Goal: Transaction & Acquisition: Purchase product/service

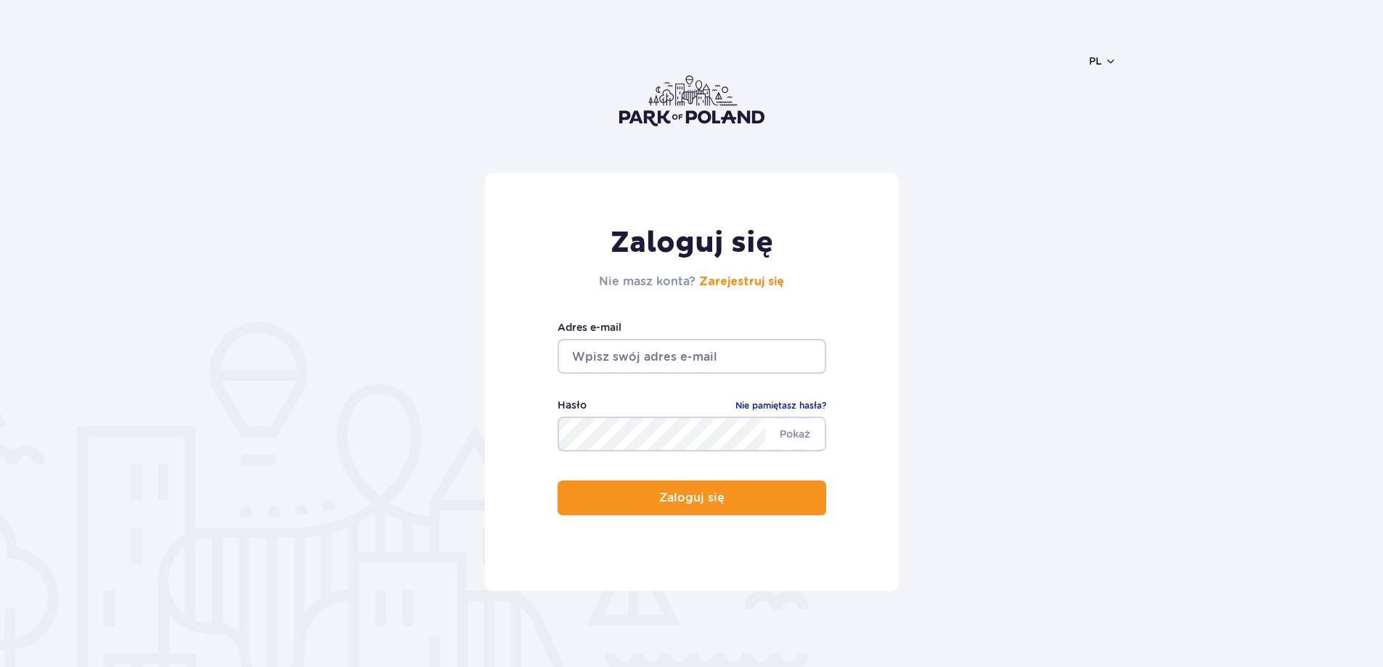
click at [648, 352] on input "email" at bounding box center [692, 356] width 269 height 35
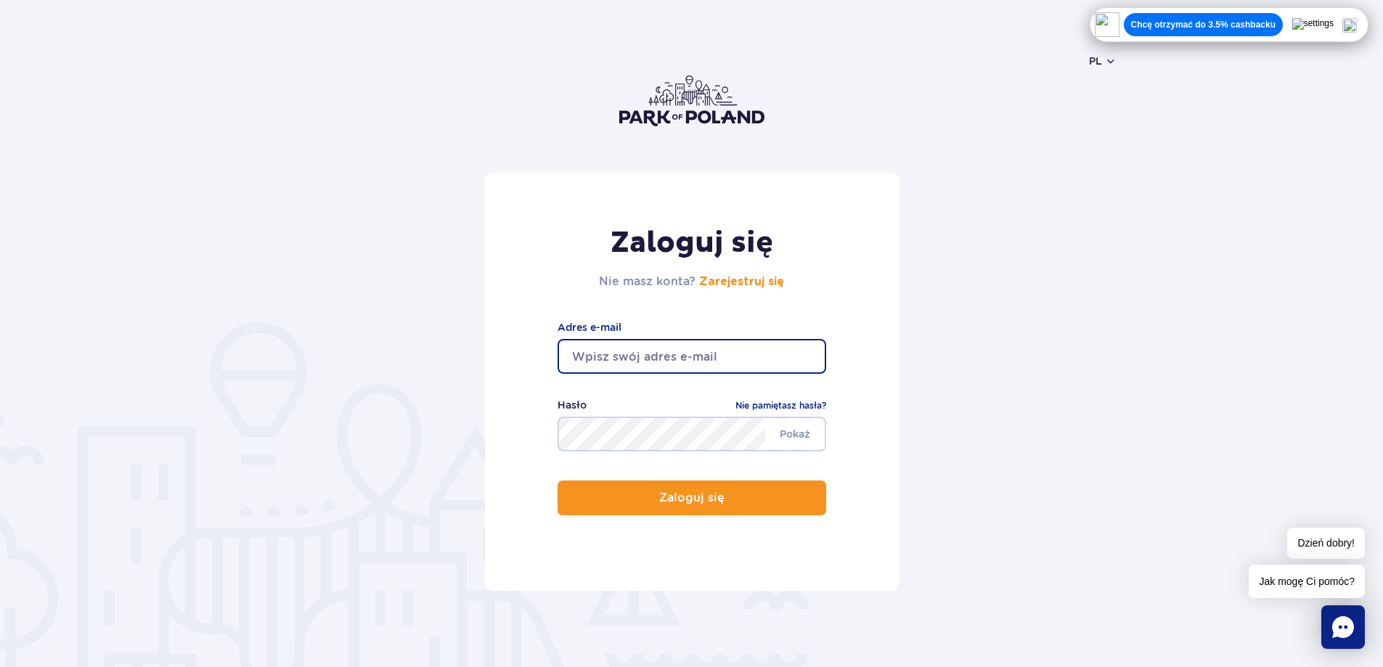
type input "kasia.kostrzewa@op.pl"
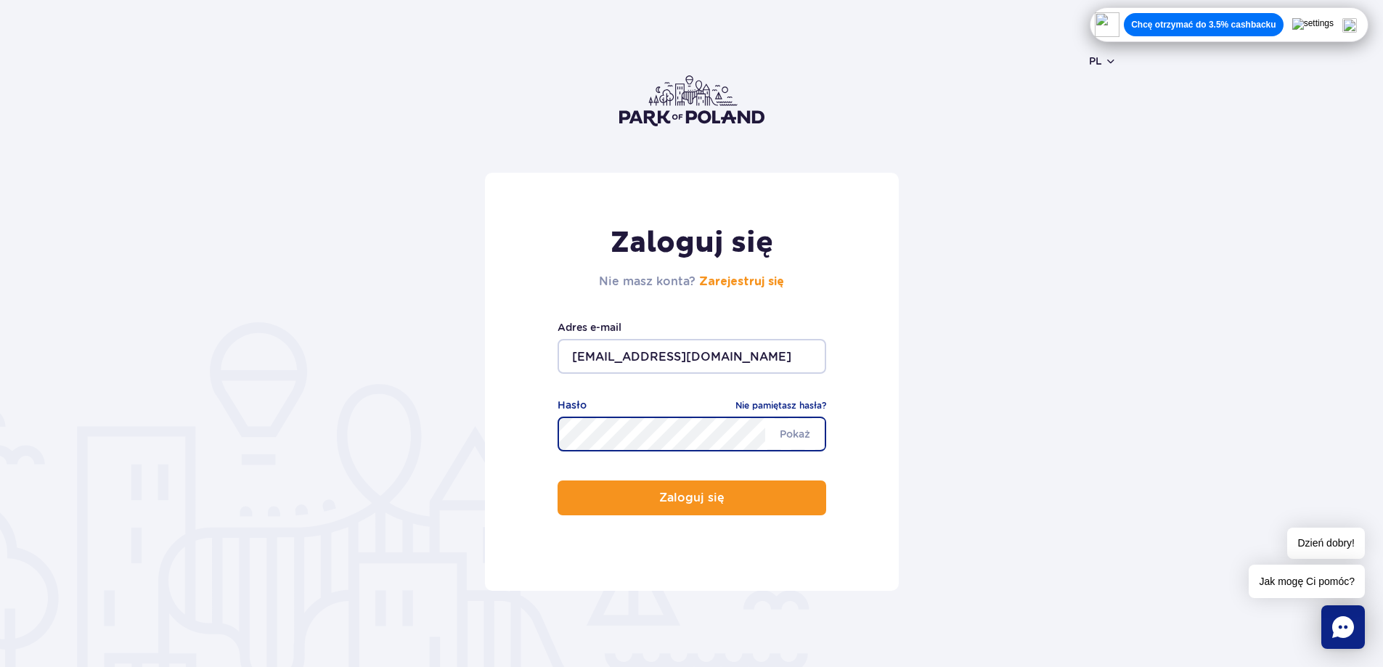
click at [558, 481] on button "Zaloguj się" at bounding box center [692, 498] width 269 height 35
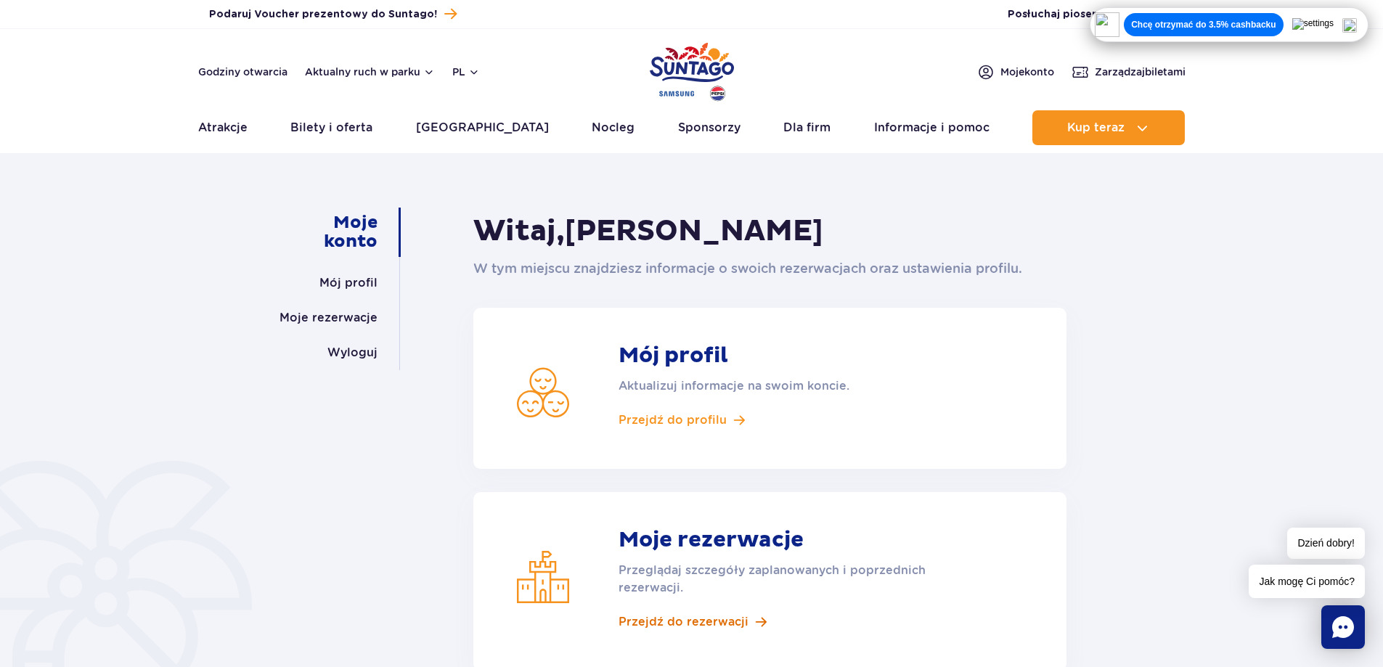
click at [727, 622] on span "Przejdź do rezerwacji" at bounding box center [684, 622] width 130 height 16
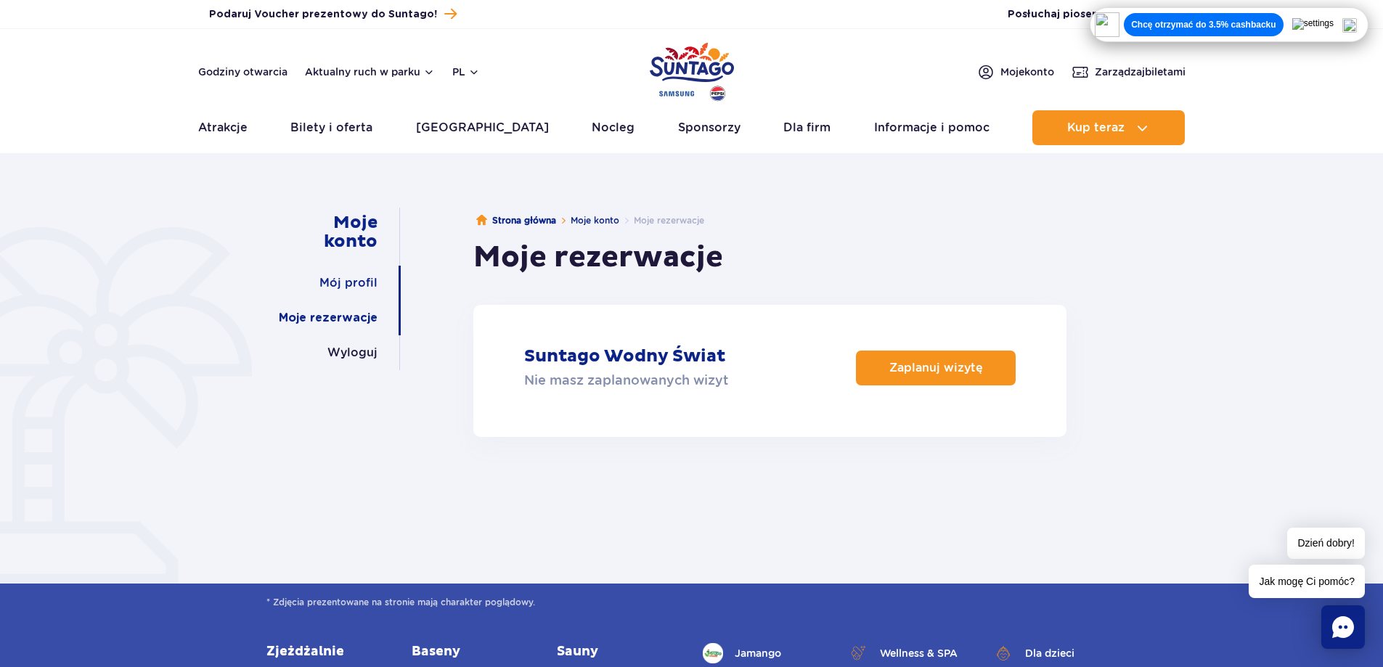
click at [353, 278] on link "Mój profil" at bounding box center [348, 283] width 58 height 35
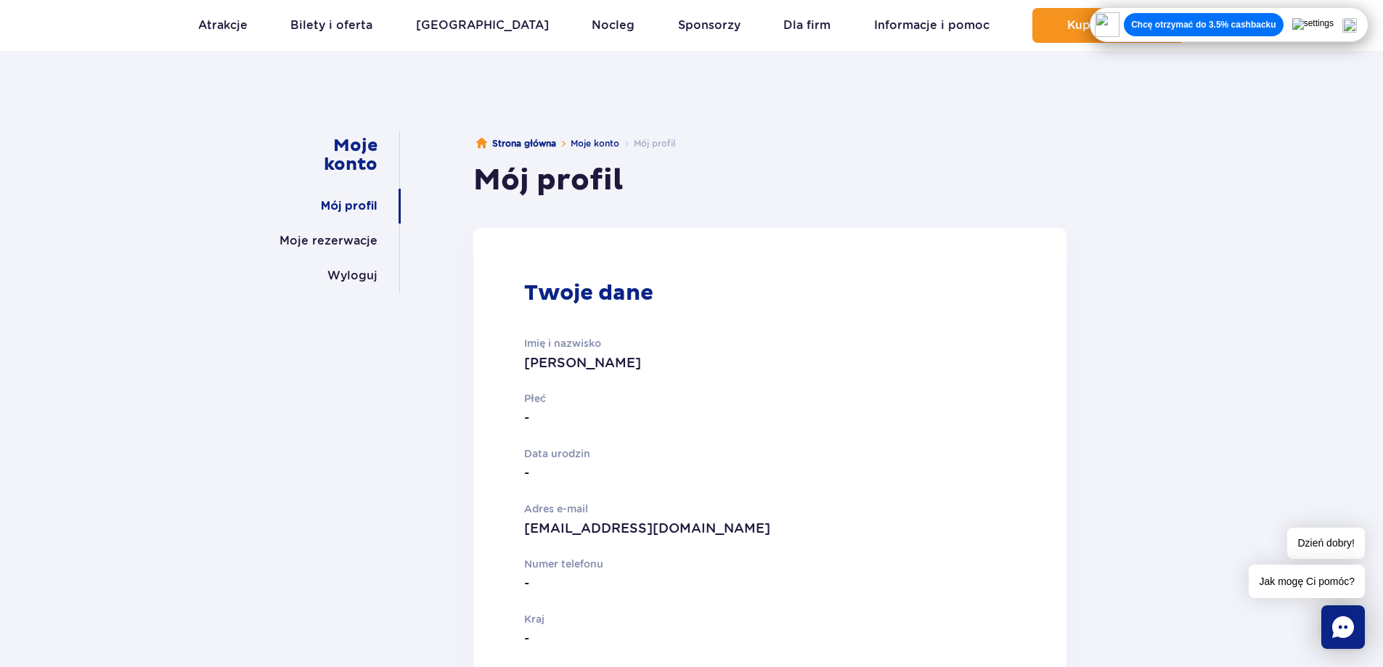
scroll to position [73, 0]
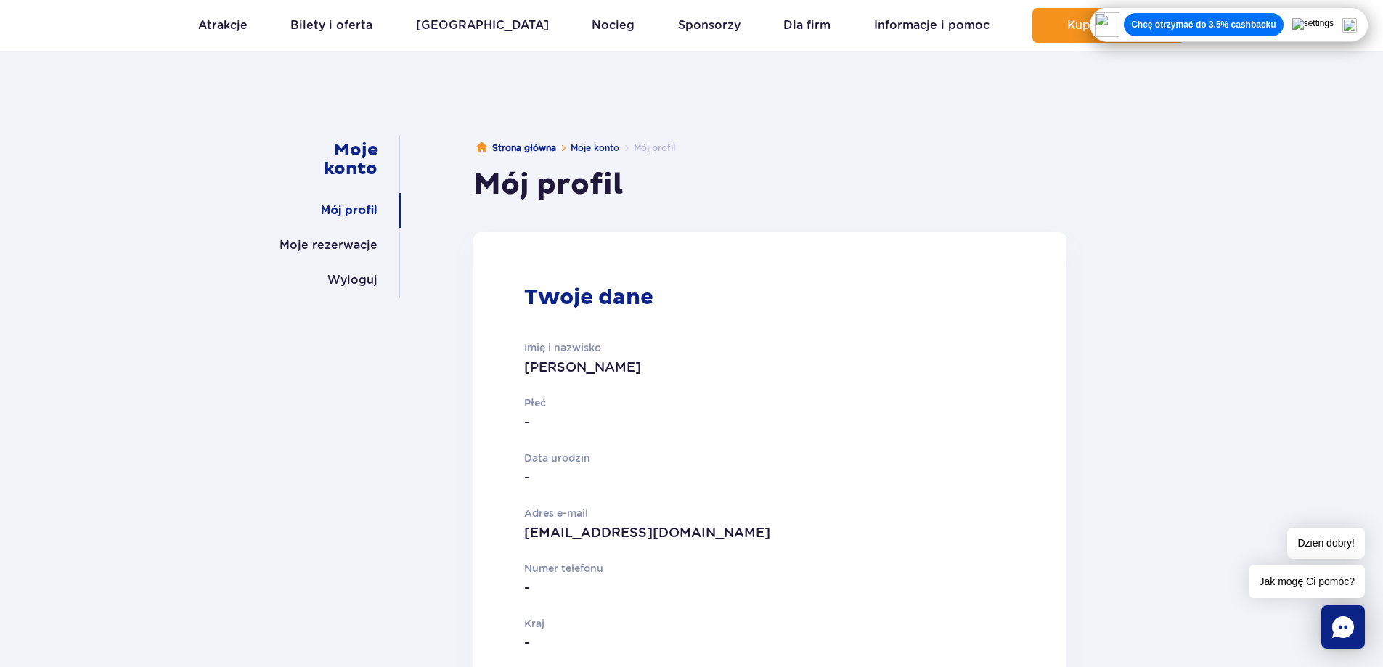
click at [532, 453] on p "Data urodzin" at bounding box center [713, 458] width 379 height 16
click at [534, 468] on p "-" at bounding box center [713, 478] width 379 height 20
click at [533, 468] on p "-" at bounding box center [713, 478] width 379 height 20
click at [533, 584] on p "-" at bounding box center [713, 588] width 379 height 20
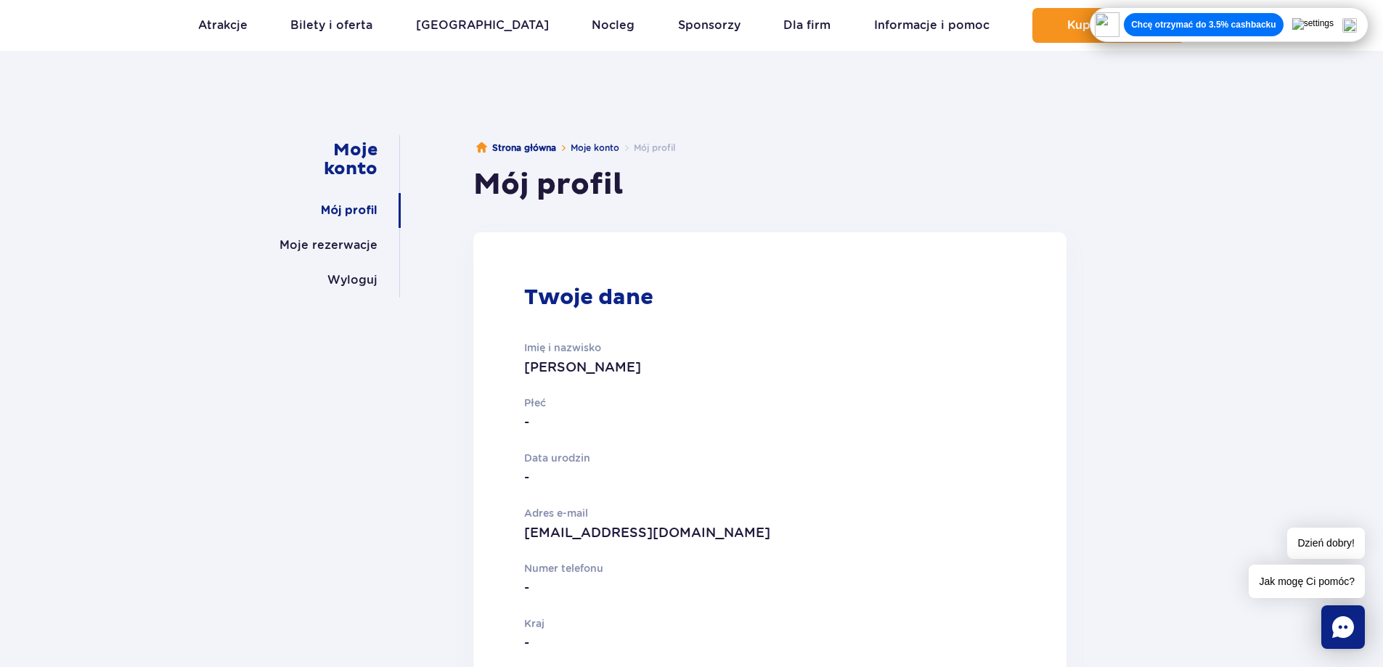
click at [1357, 21] on img at bounding box center [1349, 25] width 15 height 15
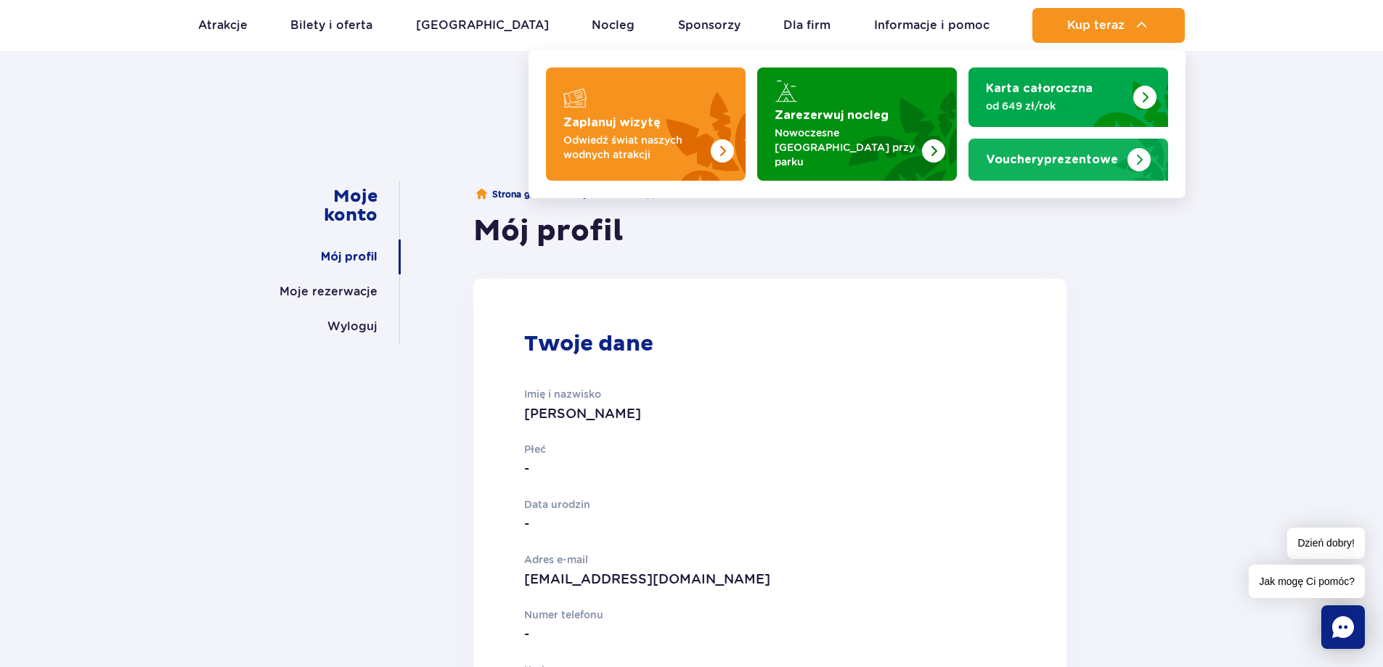
scroll to position [0, 0]
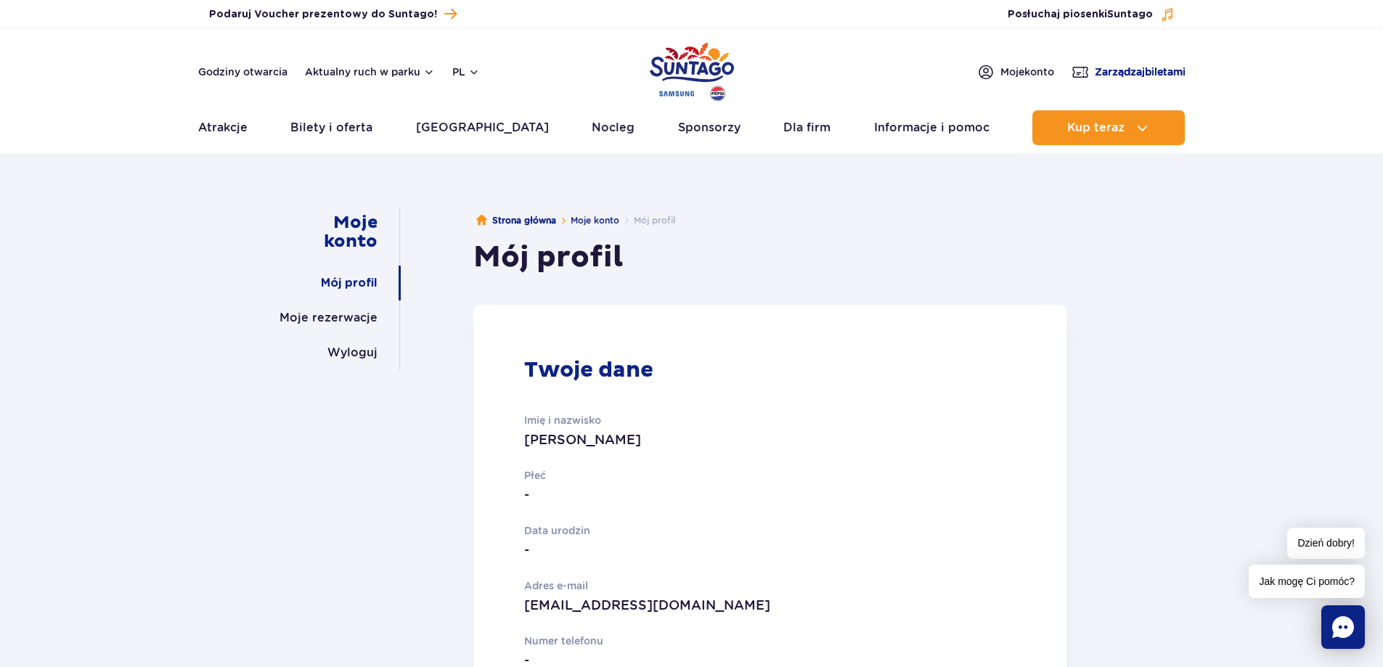
click at [1102, 67] on span "Zarządzaj biletami" at bounding box center [1140, 72] width 91 height 15
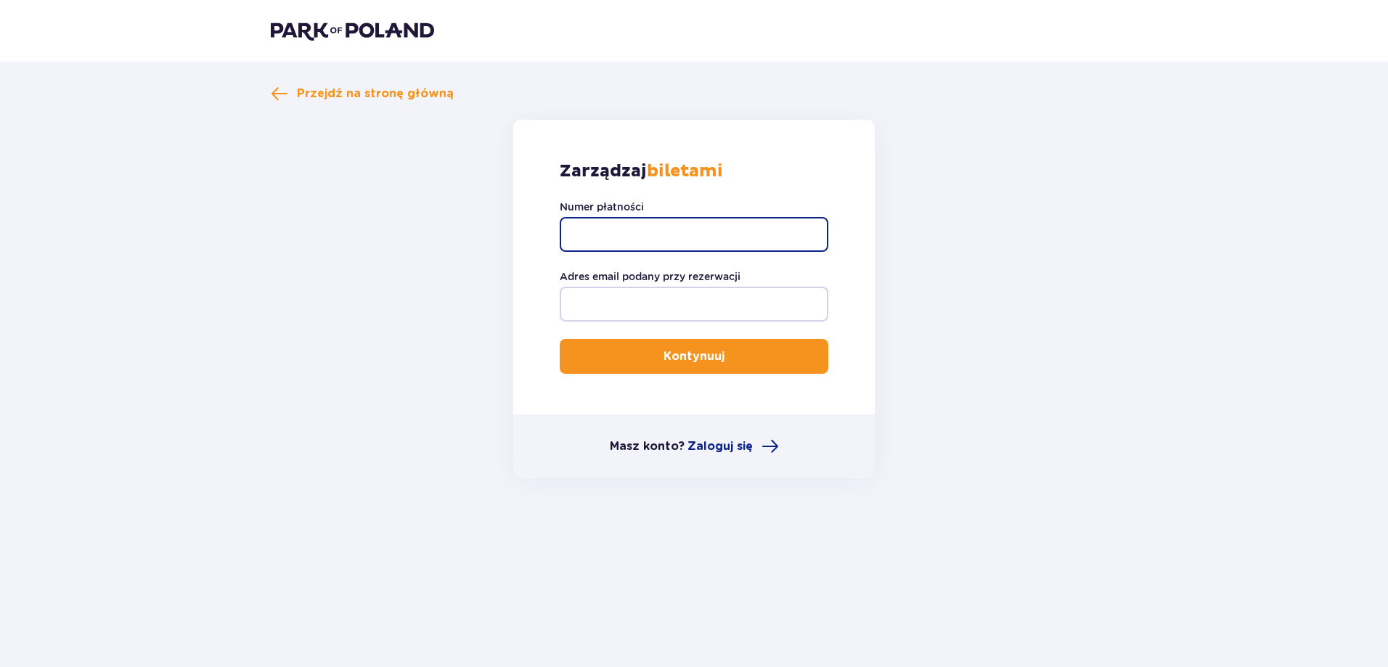
click at [707, 236] on input "Numer płatności" at bounding box center [694, 234] width 269 height 35
type input "TR-VRC-JOALVTX"
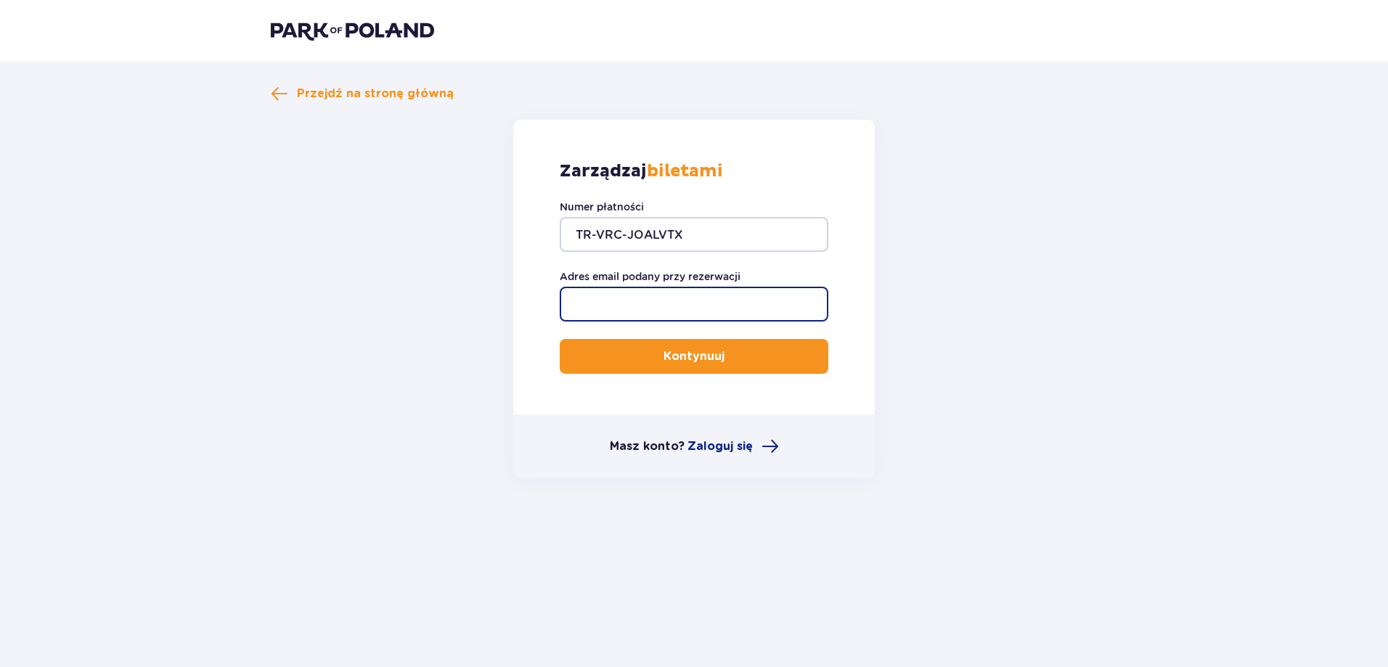
click at [668, 295] on input "Adres email podany przy rezerwacji" at bounding box center [694, 304] width 269 height 35
click at [610, 349] on button "Kontynuuj" at bounding box center [694, 356] width 269 height 35
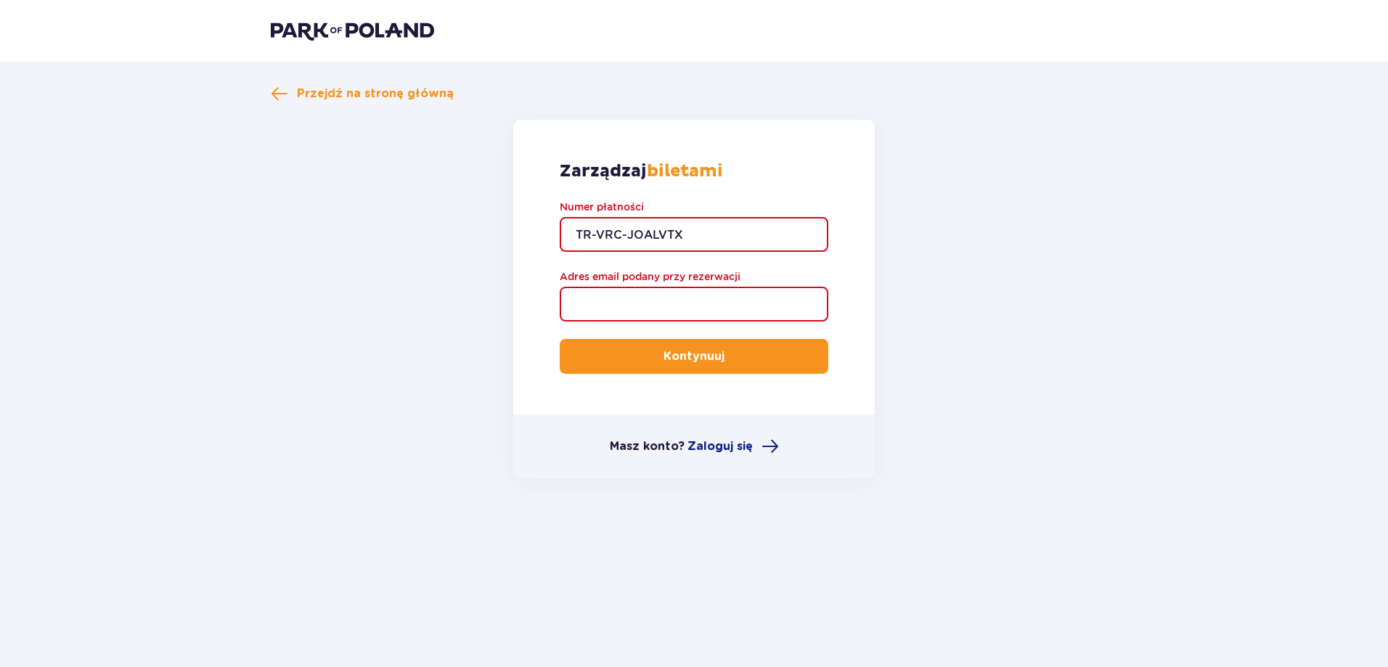
click at [617, 303] on input "Adres email podany przy rezerwacji" at bounding box center [694, 304] width 269 height 35
click at [792, 365] on button "Kontynuuj" at bounding box center [694, 356] width 269 height 35
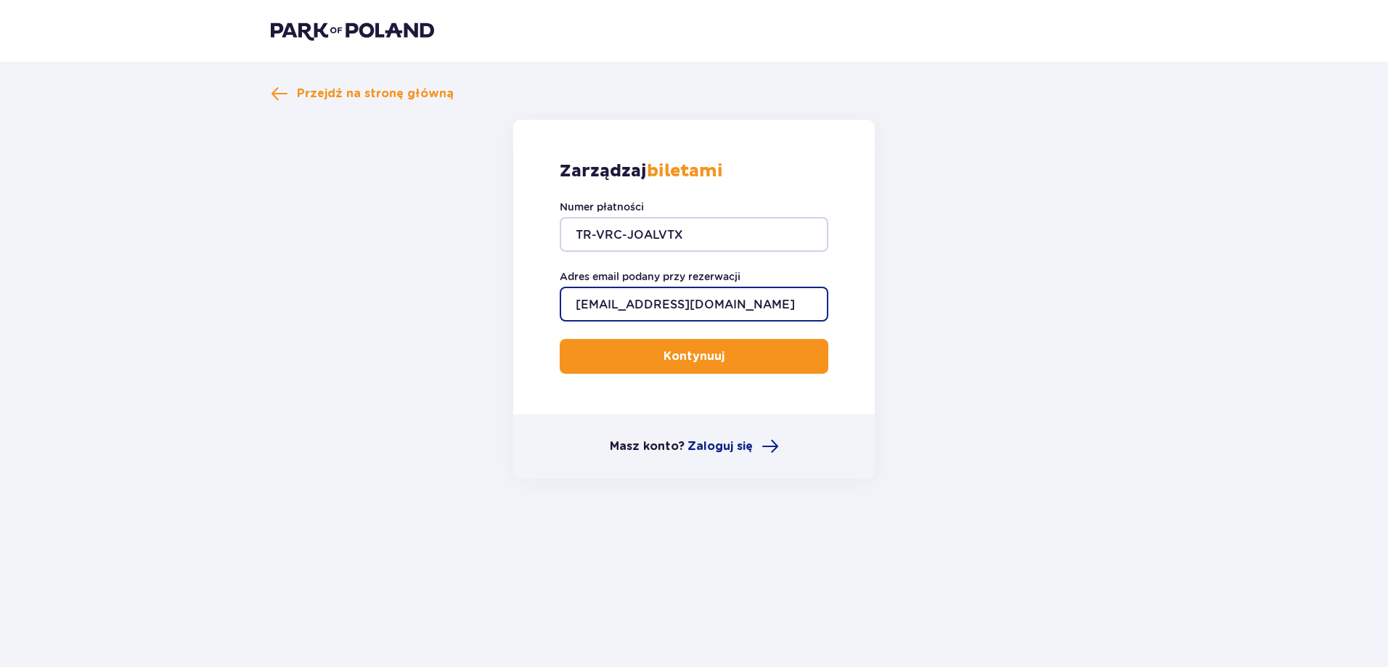
type input "kasia.kostrzewa@op.pl"
click at [608, 354] on button "Kontynuuj" at bounding box center [694, 356] width 269 height 35
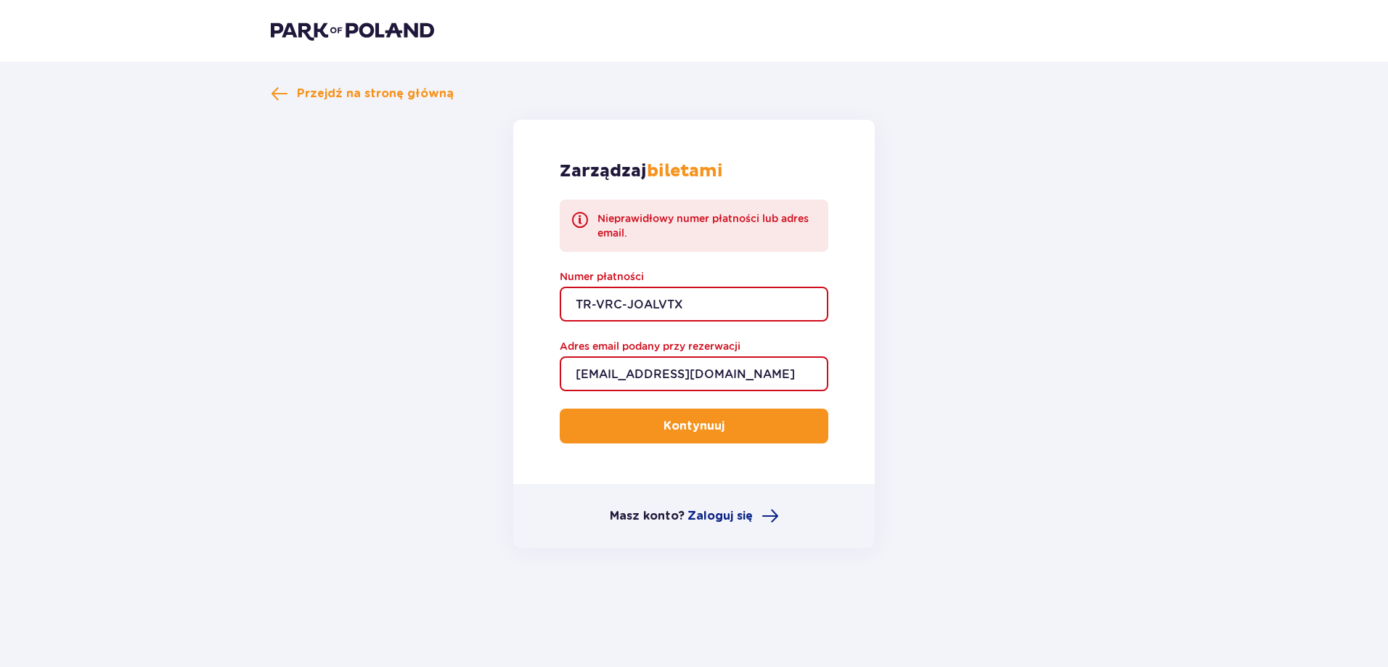
click at [643, 303] on input "TR-VRC-JOALVTX" at bounding box center [694, 304] width 269 height 35
type input "TR-VRC-J0ALVTX"
click at [709, 425] on p "Kontynuuj" at bounding box center [694, 426] width 61 height 16
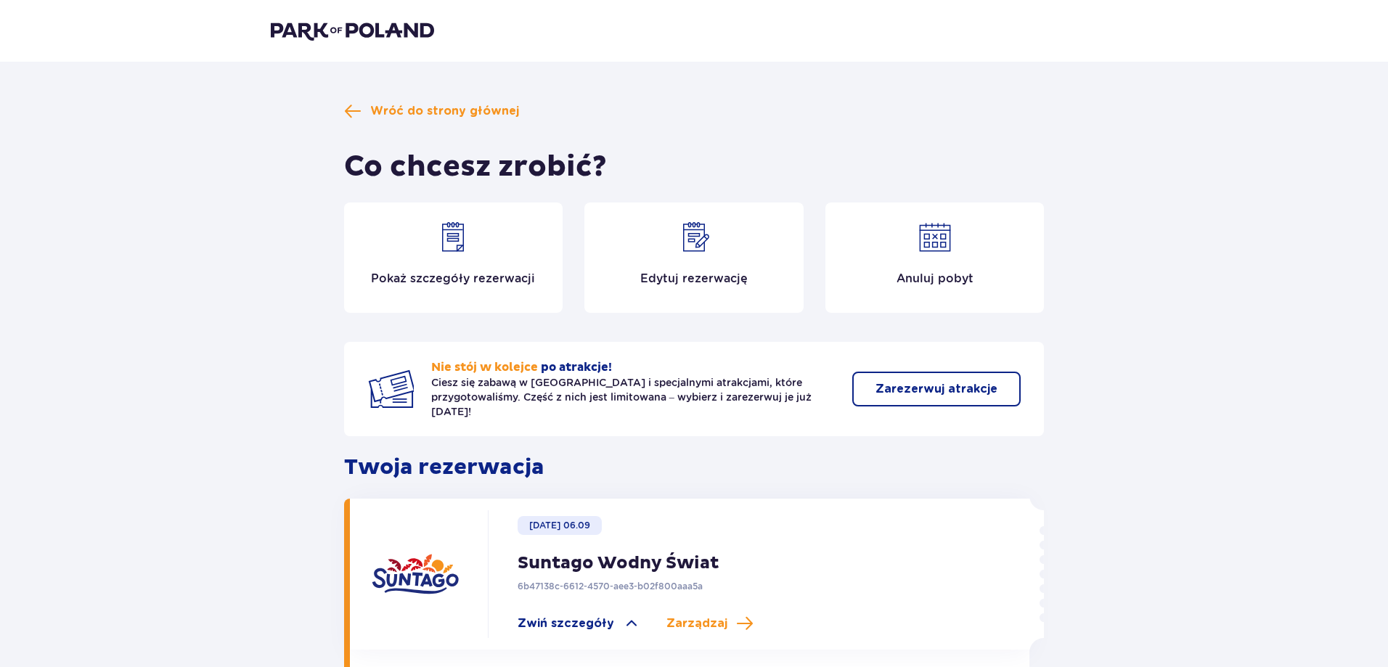
click at [459, 237] on img at bounding box center [453, 237] width 35 height 35
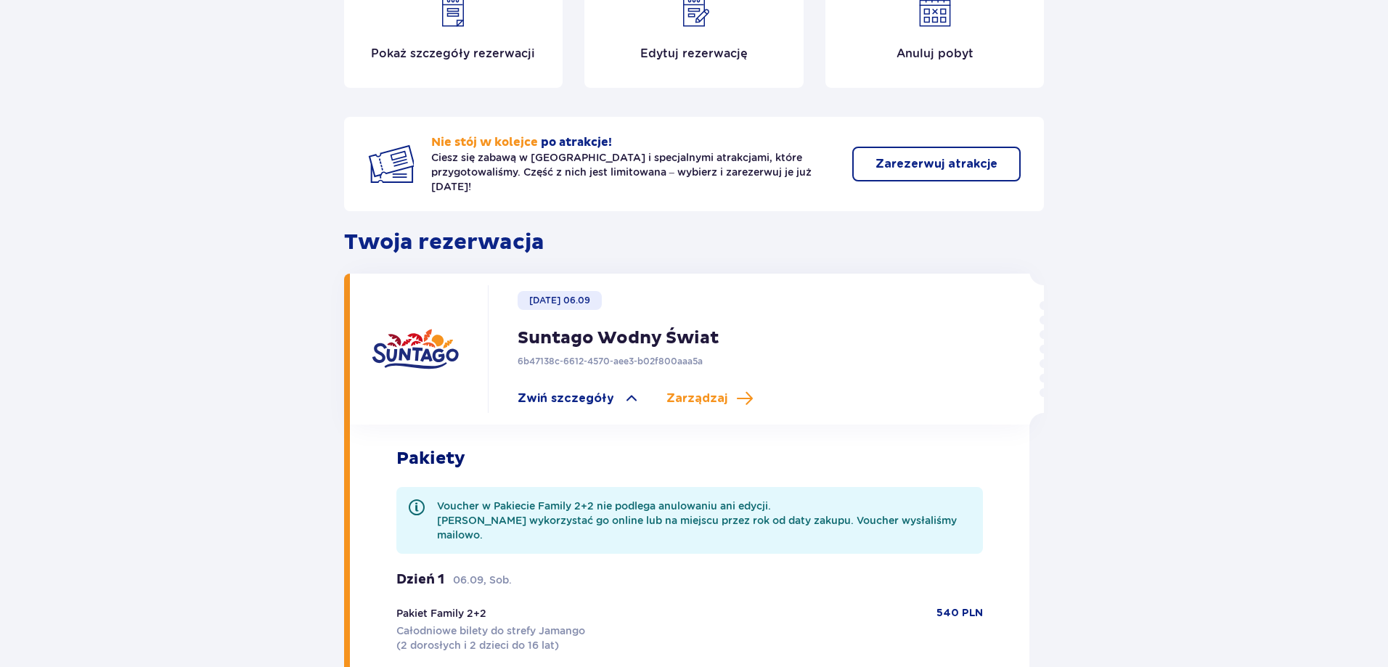
scroll to position [363, 0]
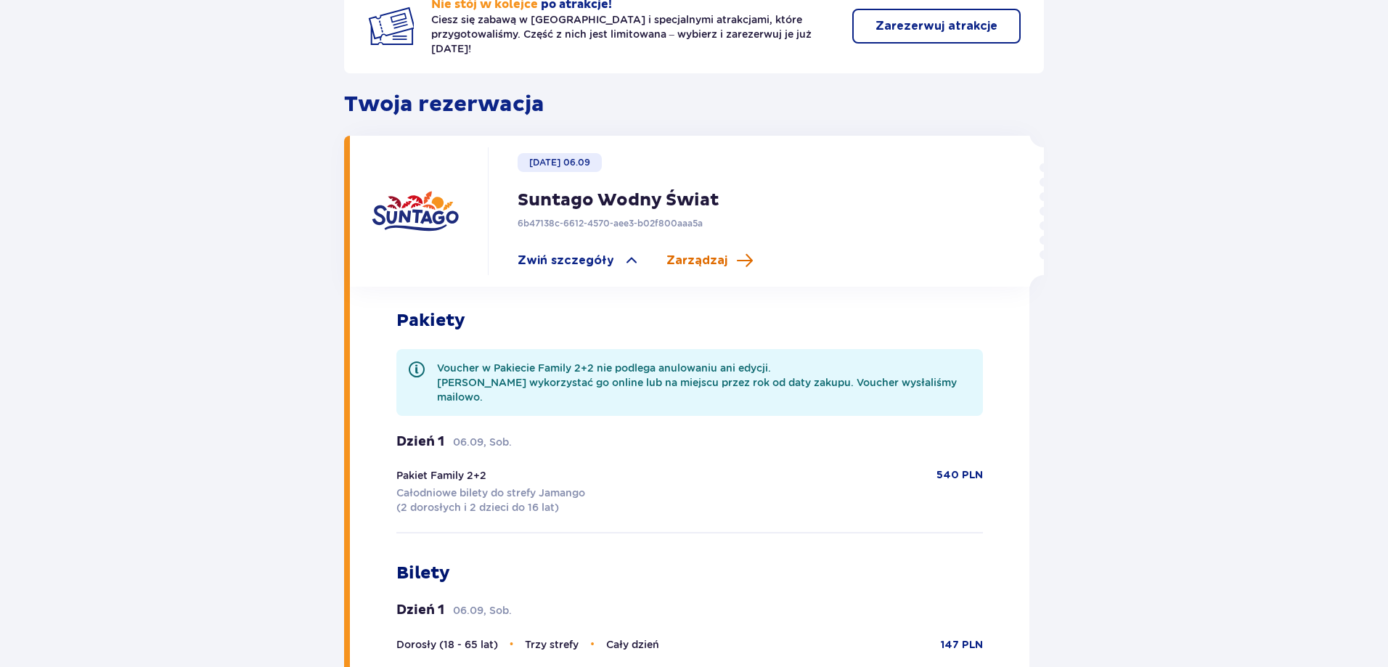
click at [697, 253] on span "Zarządzaj" at bounding box center [696, 261] width 61 height 16
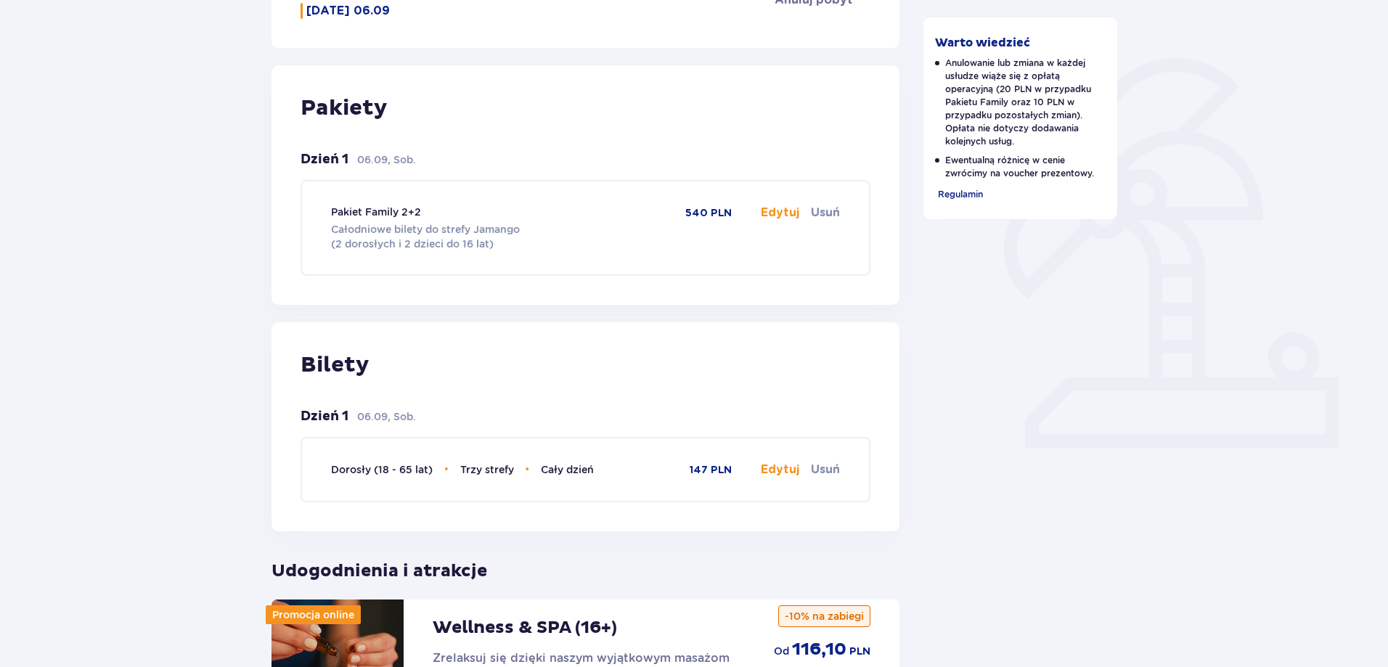
scroll to position [79, 0]
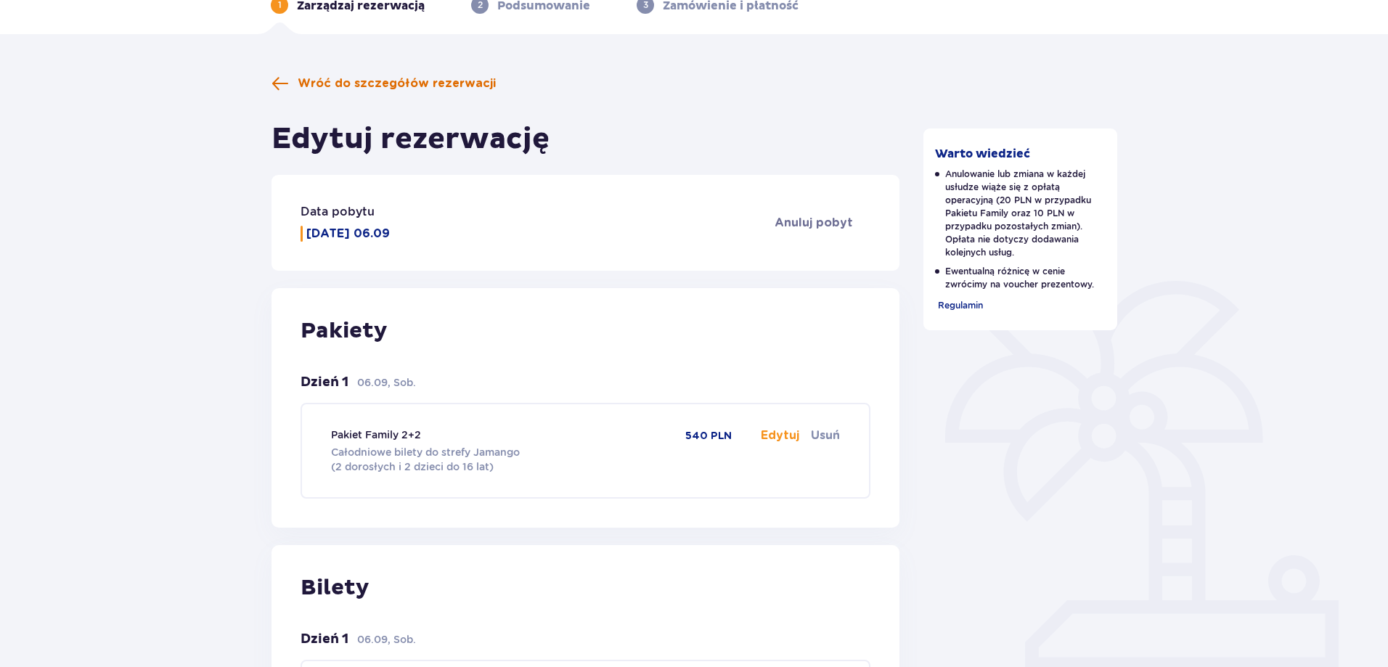
click at [277, 77] on span at bounding box center [280, 83] width 17 height 17
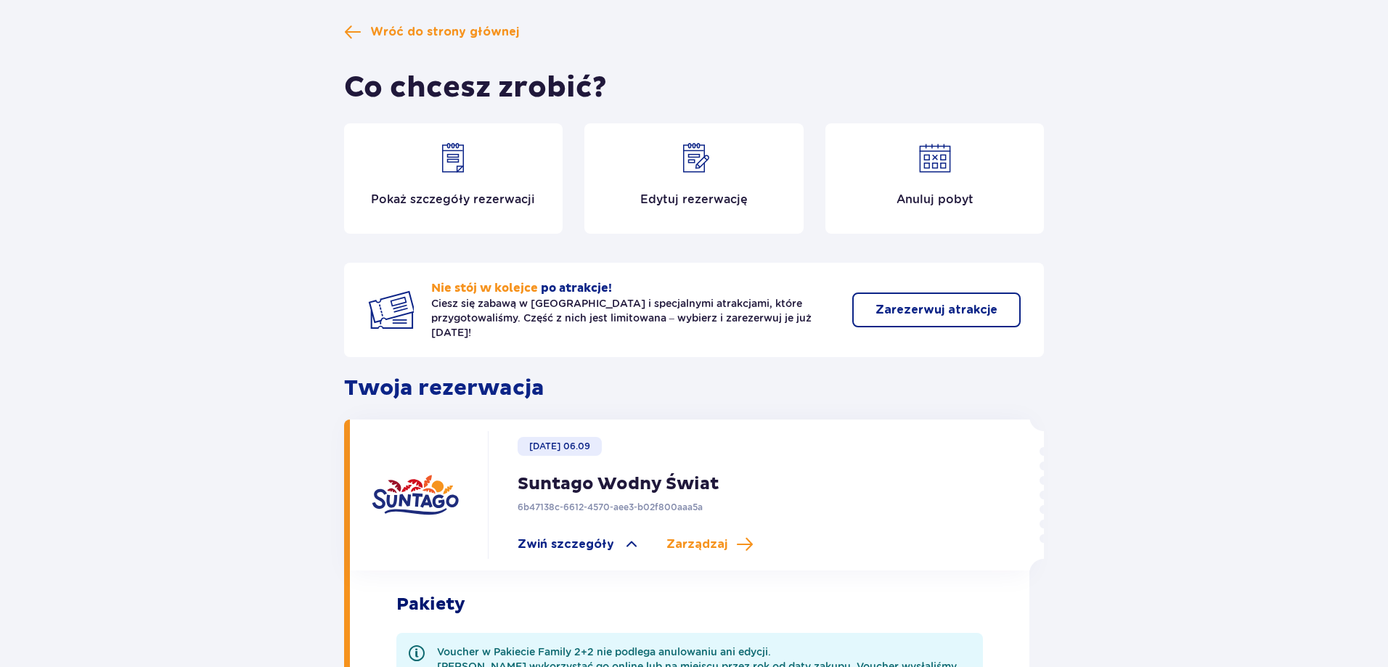
click at [987, 302] on button "Zarezerwuj atrakcje" at bounding box center [936, 310] width 168 height 35
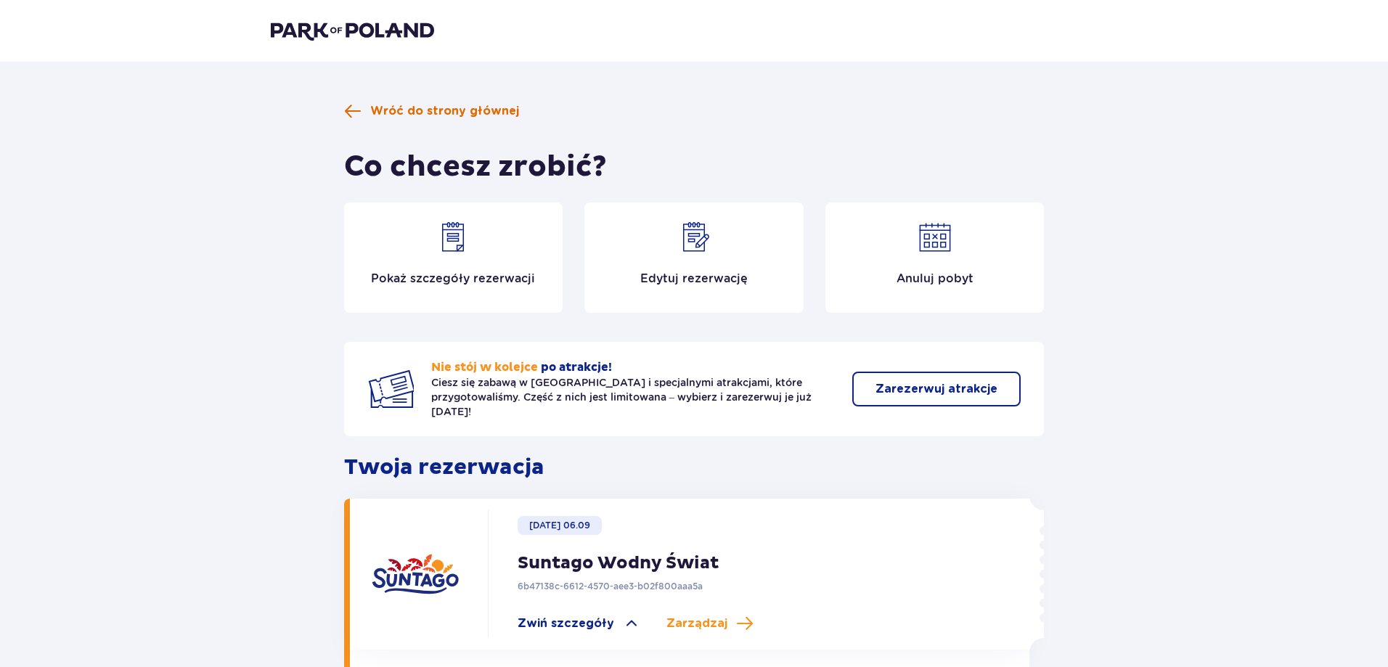
click at [359, 106] on span at bounding box center [352, 110] width 17 height 17
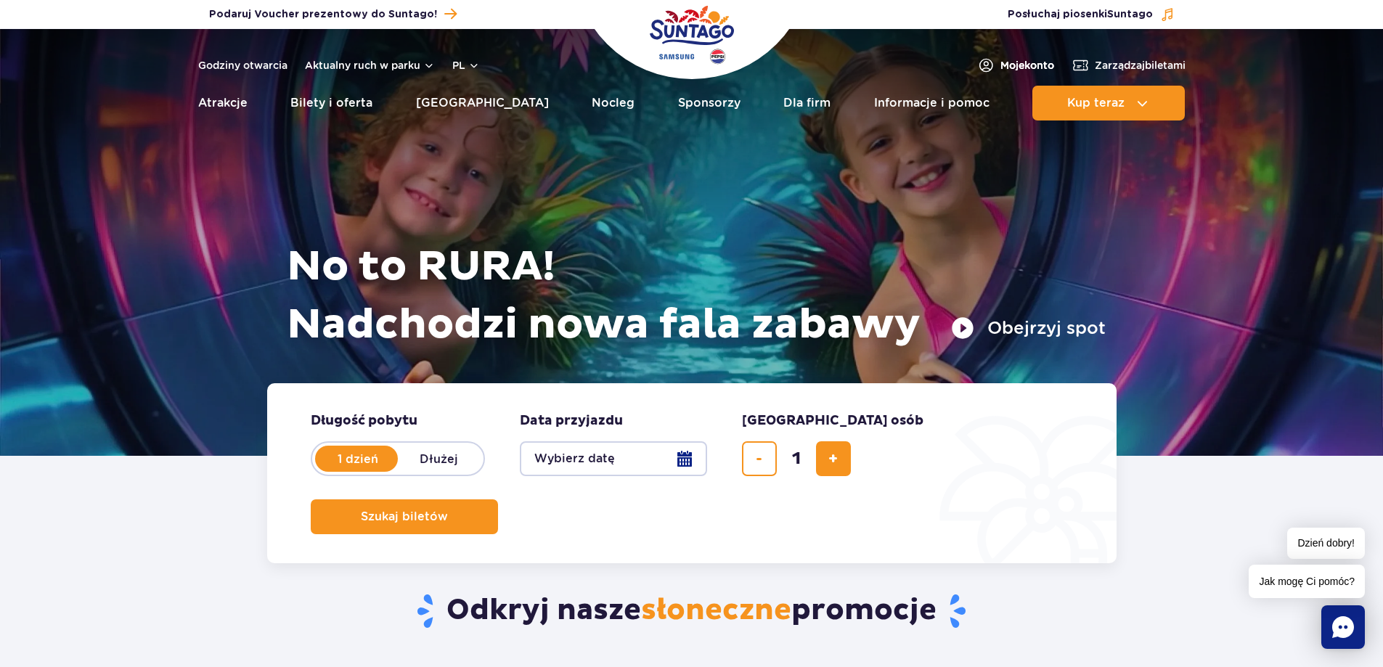
click at [1016, 65] on span "Moje konto" at bounding box center [1027, 65] width 54 height 15
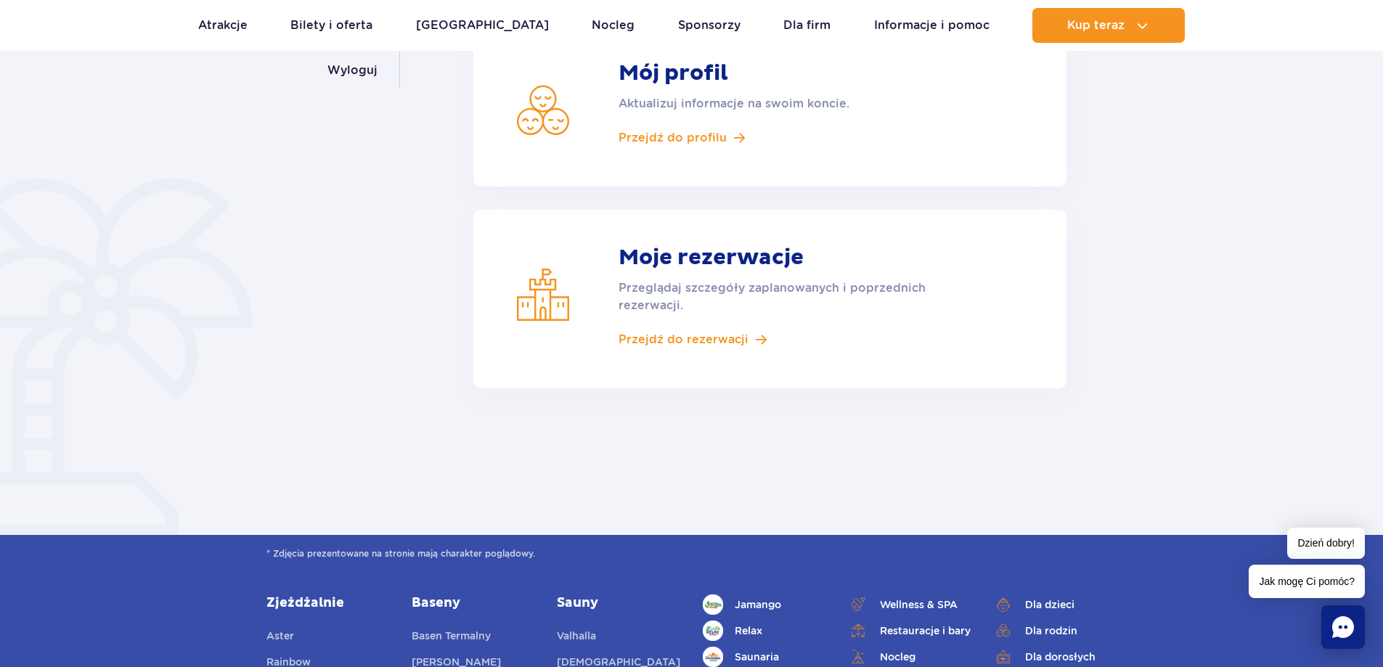
scroll to position [290, 0]
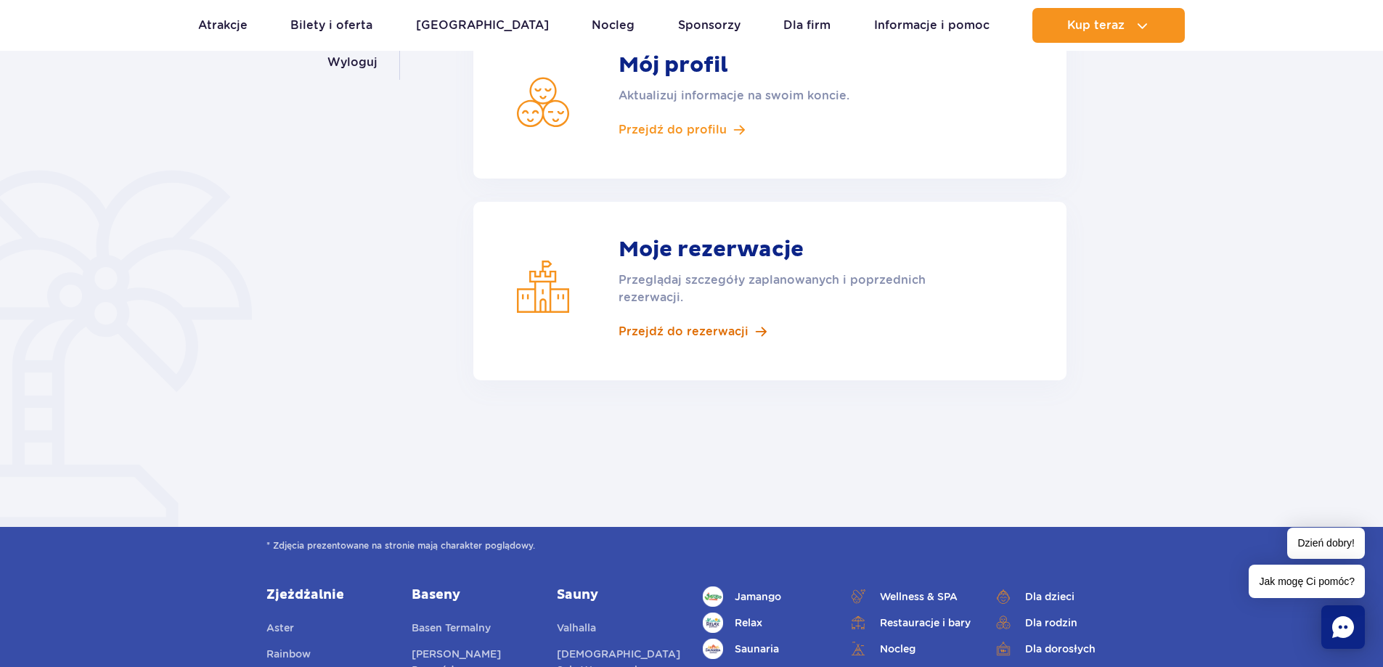
click at [735, 329] on span "Przejdź do rezerwacji" at bounding box center [684, 332] width 130 height 16
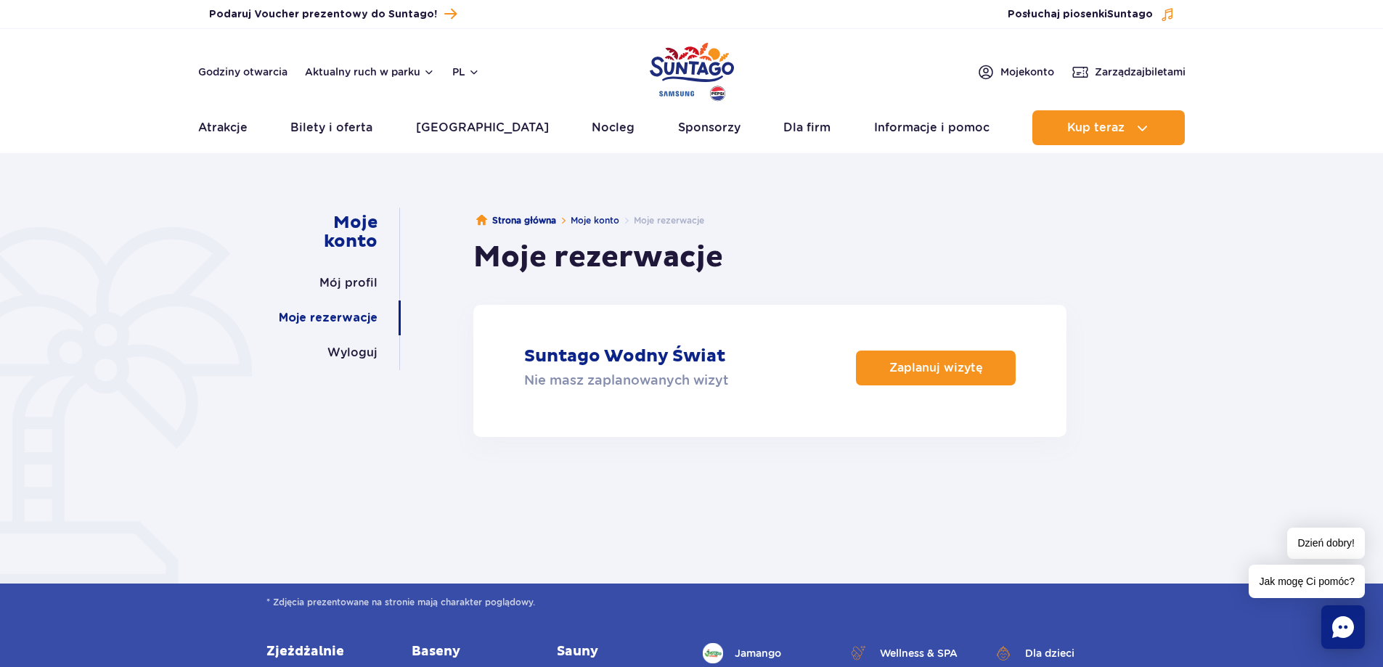
click at [1337, 613] on rect "Chat" at bounding box center [1343, 628] width 44 height 44
click at [1074, 68] on img at bounding box center [1080, 72] width 17 height 18
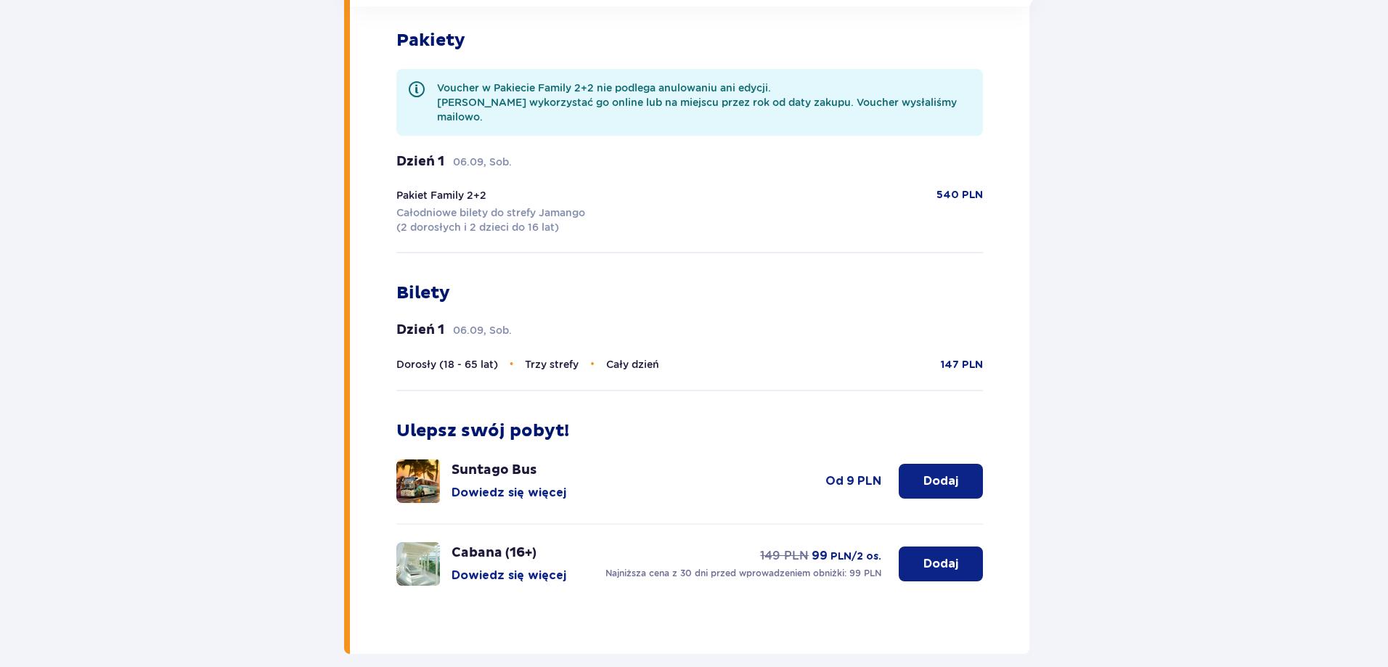
scroll to position [617, 0]
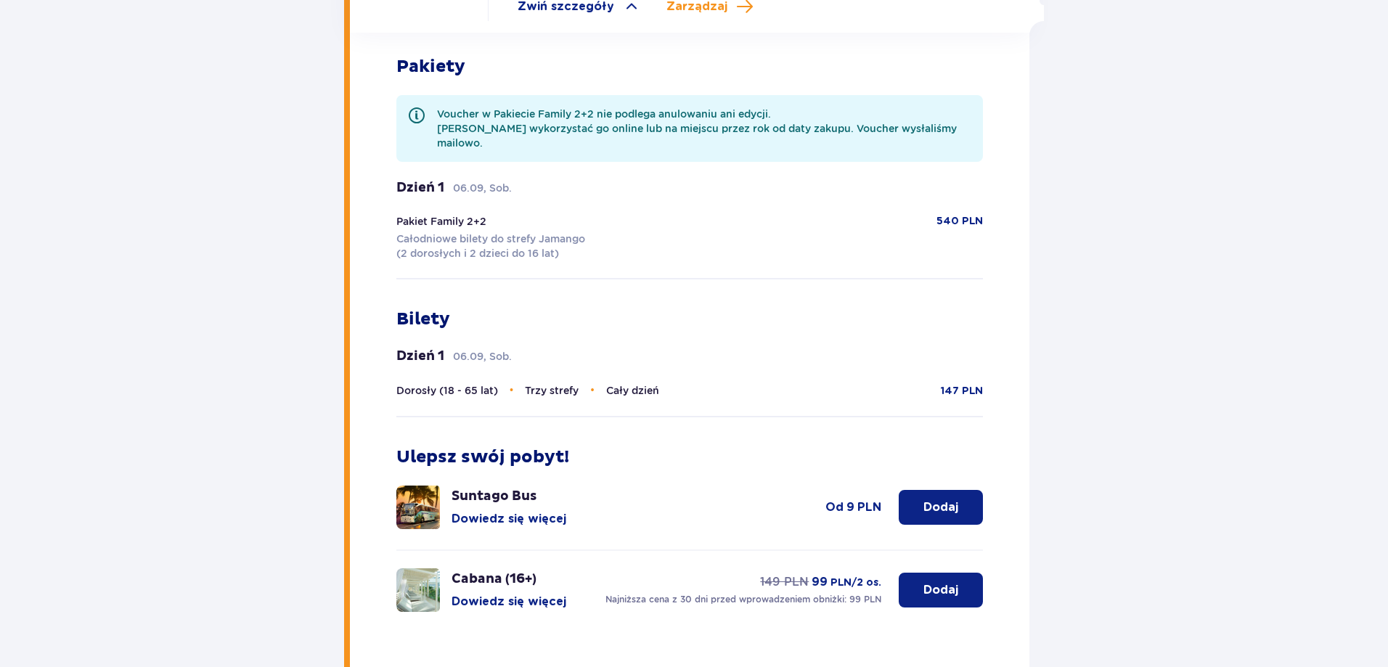
click at [415, 179] on p "Dzień 1" at bounding box center [420, 187] width 48 height 17
click at [423, 179] on p "Dzień 1" at bounding box center [420, 187] width 48 height 17
click at [436, 232] on p "Całodniowe bilety do strefy Jamango (2 dorosłych i 2 dzieci do 16 lat)" at bounding box center [490, 246] width 189 height 29
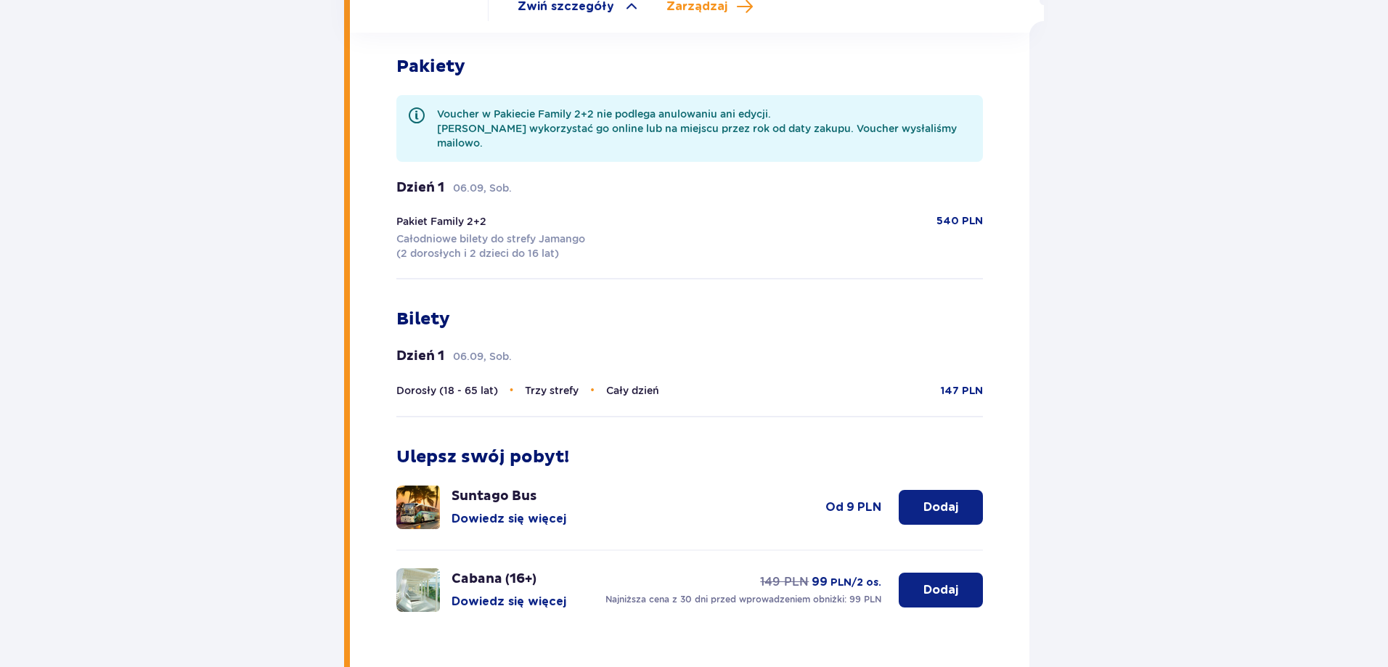
click at [471, 319] on div "Bilety Dzień 1 06.09, Sob. Dorosły (18 - 65 lat) • Trzy strefy • Cały dzień 147…" at bounding box center [689, 363] width 587 height 109
click at [460, 349] on p "06.09, Sob." at bounding box center [482, 356] width 59 height 15
click at [413, 309] on p "Bilety" at bounding box center [423, 320] width 54 height 22
click at [429, 179] on p "Dzień 1" at bounding box center [420, 187] width 48 height 17
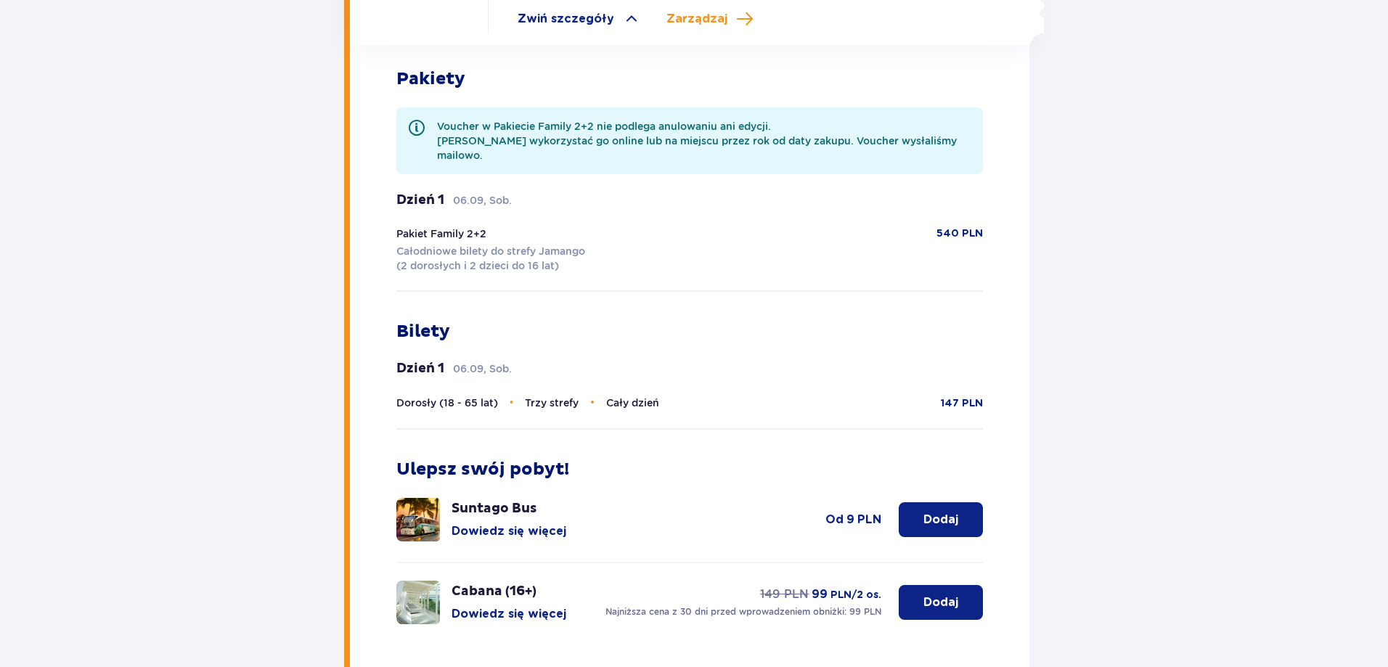
scroll to position [182, 0]
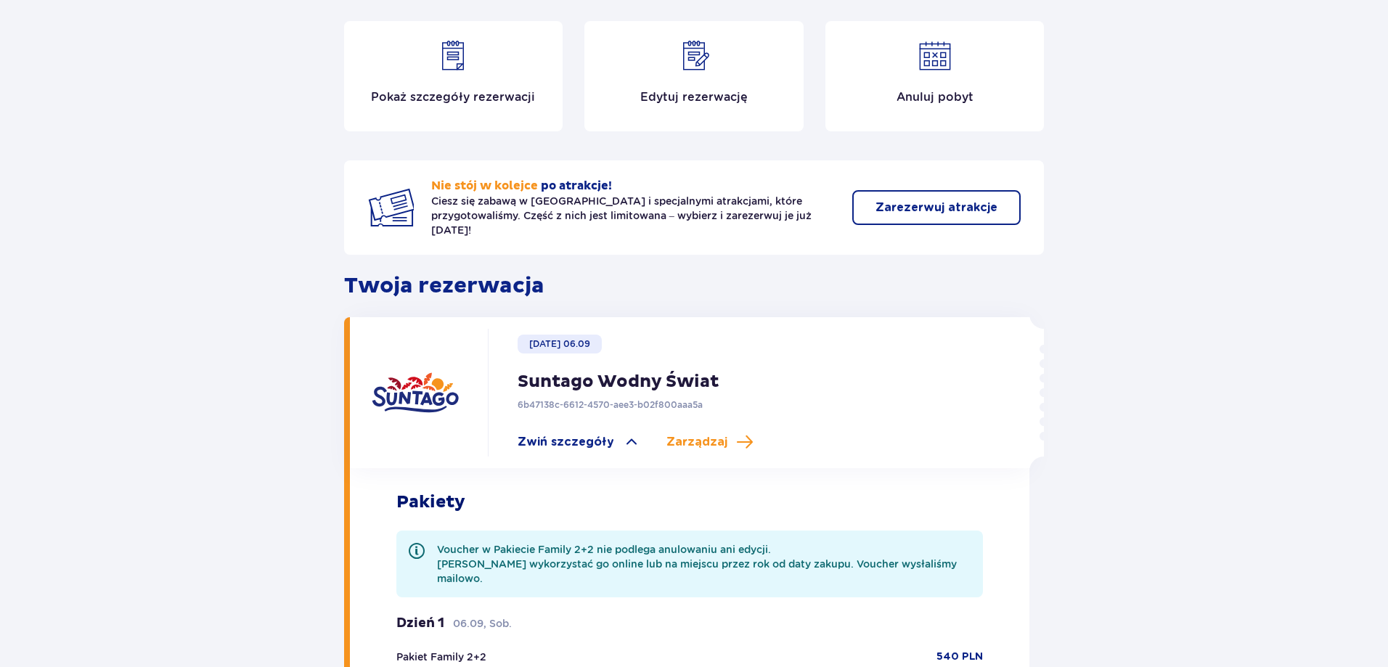
click at [467, 54] on img at bounding box center [453, 55] width 35 height 35
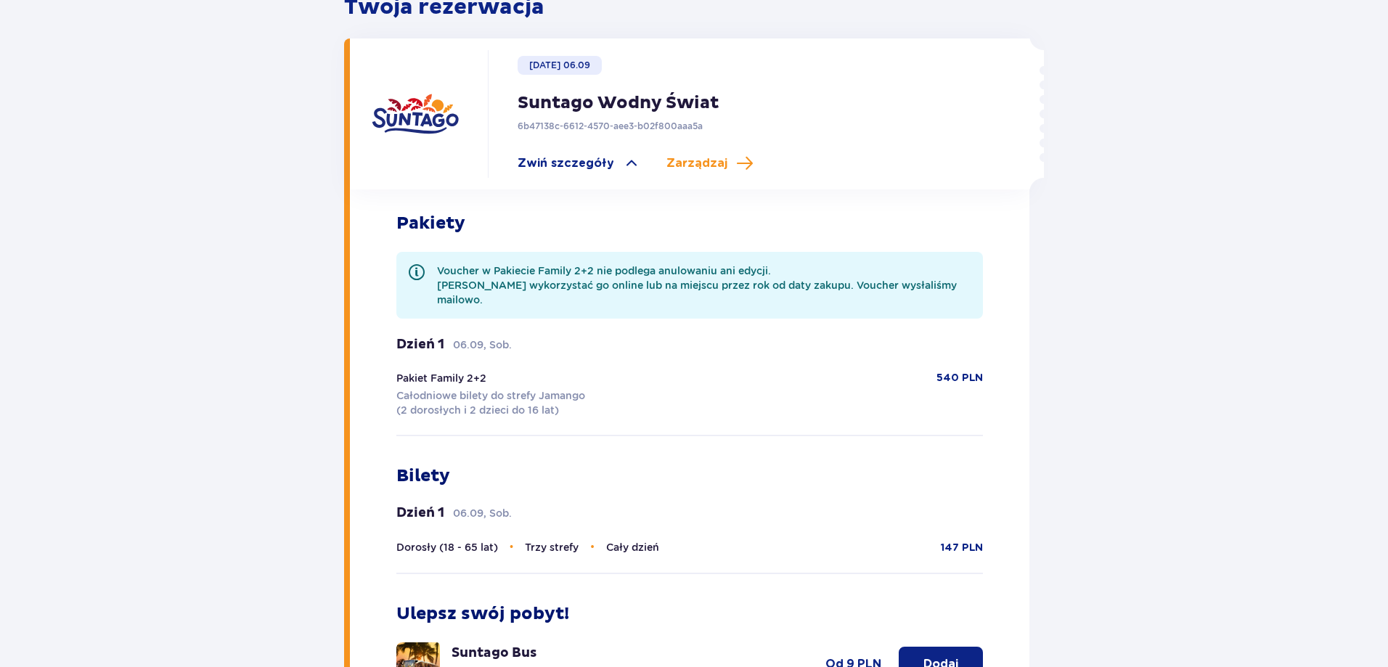
scroll to position [496, 0]
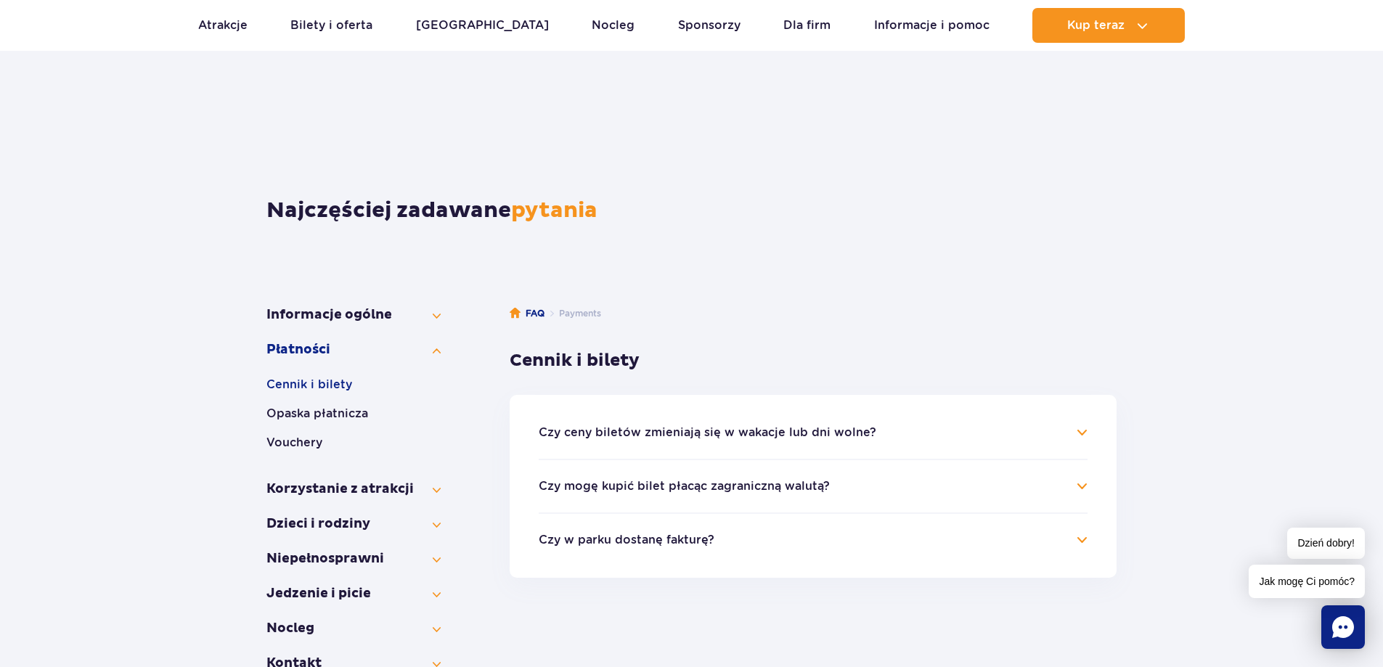
scroll to position [145, 0]
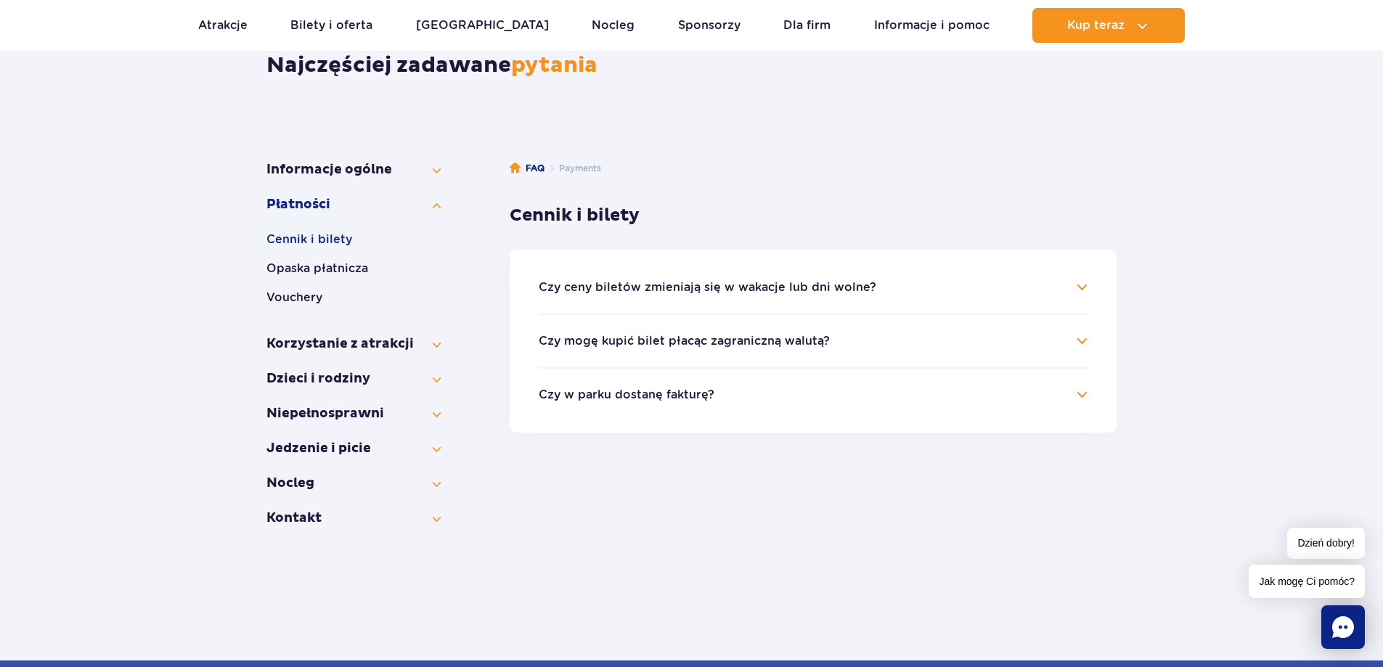
click at [710, 399] on button "Czy w parku dostanę fakturę?" at bounding box center [627, 394] width 176 height 13
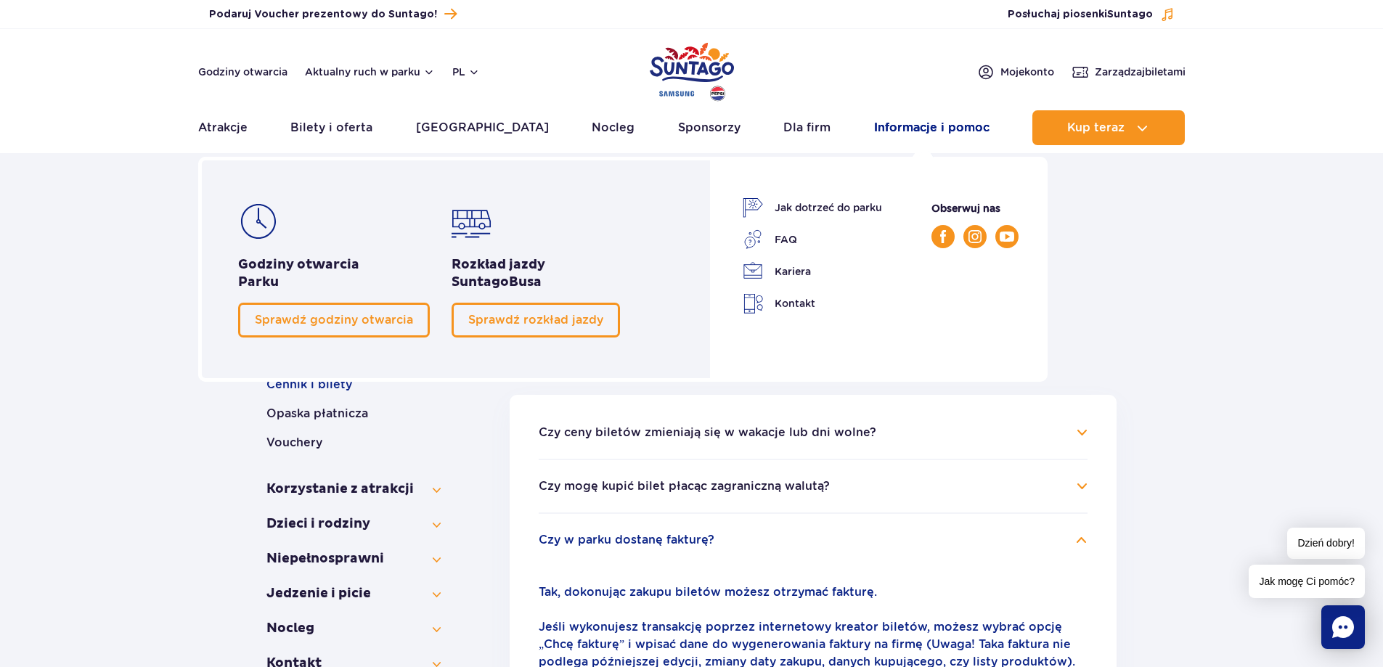
click at [917, 119] on link "Informacje i pomoc" at bounding box center [931, 127] width 115 height 35
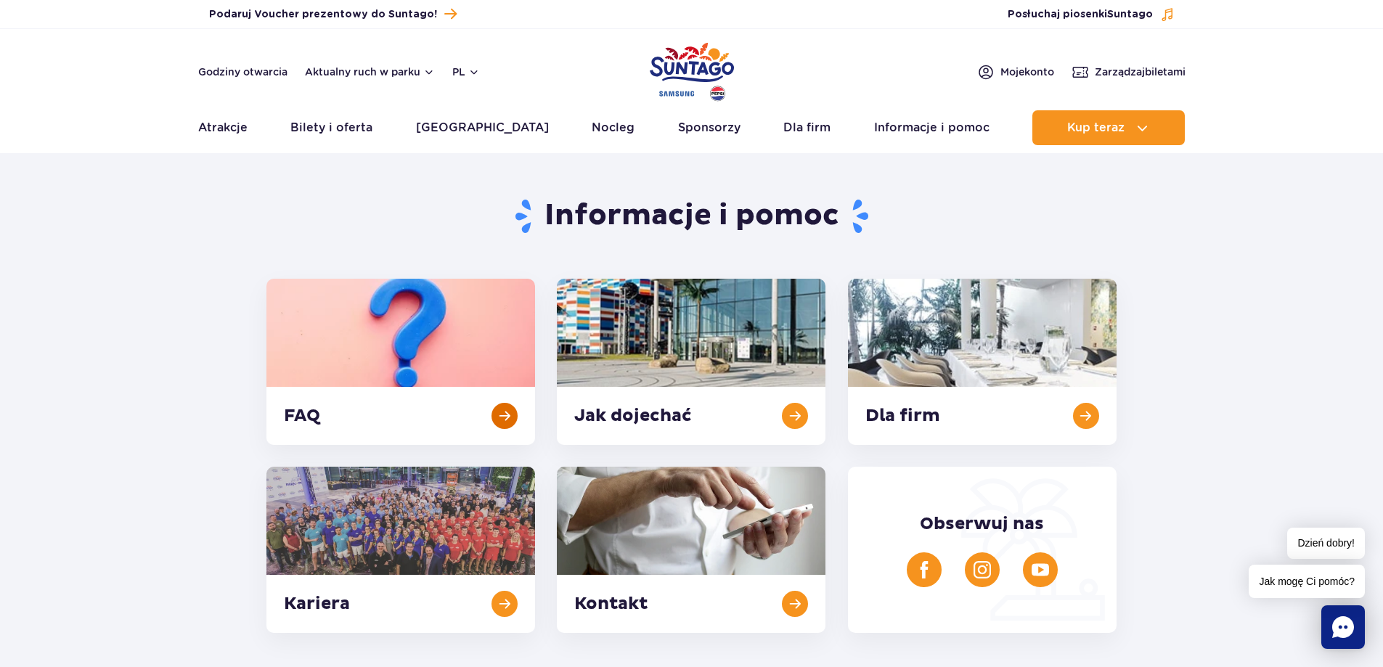
click at [413, 324] on link at bounding box center [400, 362] width 269 height 166
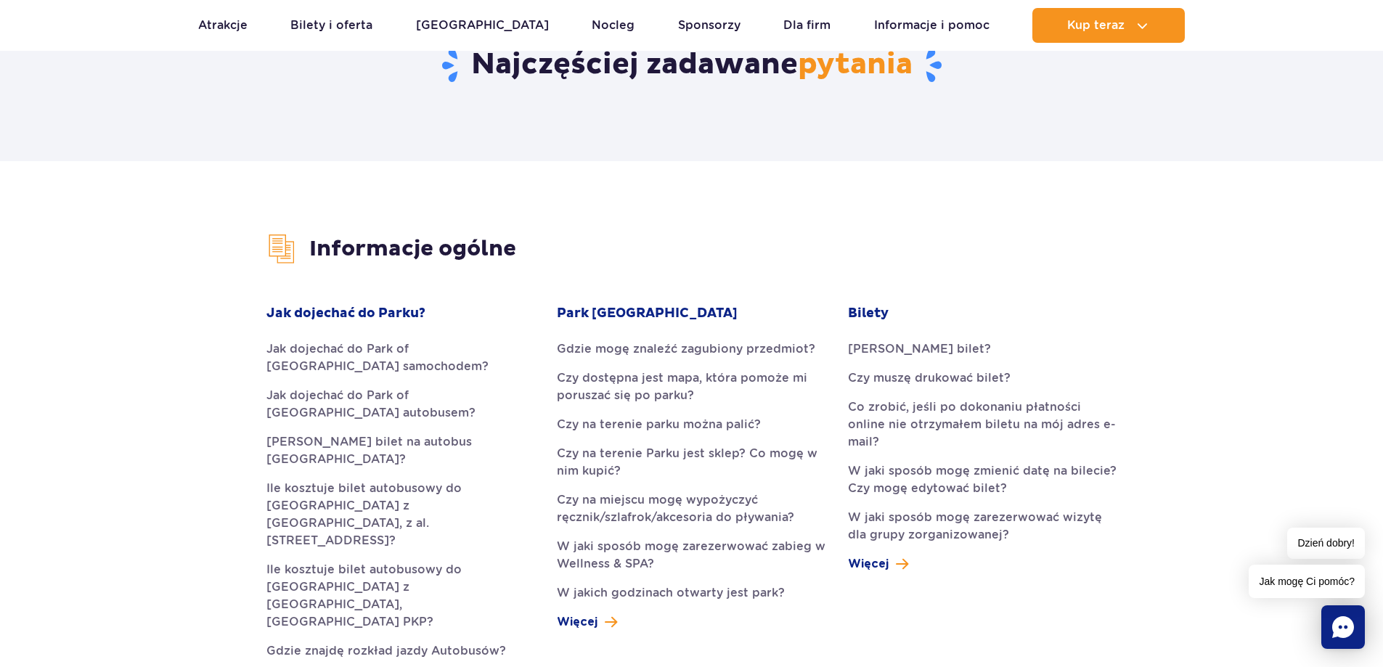
scroll to position [290, 0]
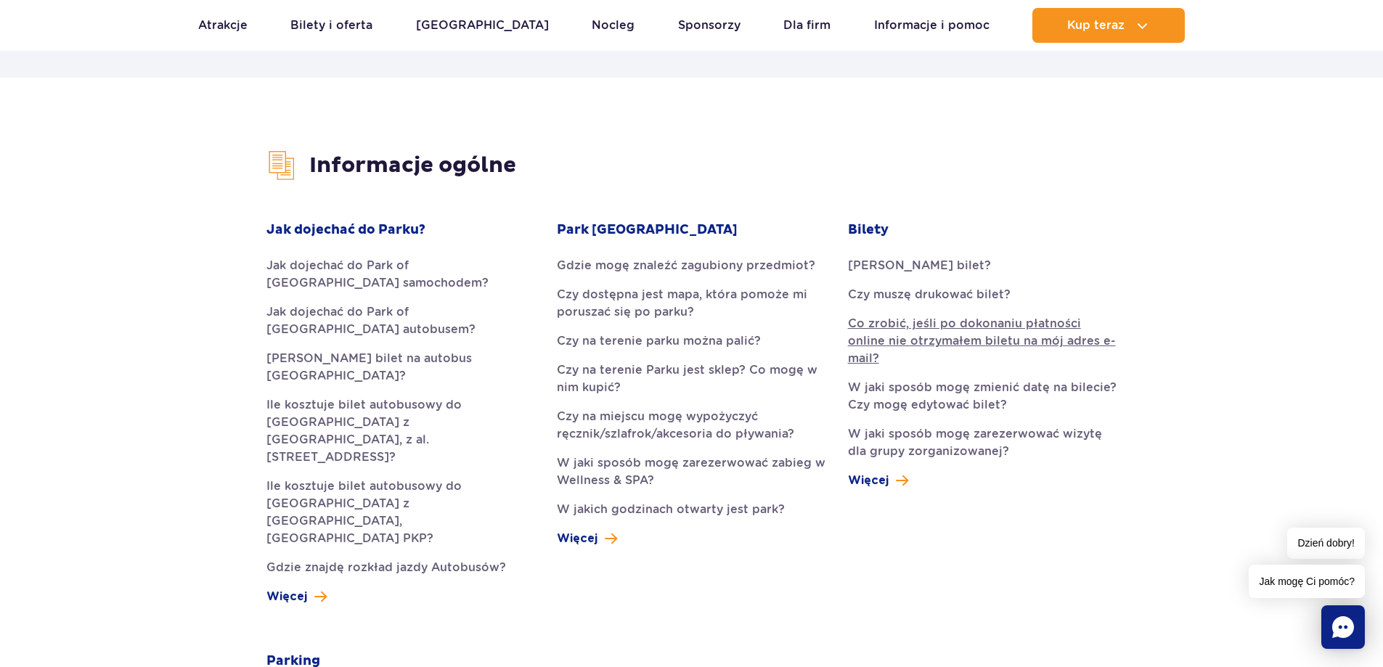
click at [929, 320] on link "Co zrobić, jeśli po dokonaniu płatności online nie otrzymałem biletu na mój adr…" at bounding box center [982, 341] width 269 height 52
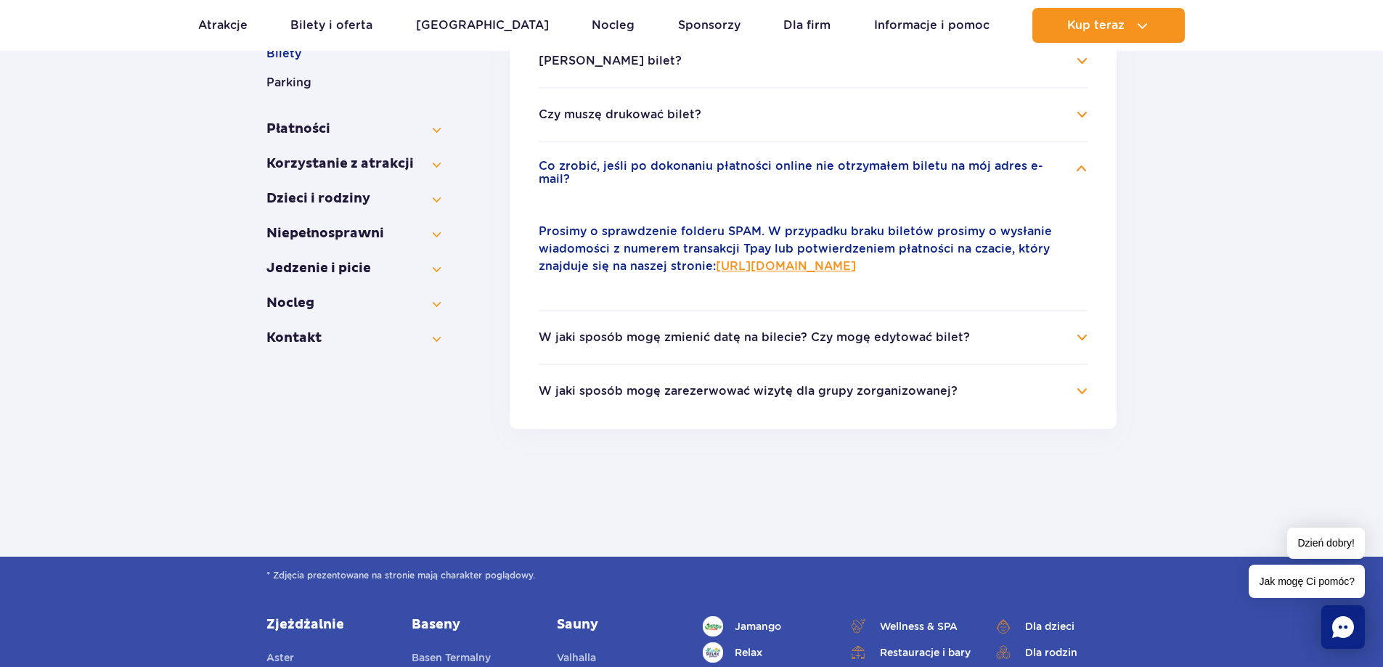
scroll to position [288, 0]
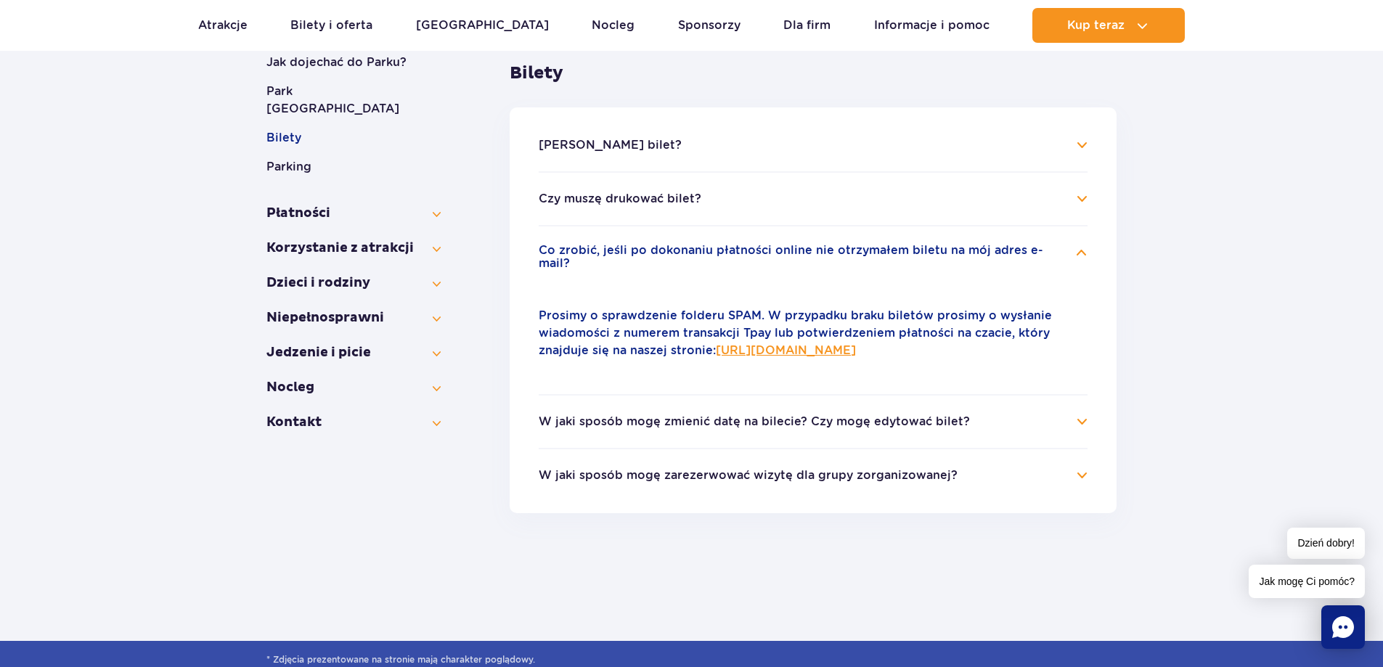
click at [837, 343] on link "https://parkofpoland.com/pl/kontakt" at bounding box center [786, 350] width 140 height 14
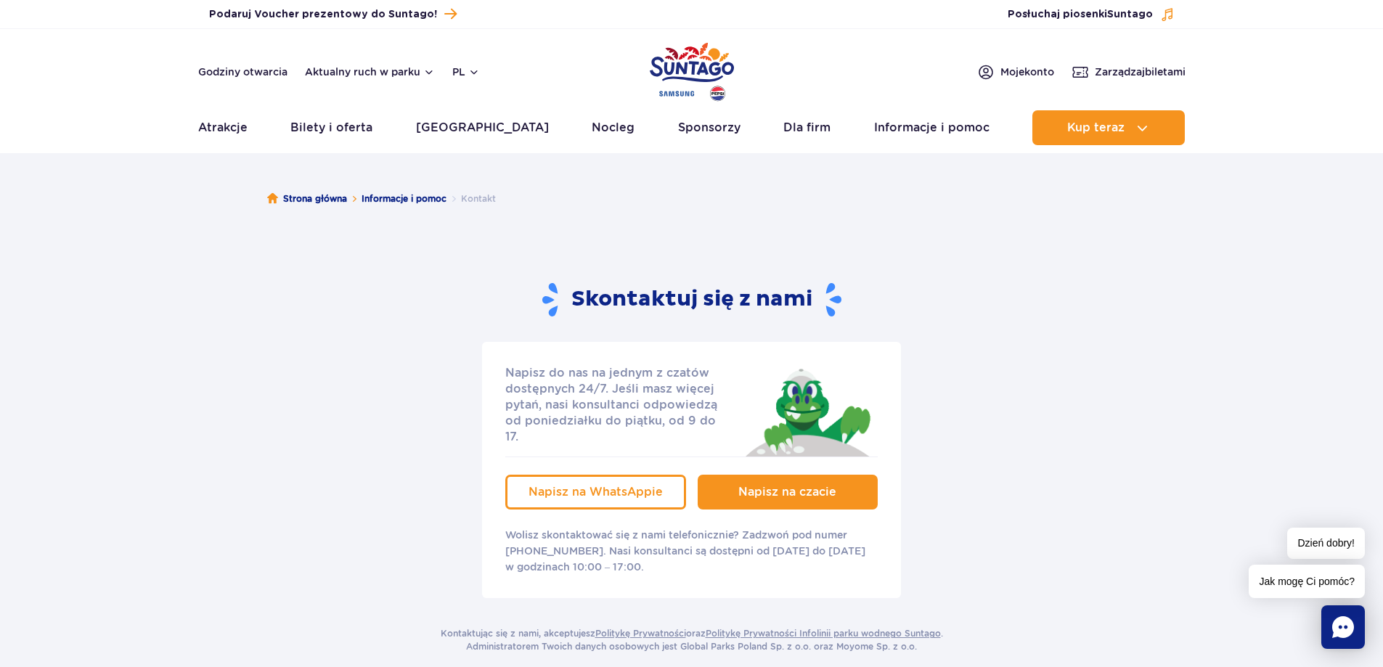
click at [777, 485] on span "Napisz na czacie" at bounding box center [787, 492] width 98 height 14
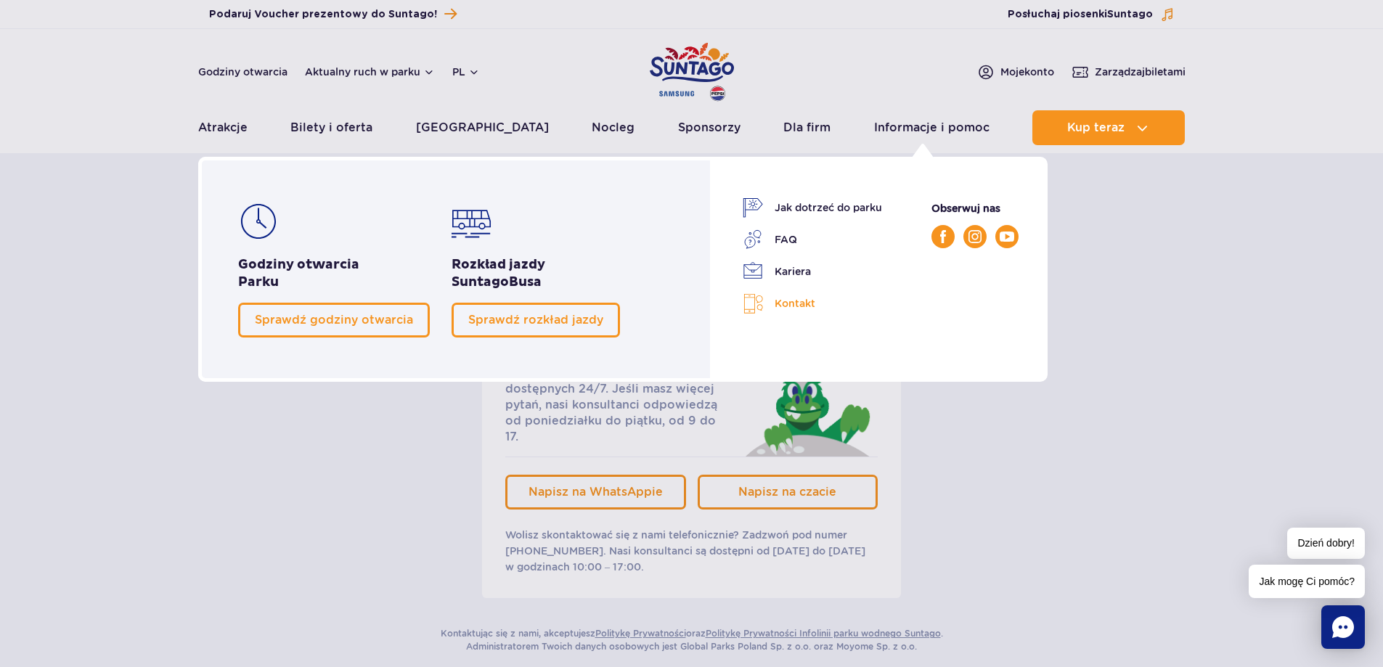
click at [796, 301] on link "Kontakt" at bounding box center [812, 303] width 139 height 21
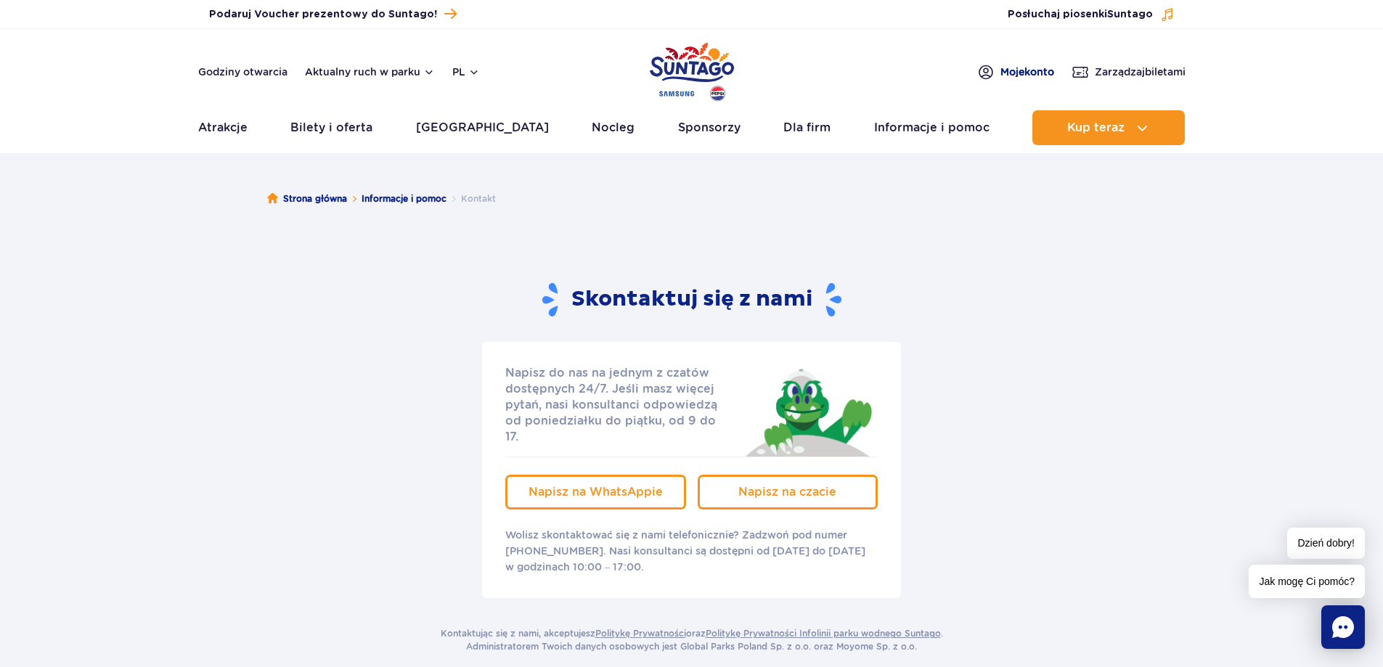
click at [1004, 66] on span "Moje konto" at bounding box center [1027, 72] width 54 height 15
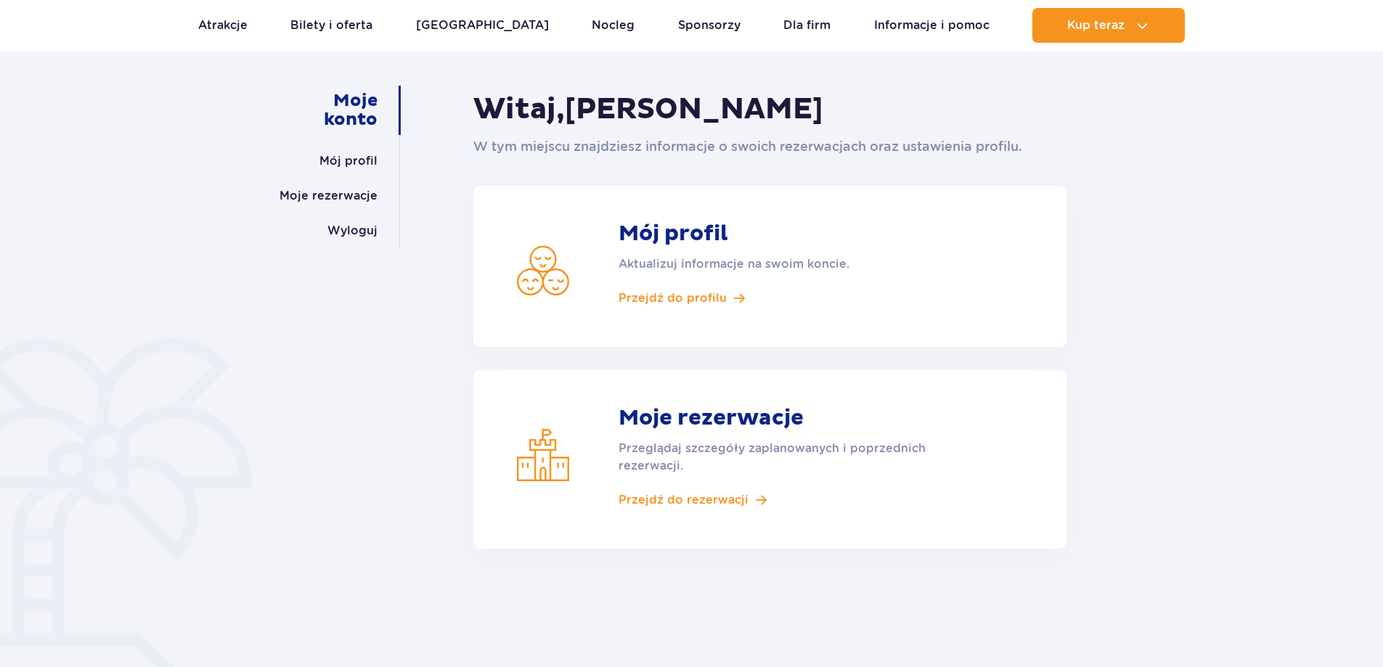
scroll to position [218, 0]
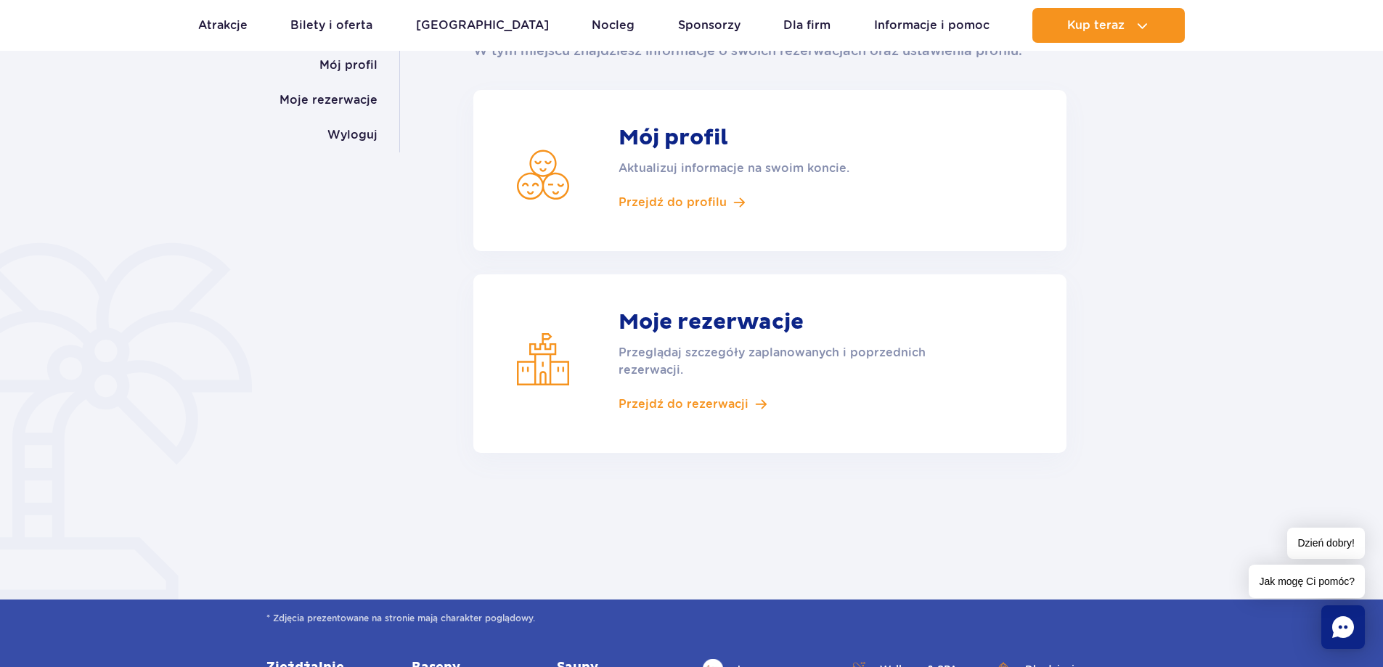
click at [701, 396] on article "Moje rezerwacje Przeglądaj szczegóły zaplanowanych i poprzednich rezerwacji. Pr…" at bounding box center [769, 363] width 593 height 179
click at [745, 401] on link "Przejdź do rezerwacji" at bounding box center [789, 404] width 341 height 16
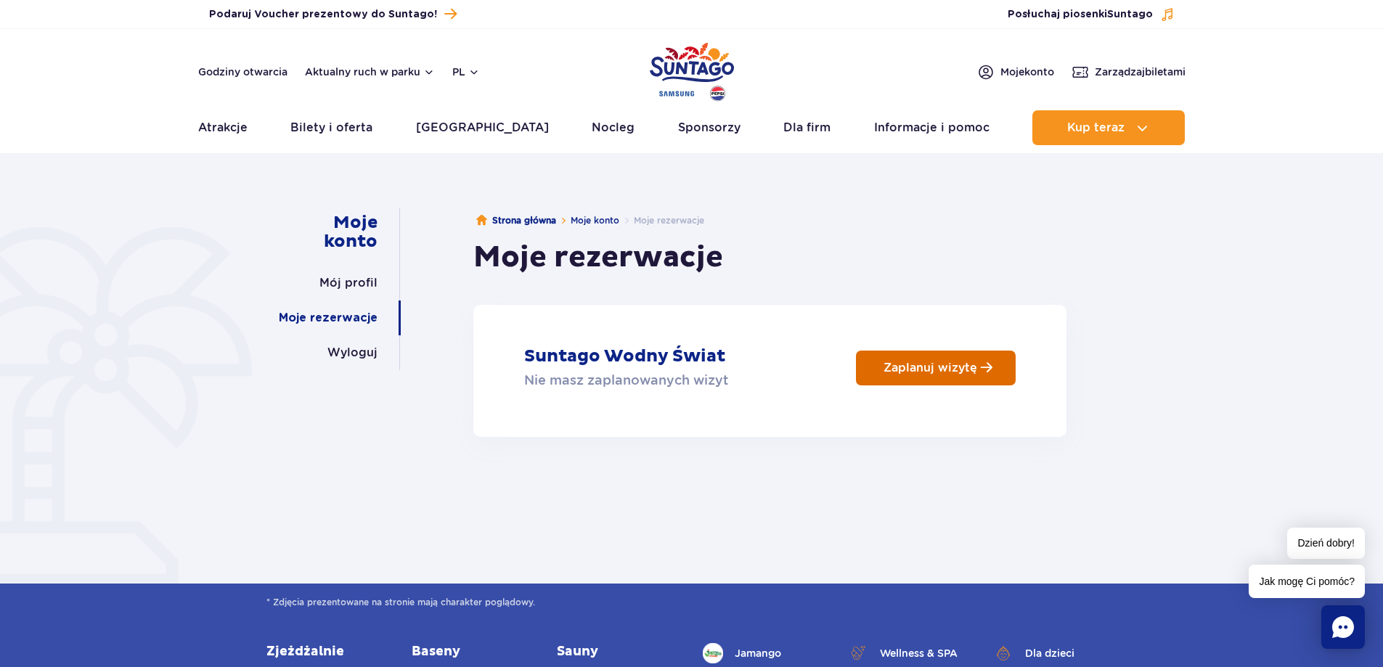
click at [916, 362] on p "Zaplanuj wizytę" at bounding box center [931, 368] width 94 height 14
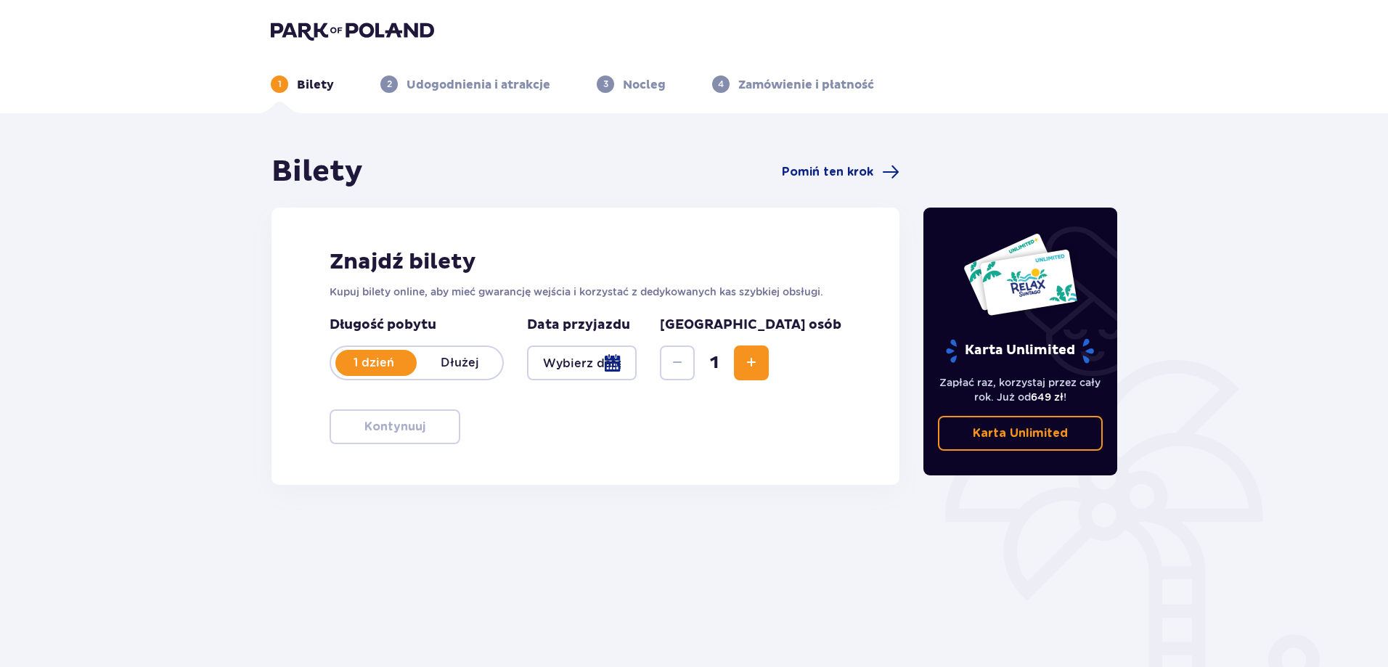
click at [760, 359] on span "Increase" at bounding box center [751, 362] width 17 height 17
click at [637, 356] on div at bounding box center [582, 363] width 110 height 35
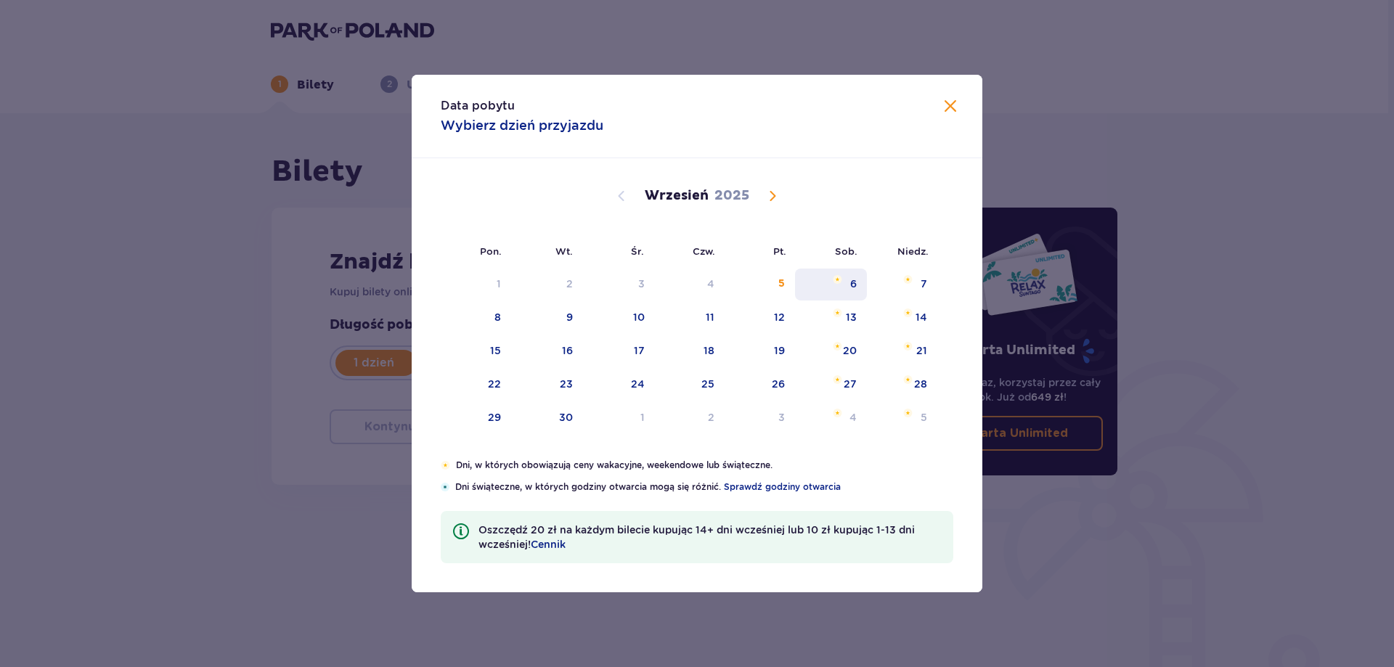
click at [858, 283] on div "6" at bounding box center [831, 285] width 72 height 32
type input "06.09.25"
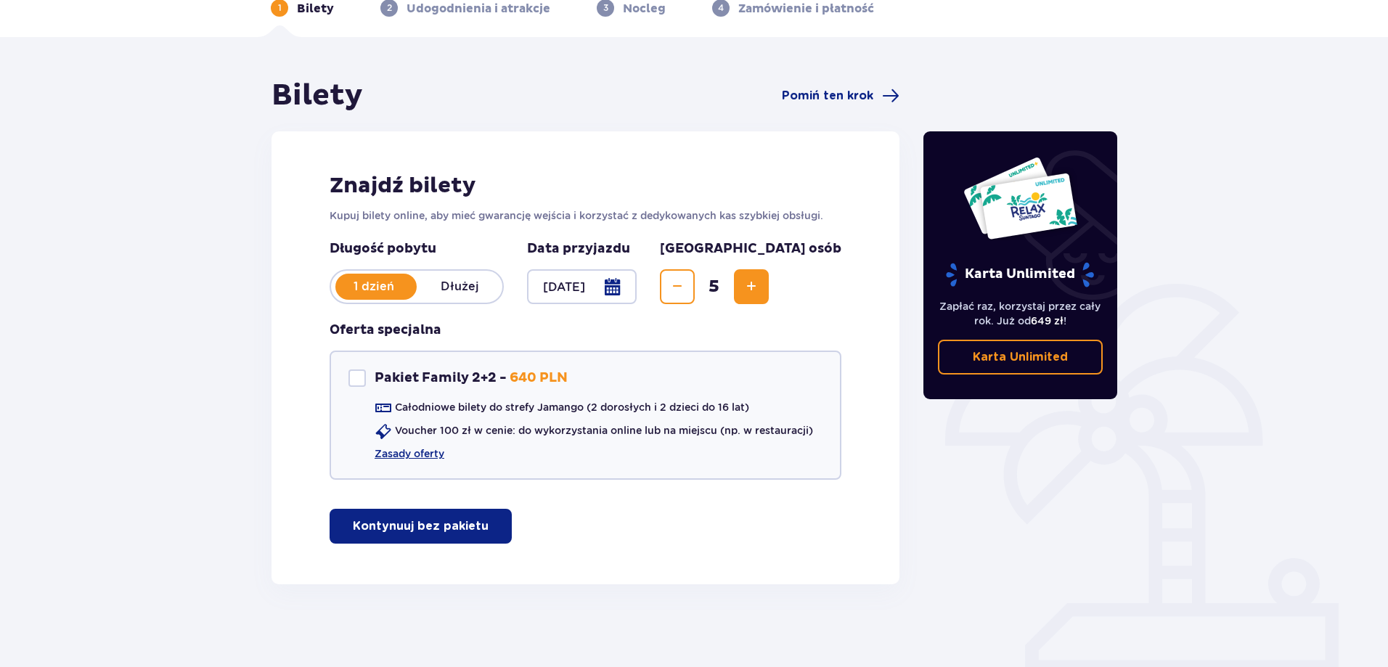
scroll to position [81, 0]
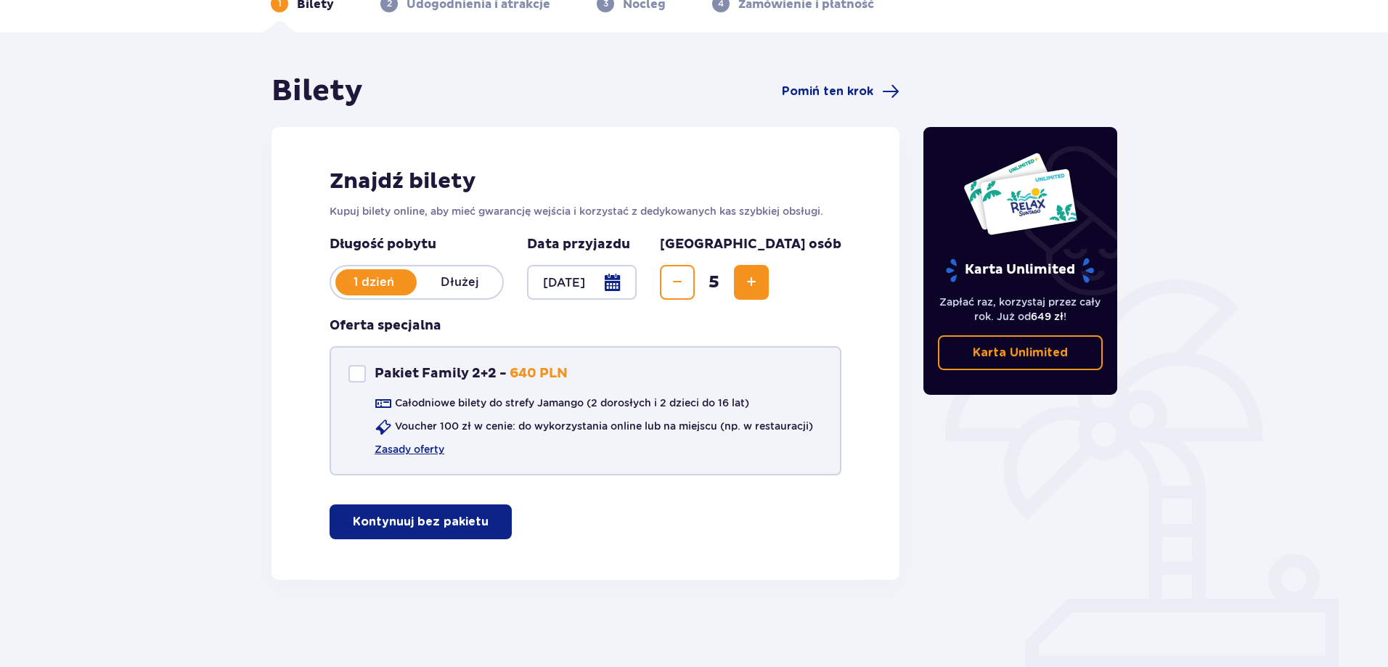
click at [362, 369] on div at bounding box center [356, 373] width 17 height 17
checkbox input "true"
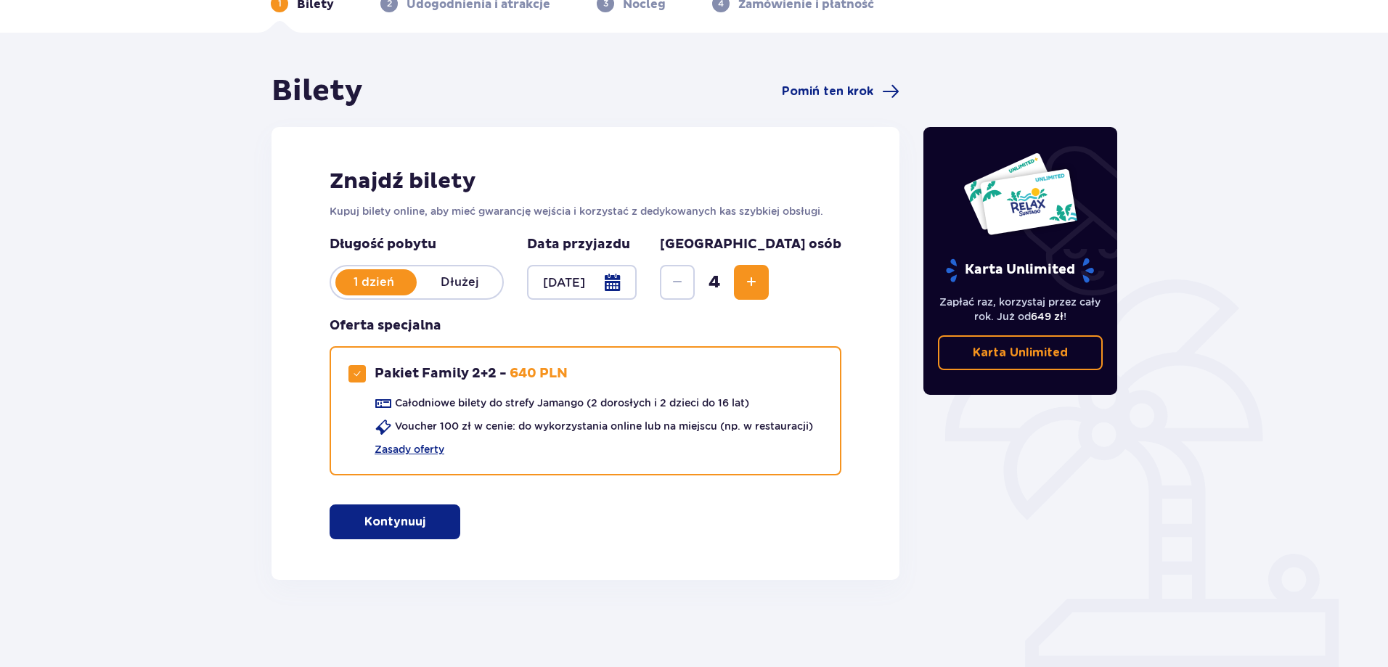
click at [404, 516] on p "Kontynuuj" at bounding box center [394, 522] width 61 height 16
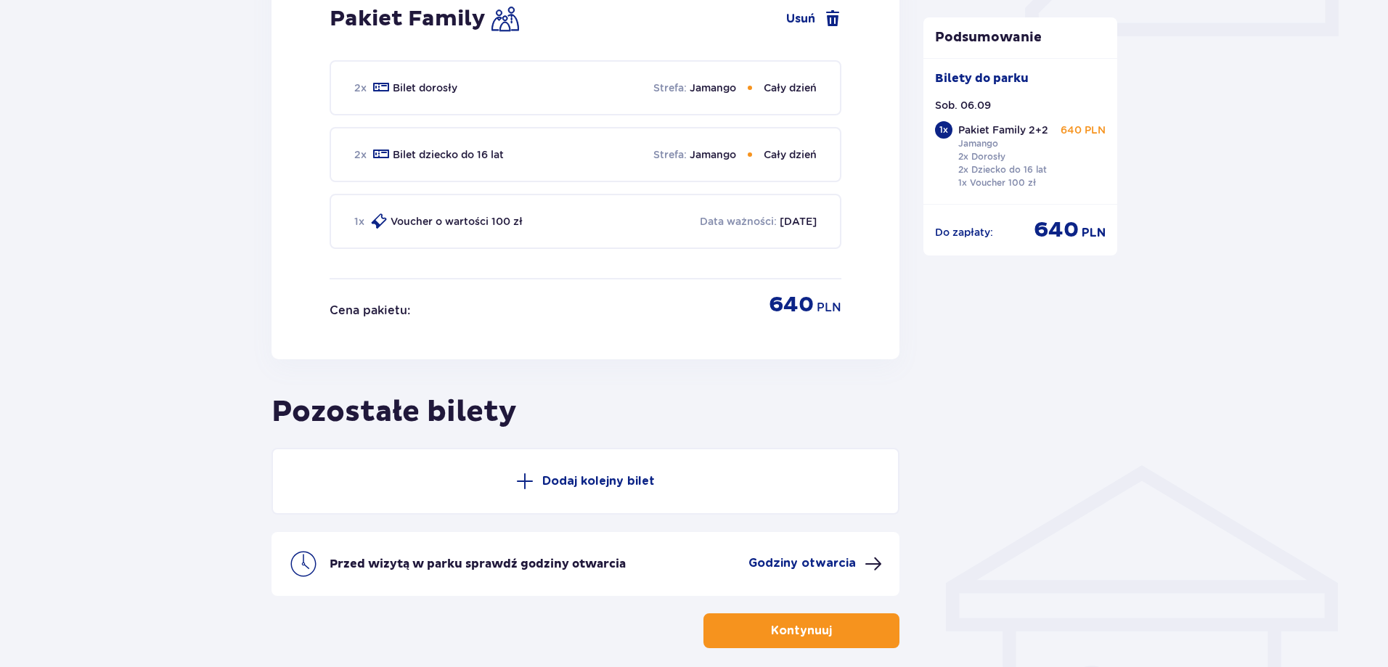
scroll to position [782, 0]
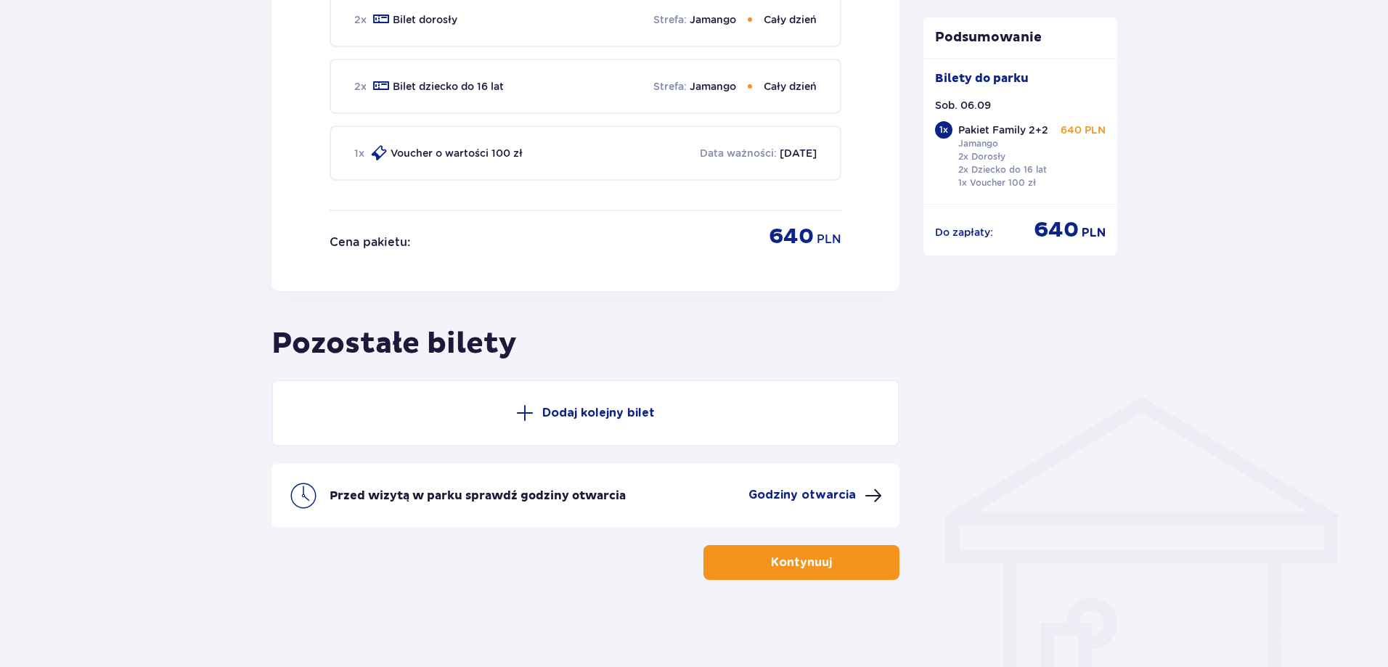
click at [531, 410] on span at bounding box center [524, 412] width 17 height 17
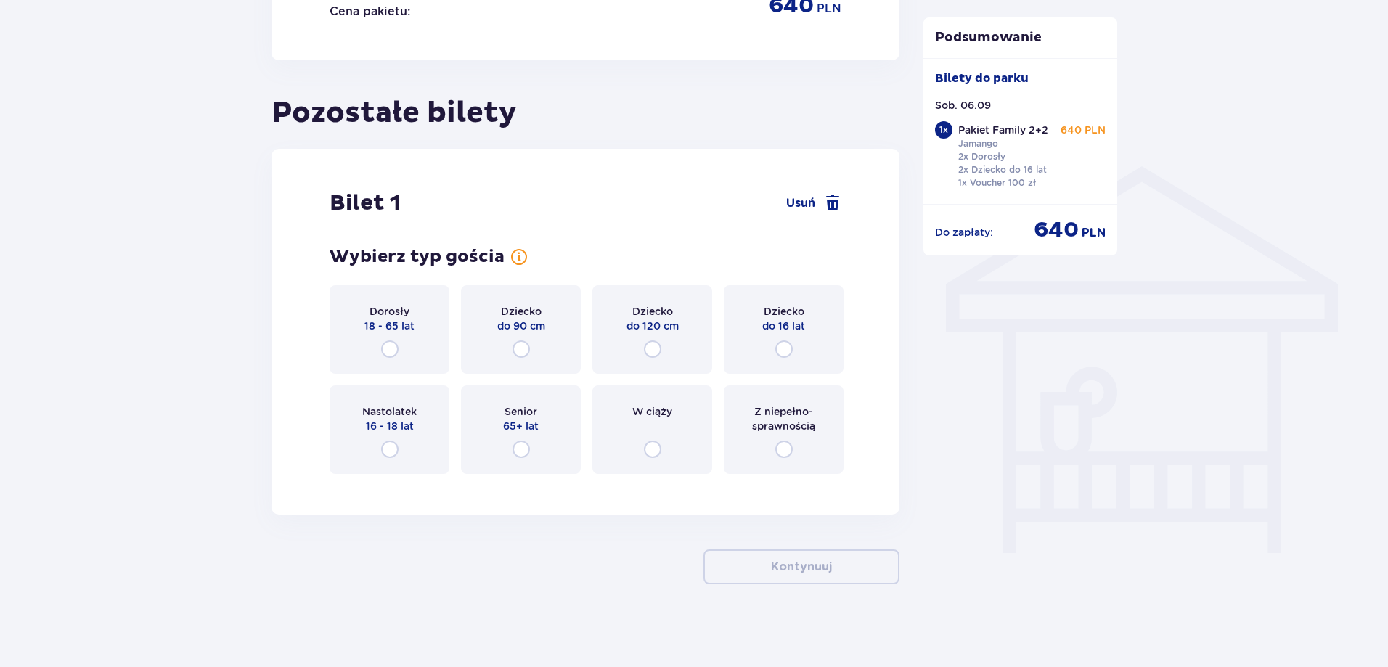
scroll to position [1017, 0]
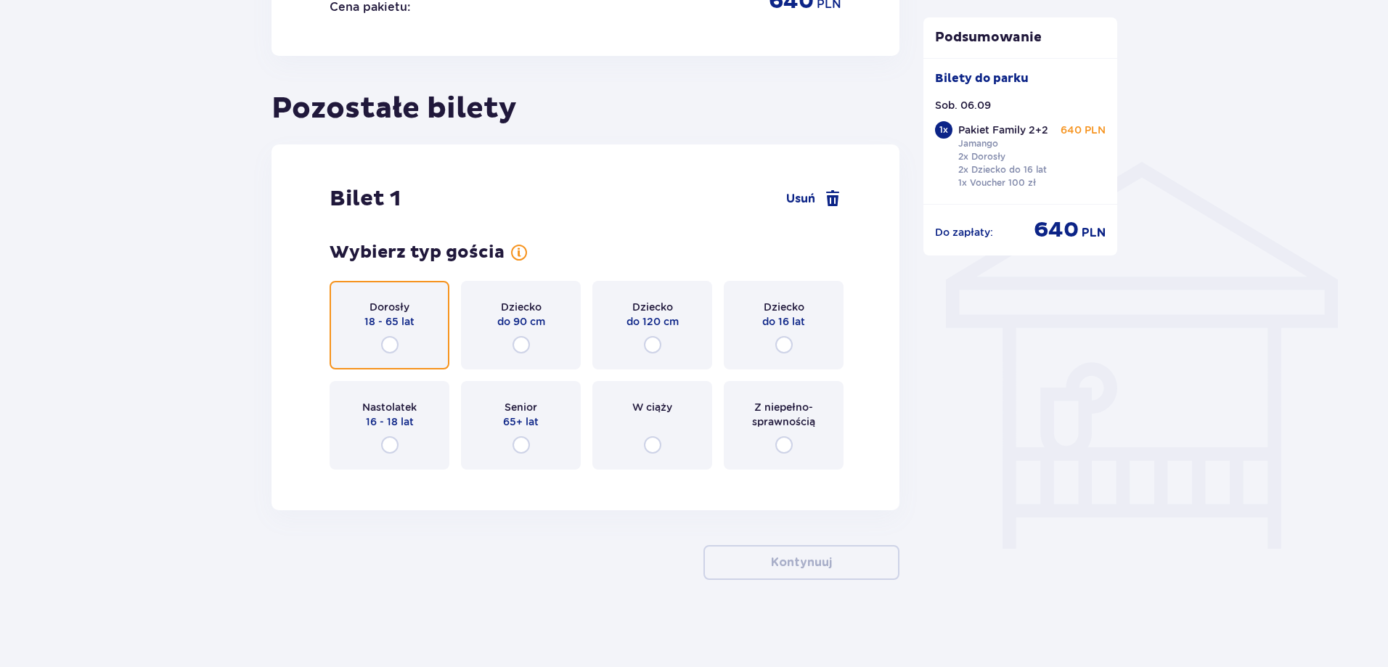
click at [383, 340] on input "radio" at bounding box center [389, 344] width 17 height 17
radio input "true"
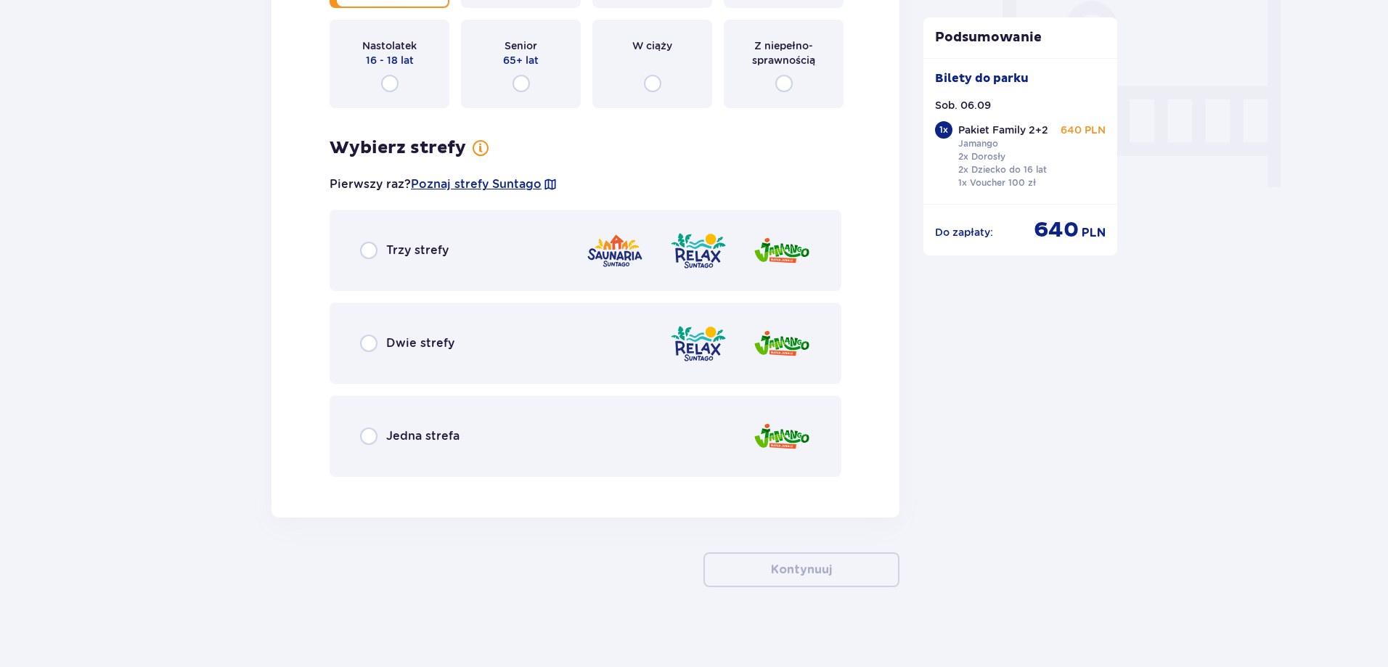
scroll to position [1386, 0]
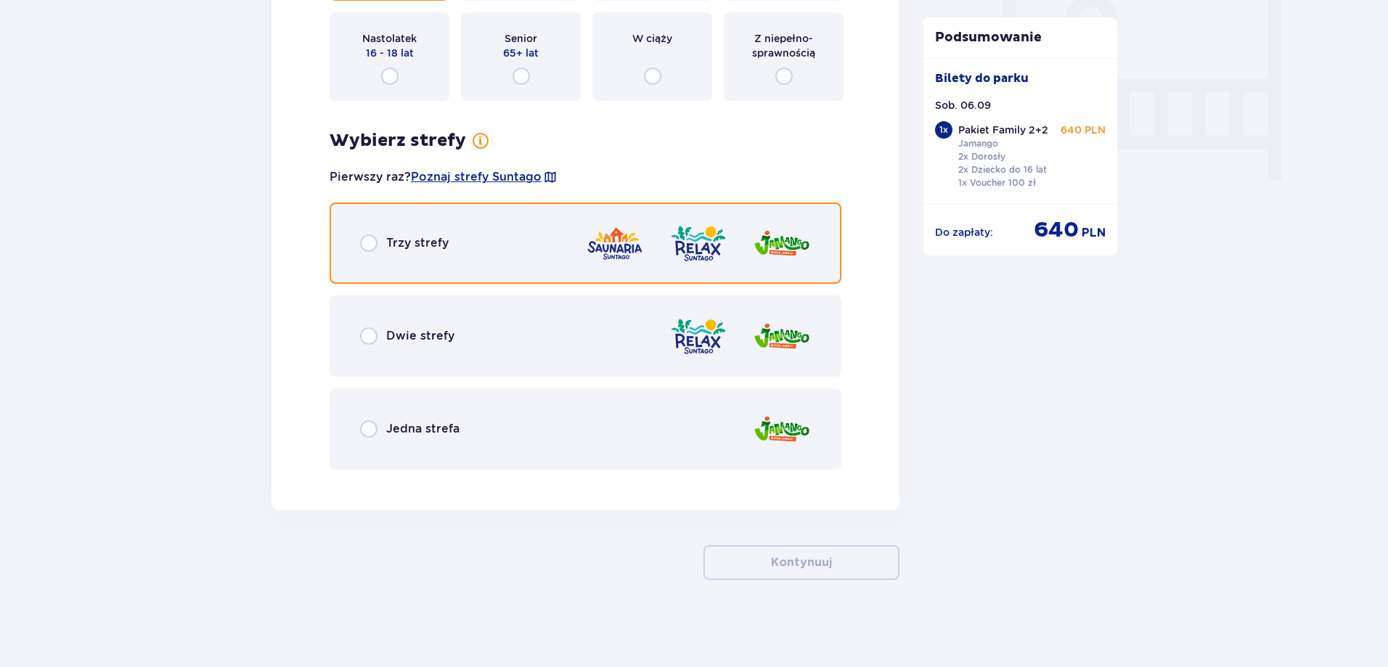
click at [369, 235] on input "radio" at bounding box center [368, 243] width 17 height 17
radio input "true"
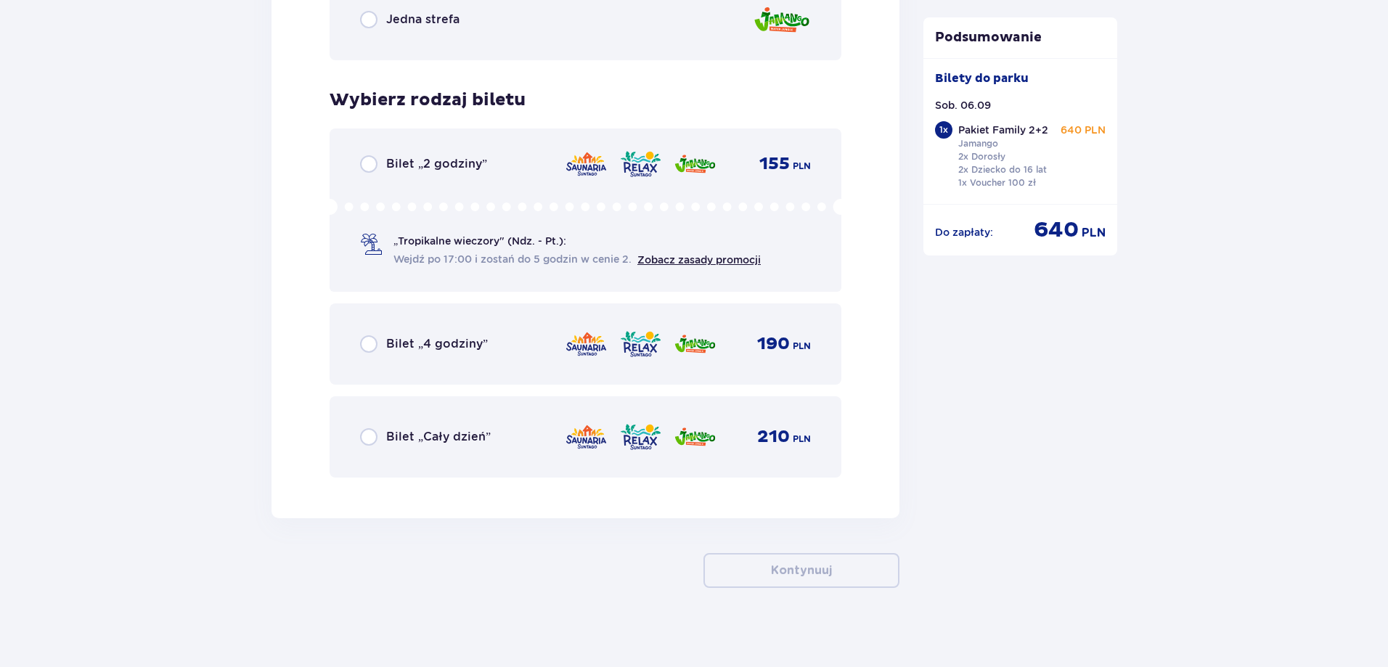
scroll to position [1803, 0]
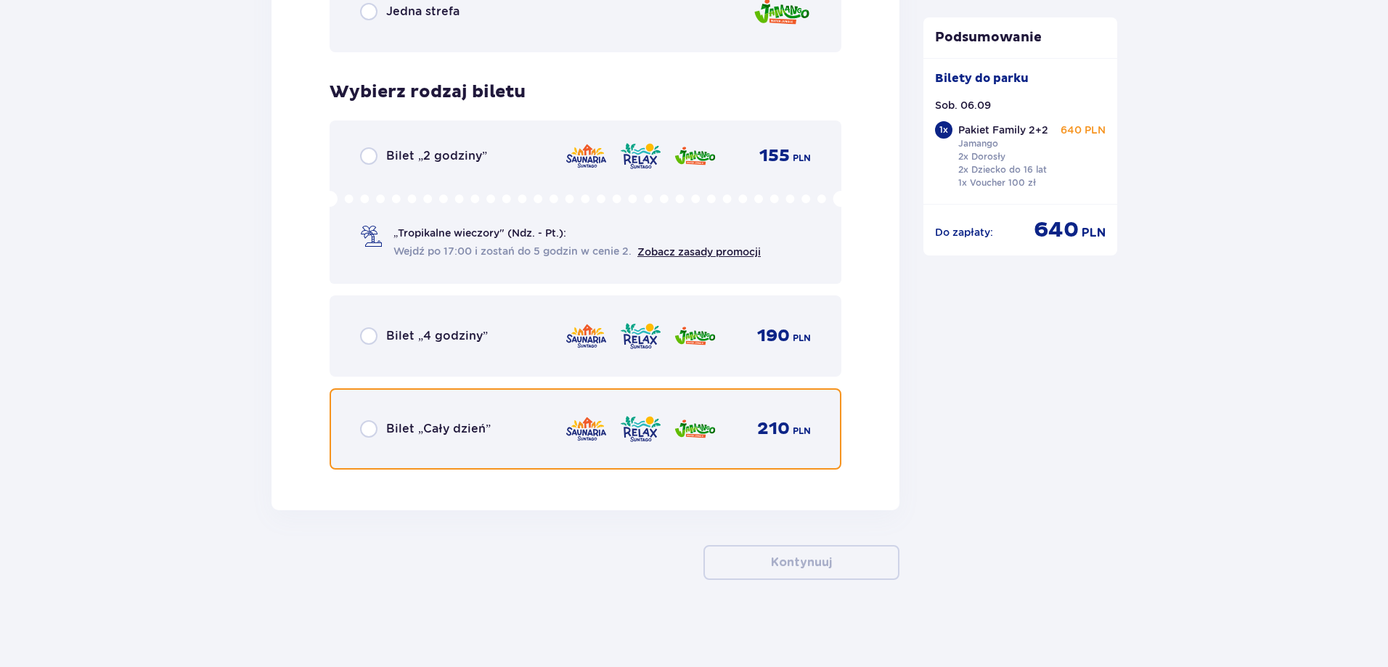
click at [369, 424] on input "radio" at bounding box center [368, 428] width 17 height 17
radio input "true"
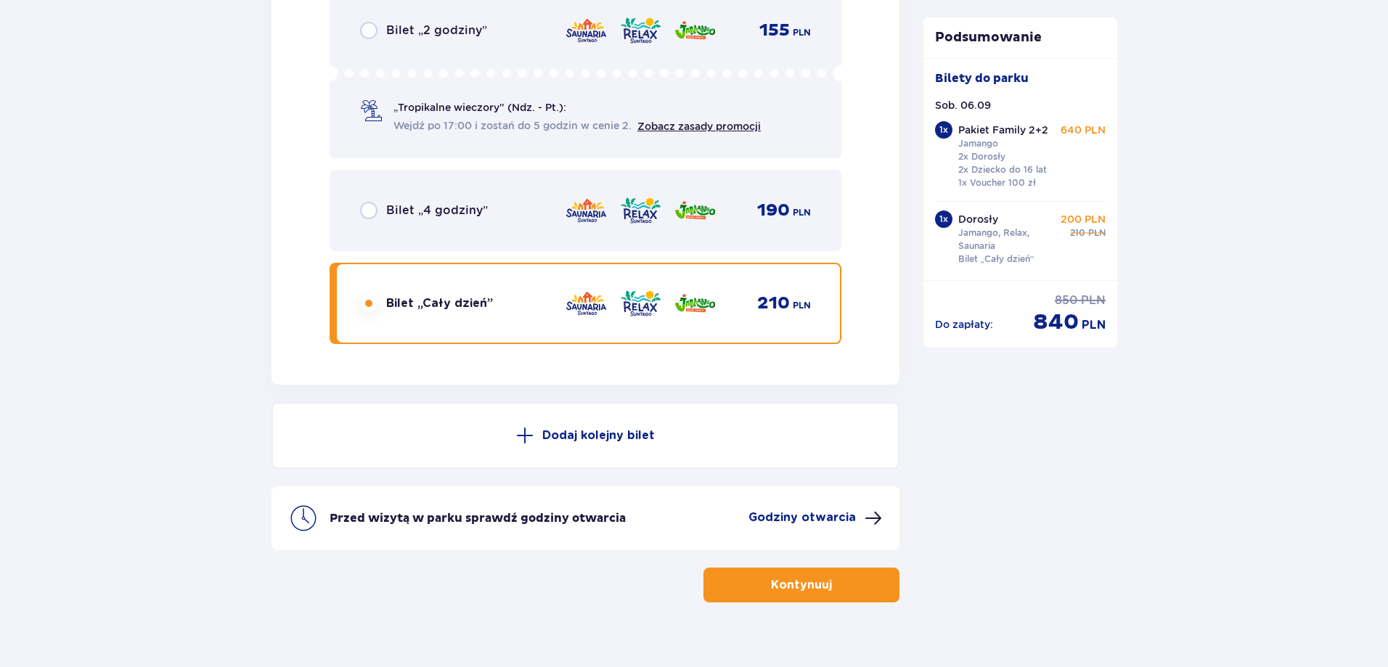
scroll to position [1952, 0]
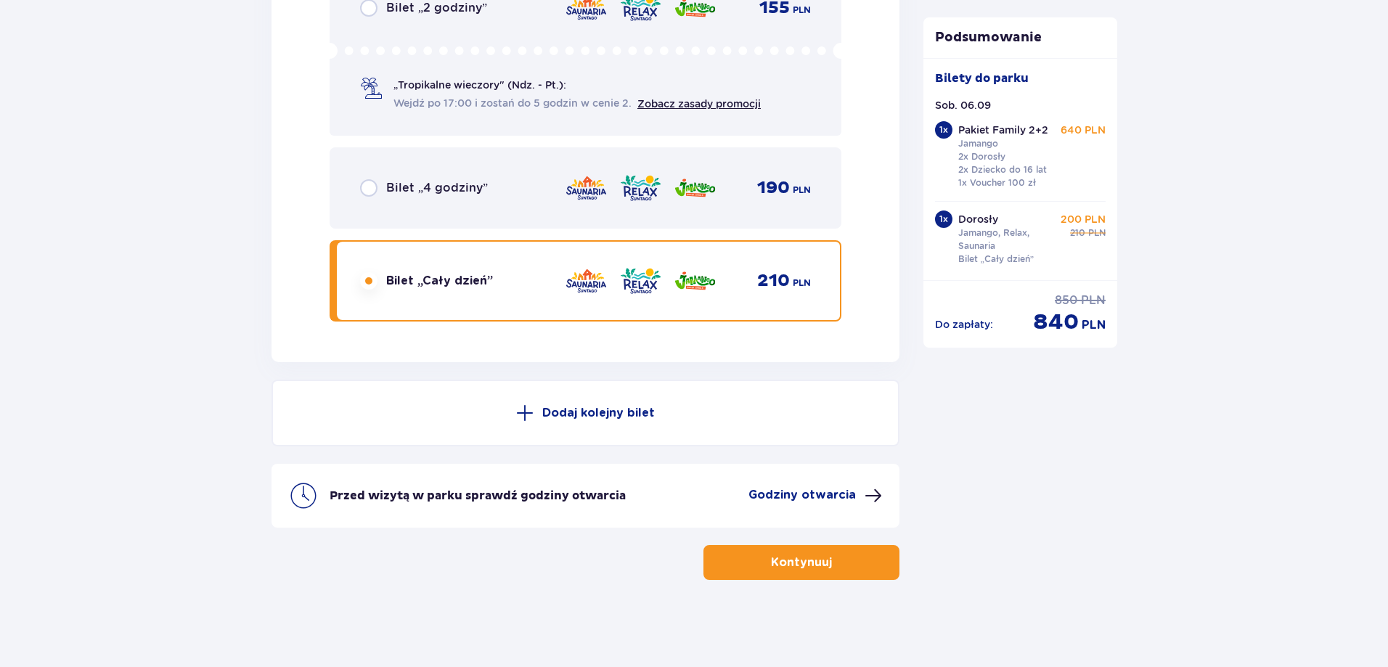
click at [833, 558] on span "button" at bounding box center [834, 562] width 17 height 17
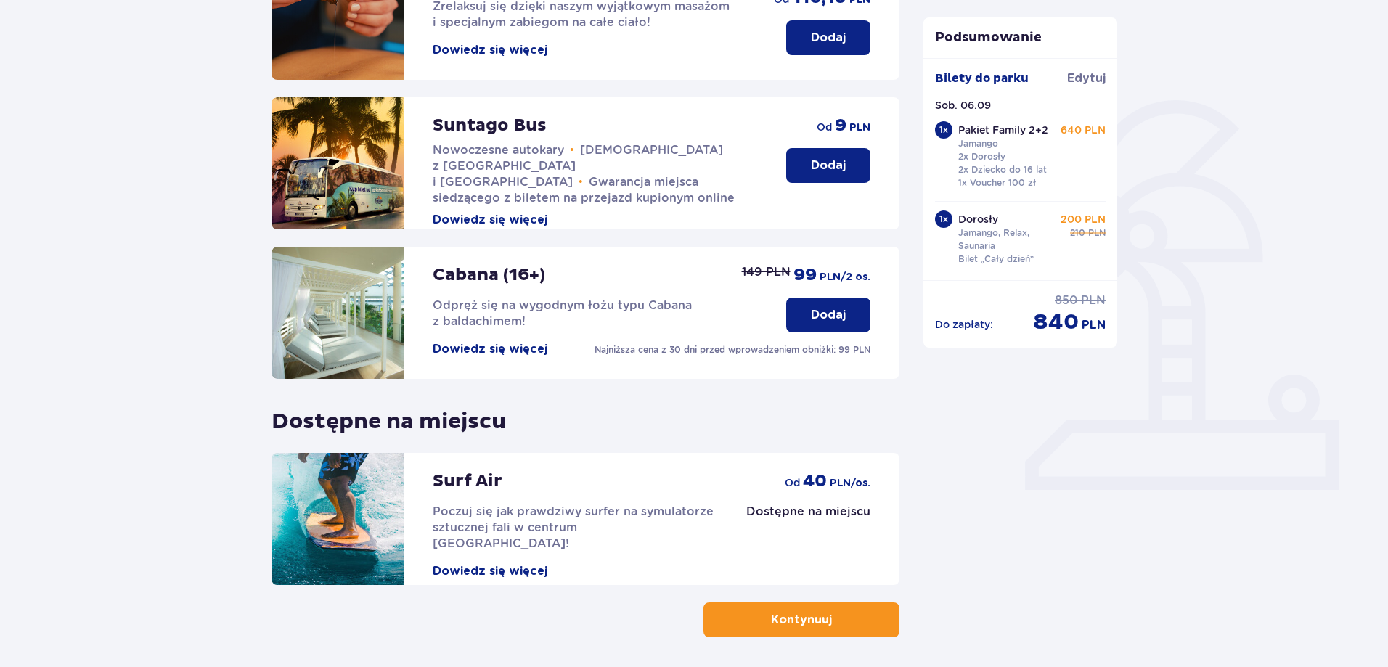
scroll to position [317, 0]
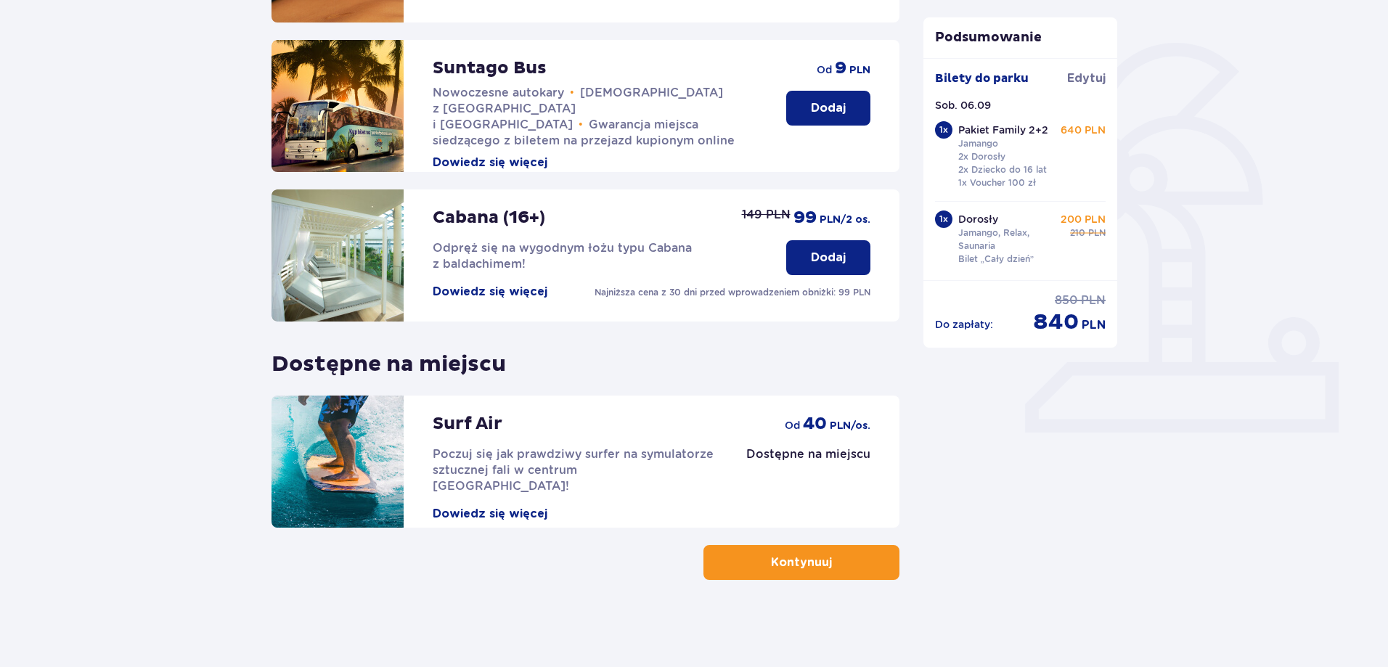
click at [832, 565] on span "button" at bounding box center [834, 562] width 17 height 17
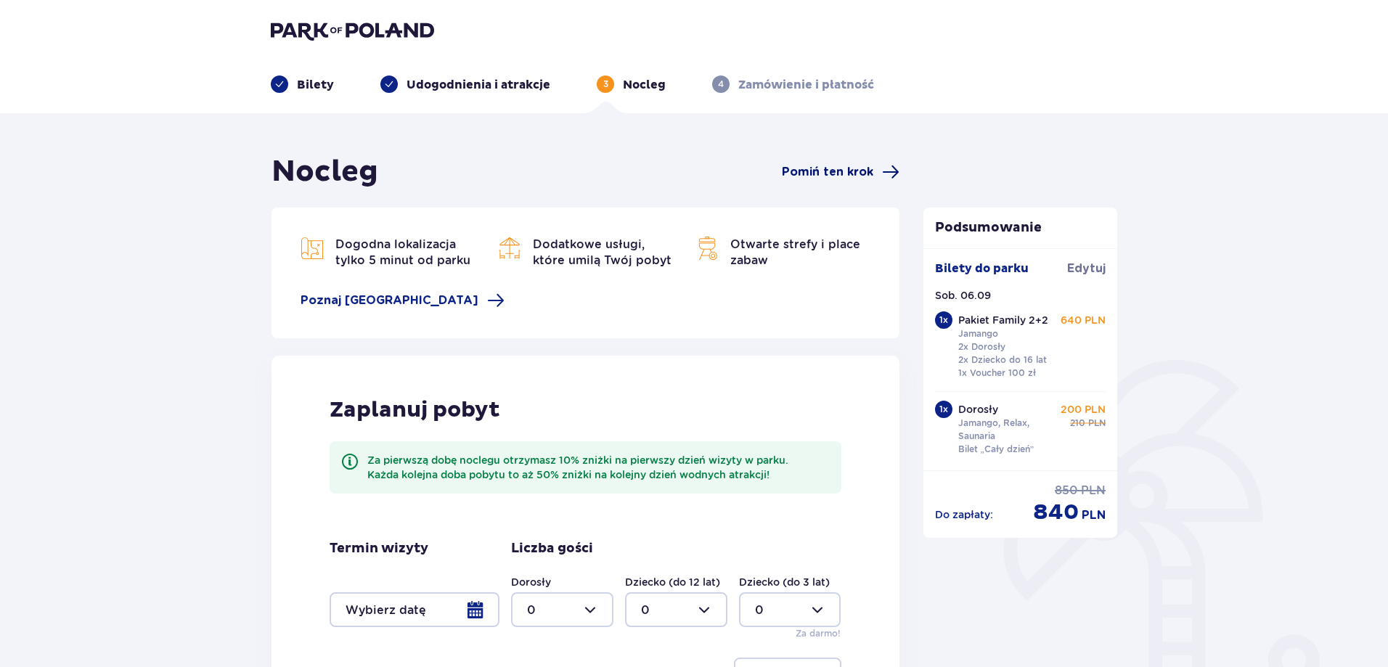
click at [818, 170] on span "Pomiń ten krok" at bounding box center [827, 172] width 91 height 16
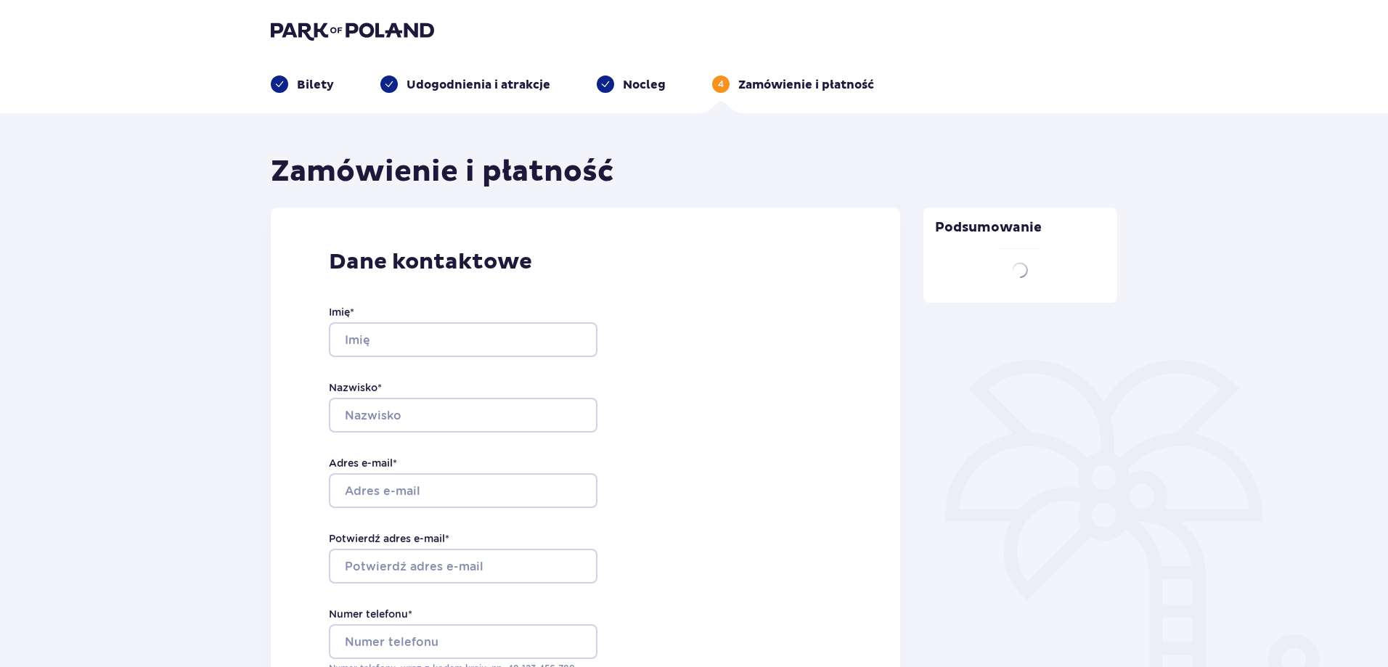
type input "Katarzyna"
type input "Kostrzewa"
type input "kasia.kostrzewa@op.pl"
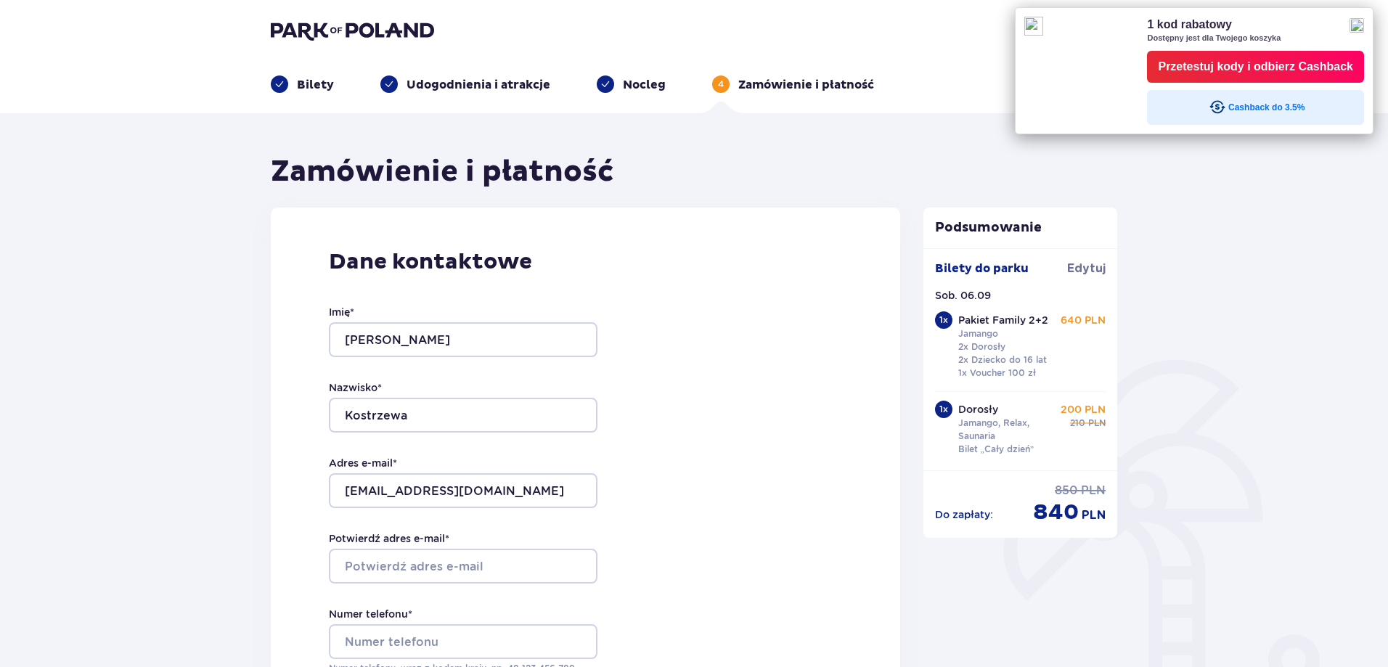
click at [1361, 20] on img at bounding box center [1357, 25] width 15 height 15
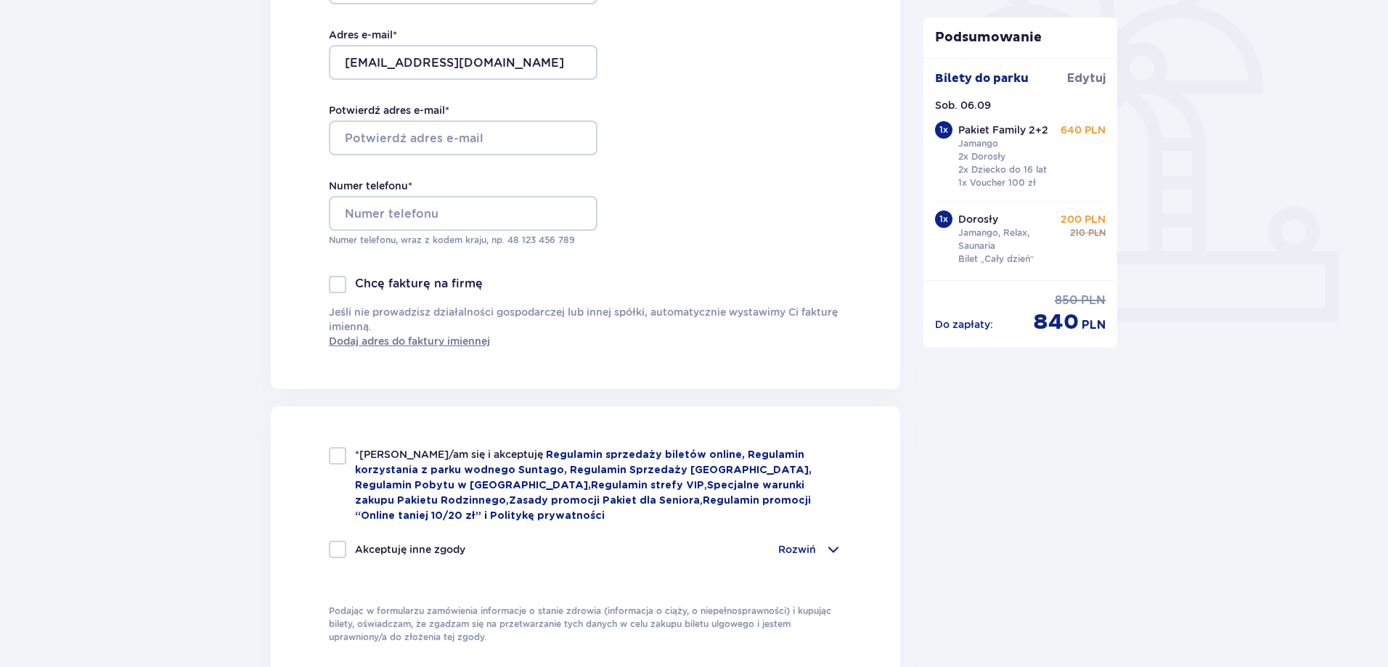
scroll to position [436, 0]
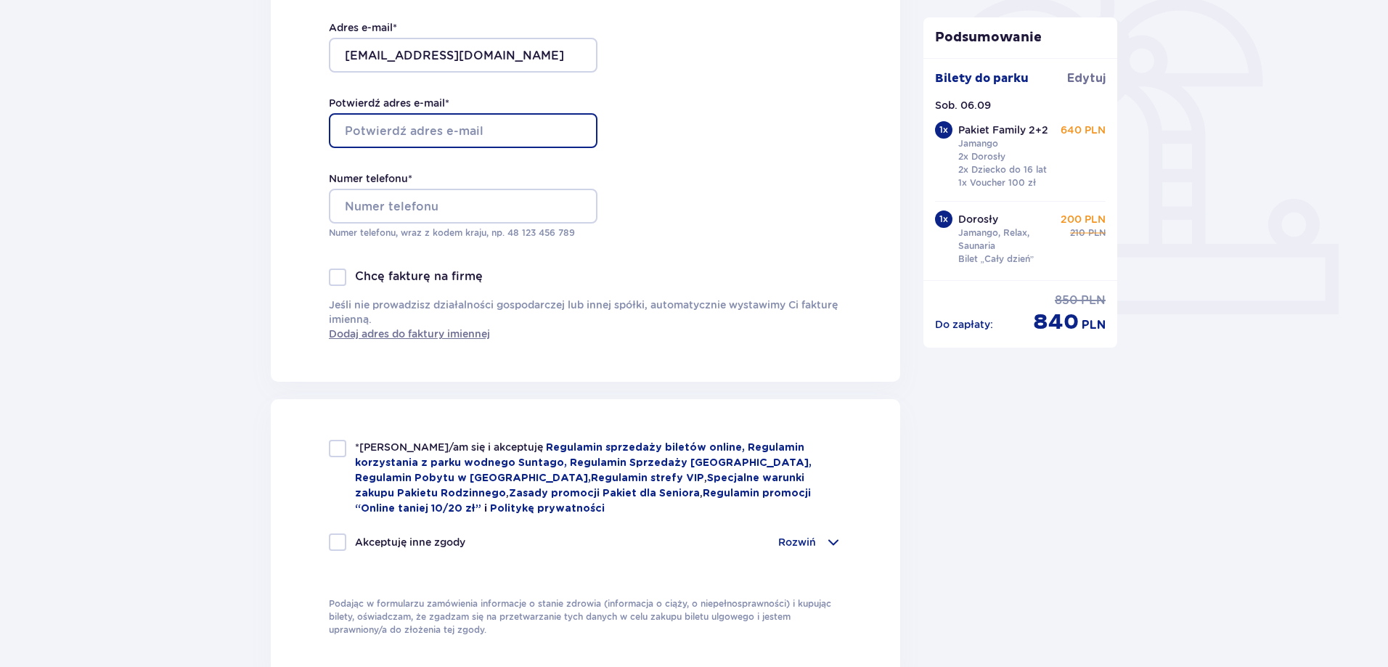
click at [381, 129] on input "Potwierdź adres e-mail *" at bounding box center [463, 130] width 269 height 35
type input "kasia.kostrzewa@op.pl"
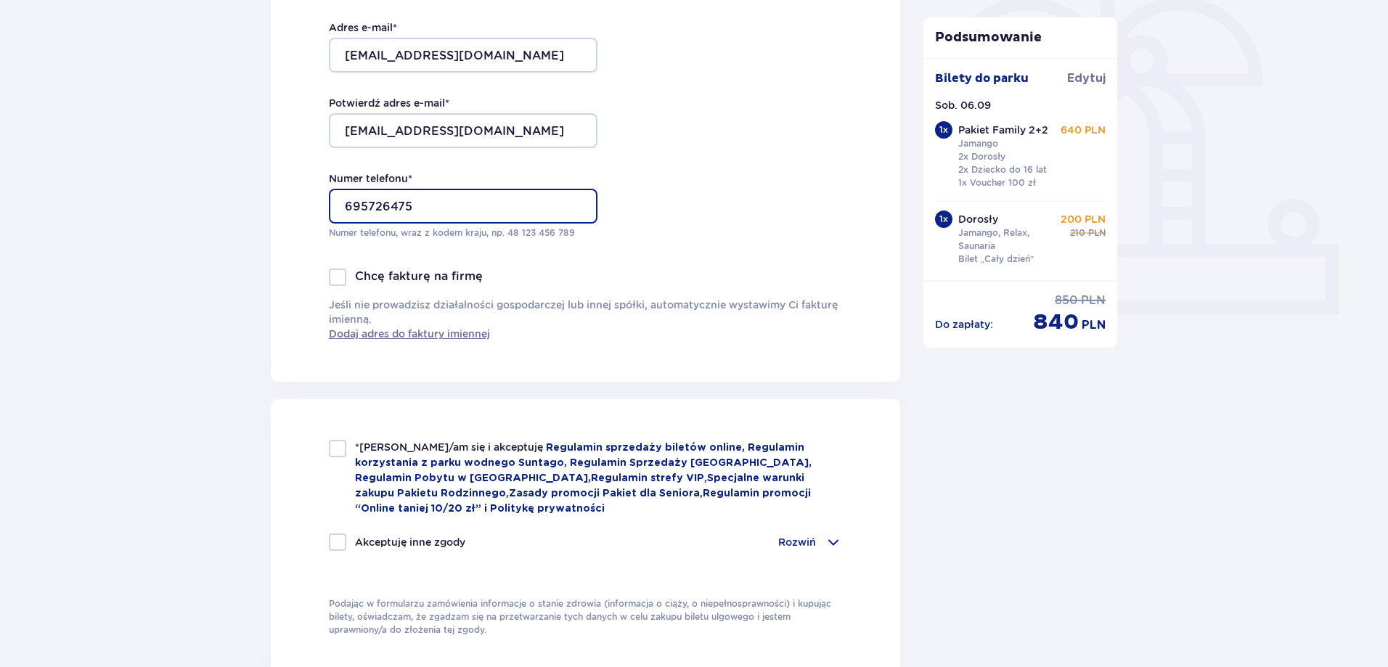
click at [343, 205] on input "695726475" at bounding box center [463, 206] width 269 height 35
type input "48695726475"
click at [333, 445] on div at bounding box center [337, 448] width 17 height 17
click at [470, 448] on span "*Zapoznałem/am się i akceptuję" at bounding box center [450, 447] width 191 height 12
checkbox input "false"
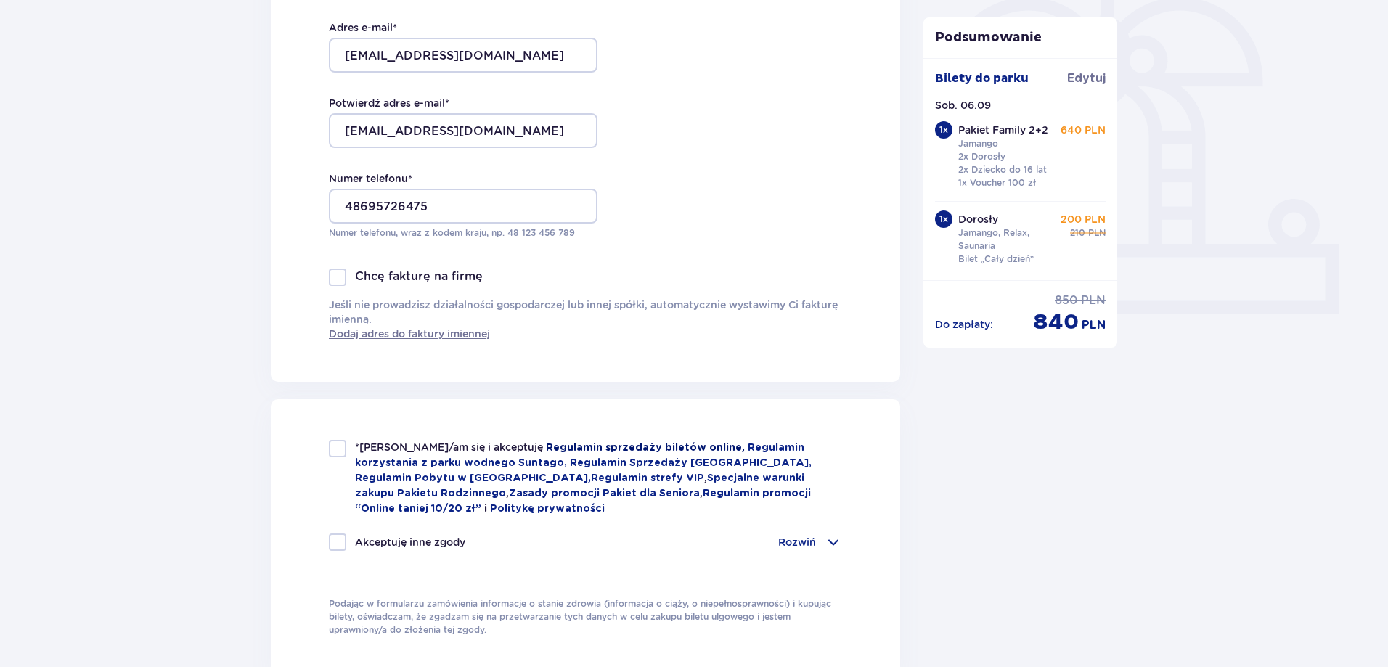
click at [632, 443] on link "Regulamin sprzedaży biletów online," at bounding box center [647, 448] width 202 height 10
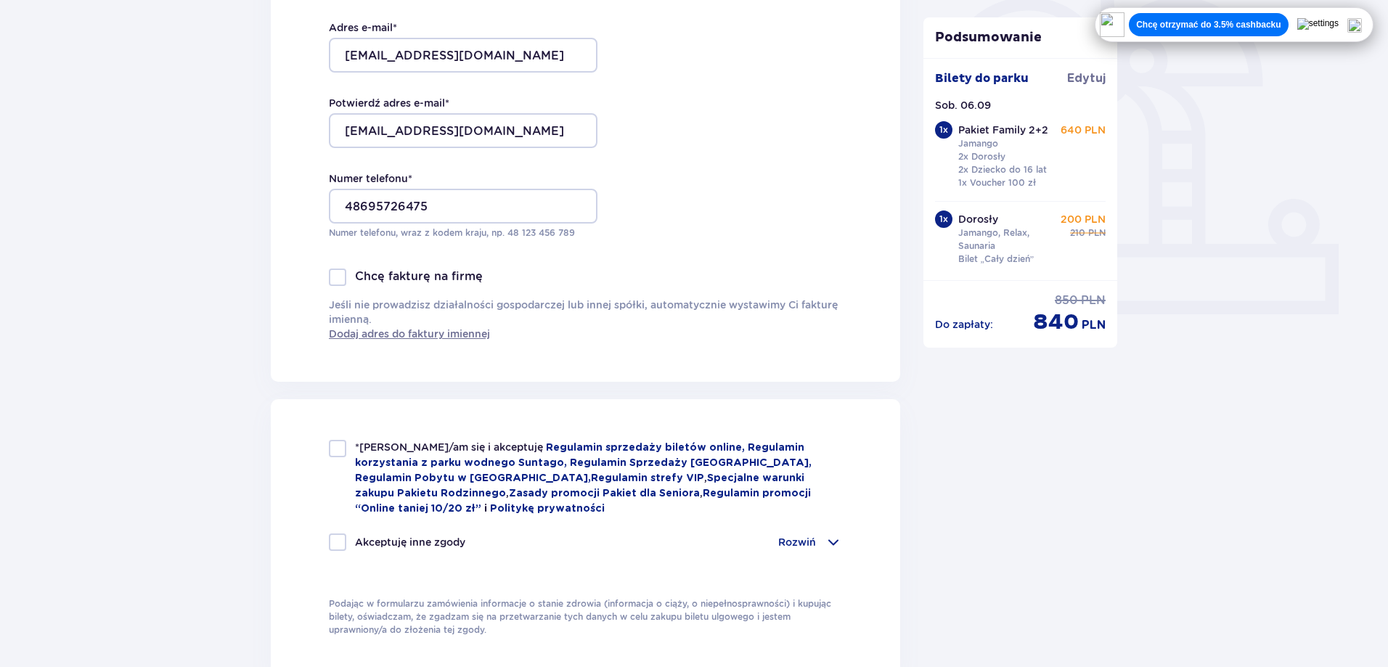
click at [1362, 21] on img at bounding box center [1355, 25] width 15 height 15
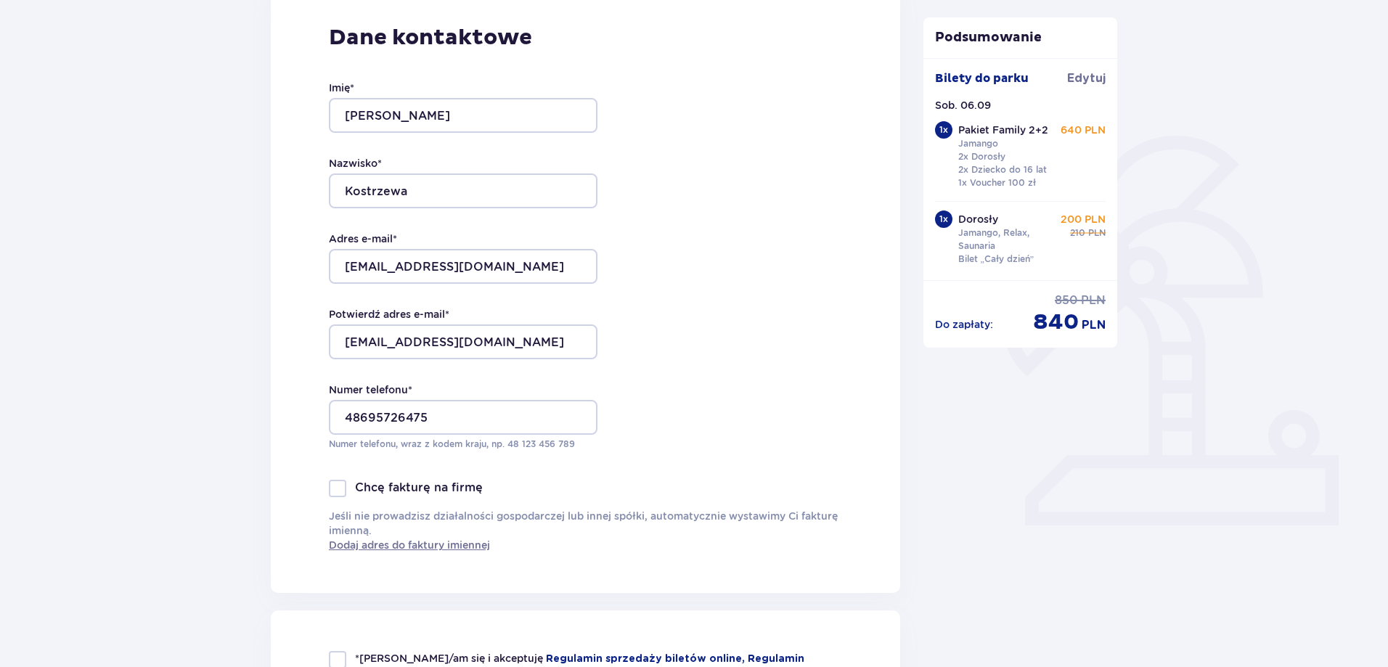
scroll to position [0, 0]
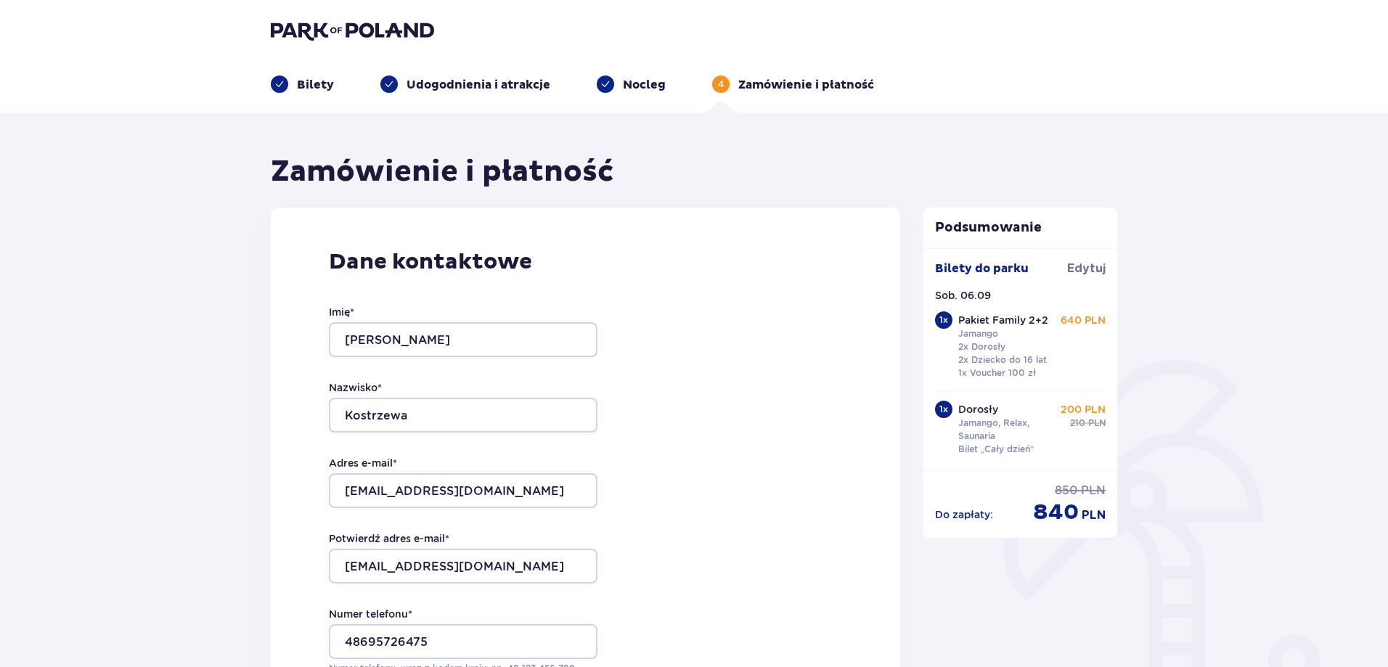
click at [303, 25] on img at bounding box center [352, 30] width 163 height 20
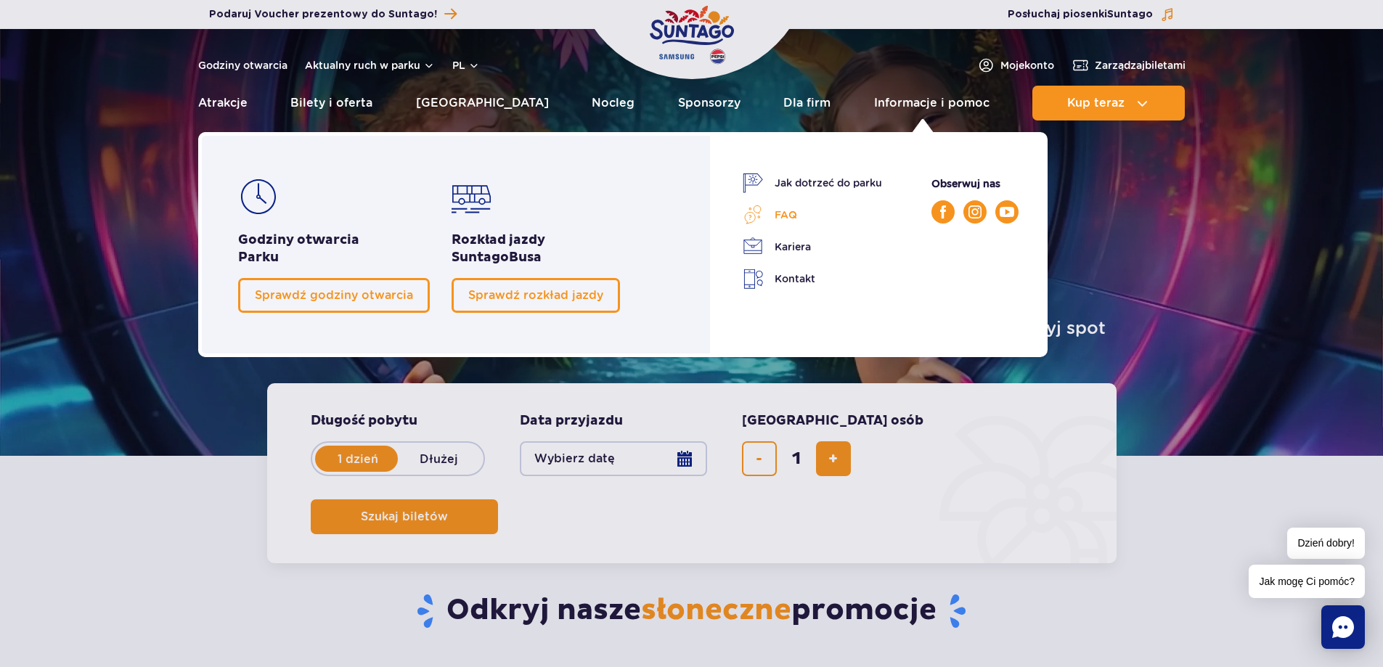
click at [780, 205] on link "FAQ" at bounding box center [812, 215] width 139 height 20
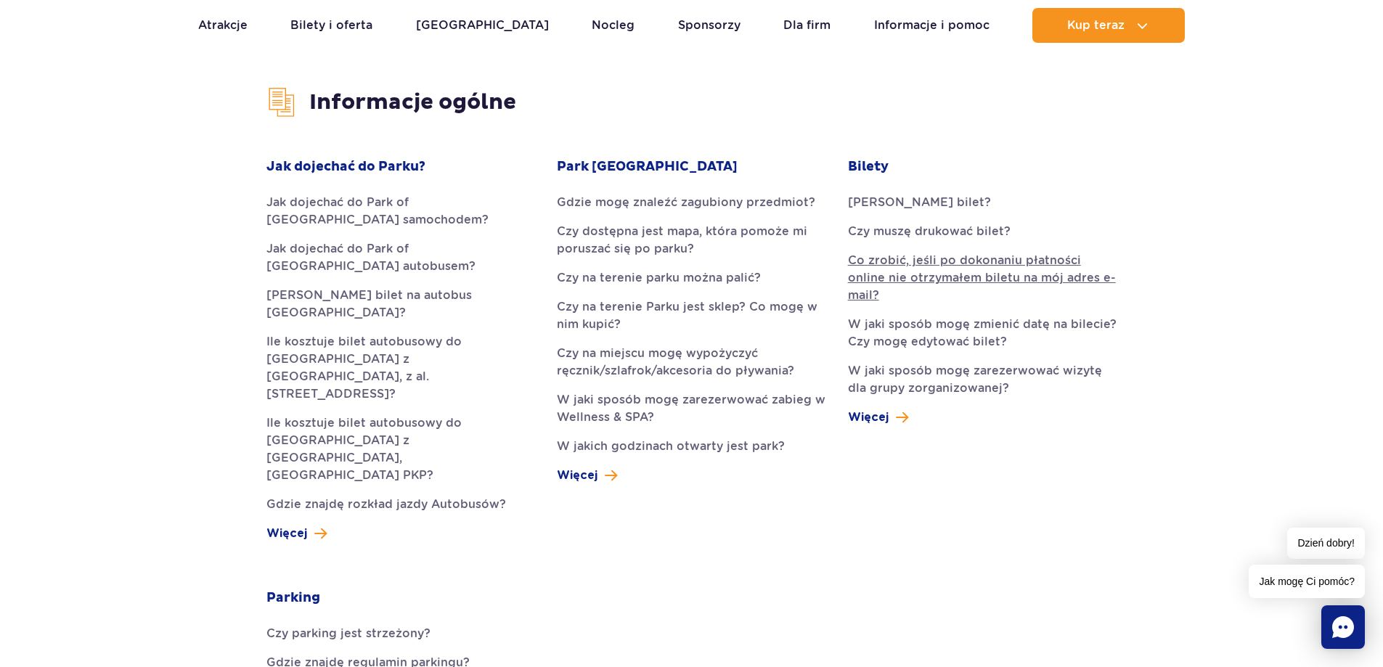
scroll to position [363, 0]
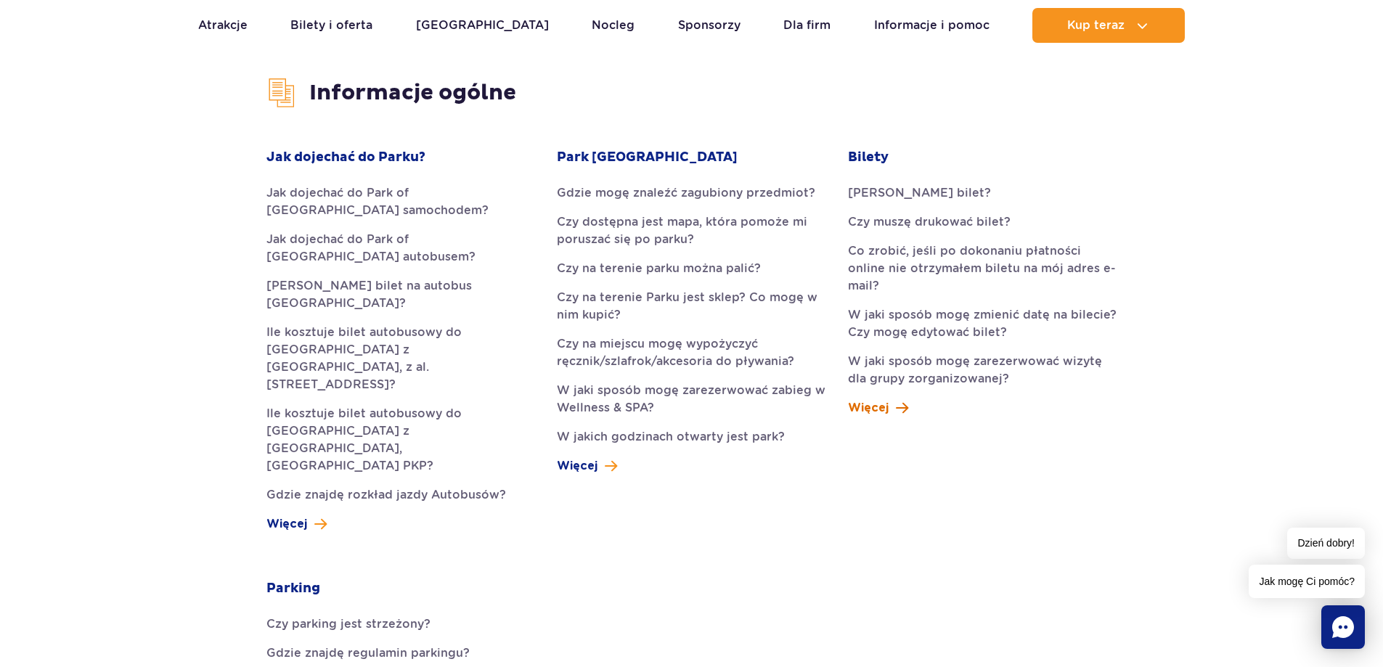
click at [885, 399] on span "Więcej" at bounding box center [868, 407] width 41 height 17
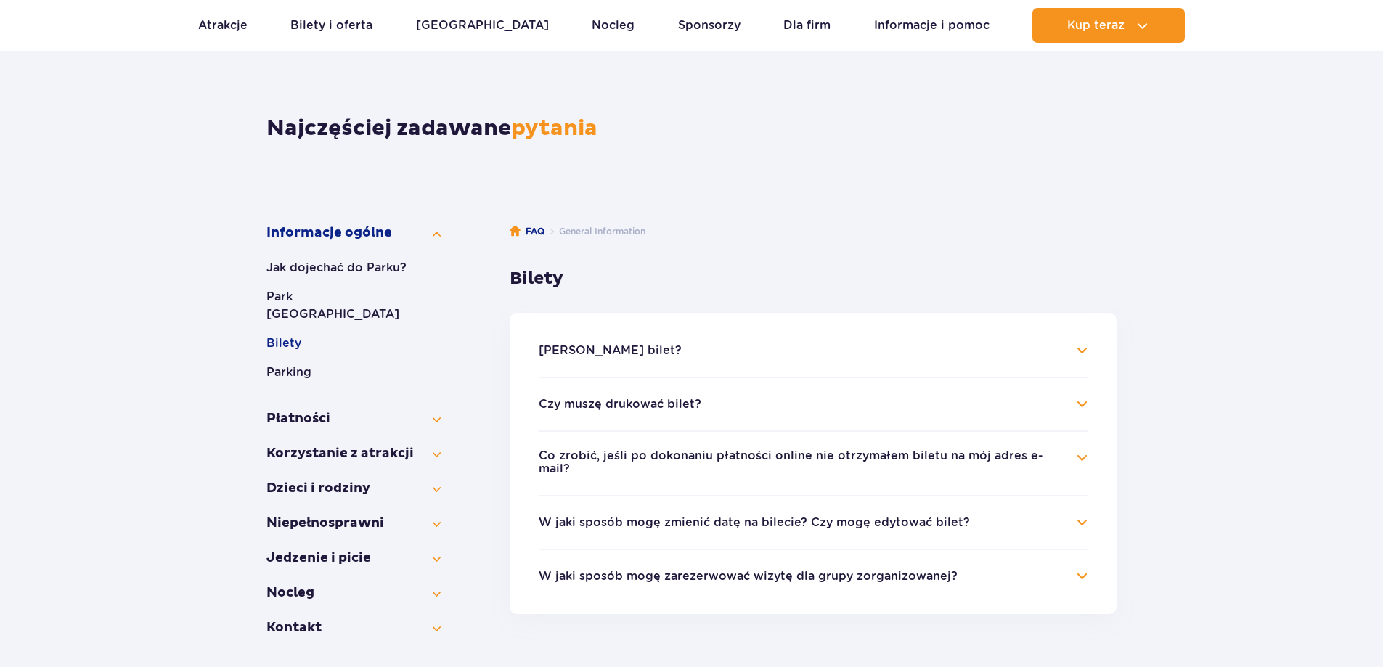
scroll to position [145, 0]
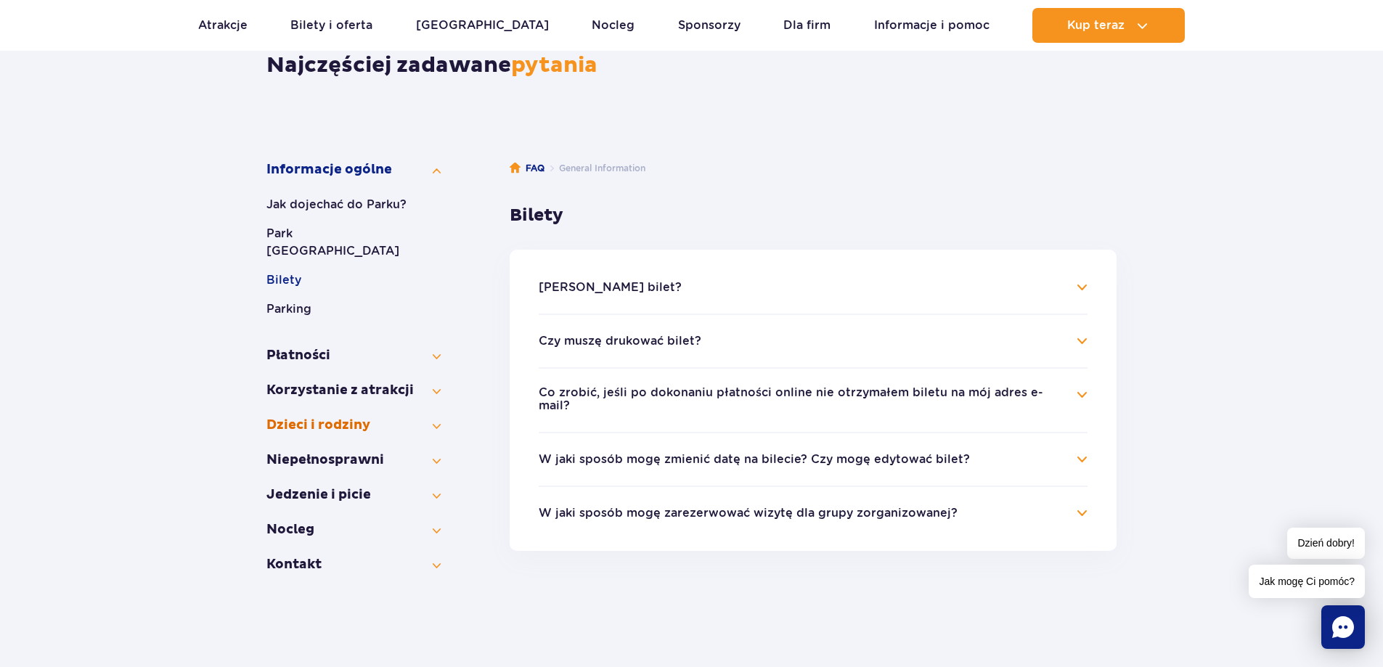
click at [324, 417] on button "Dzieci i rodziny" at bounding box center [353, 425] width 174 height 17
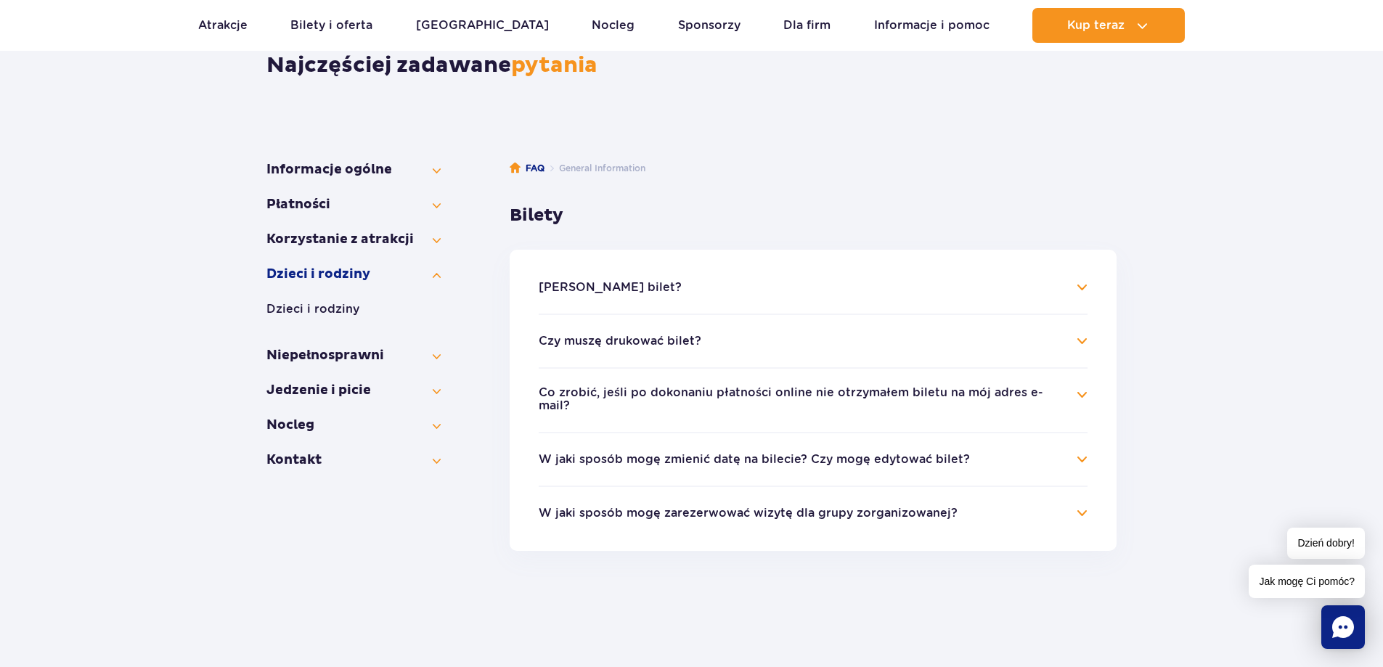
click at [319, 380] on button "Niepełno­sprawni" at bounding box center [353, 372] width 174 height 17
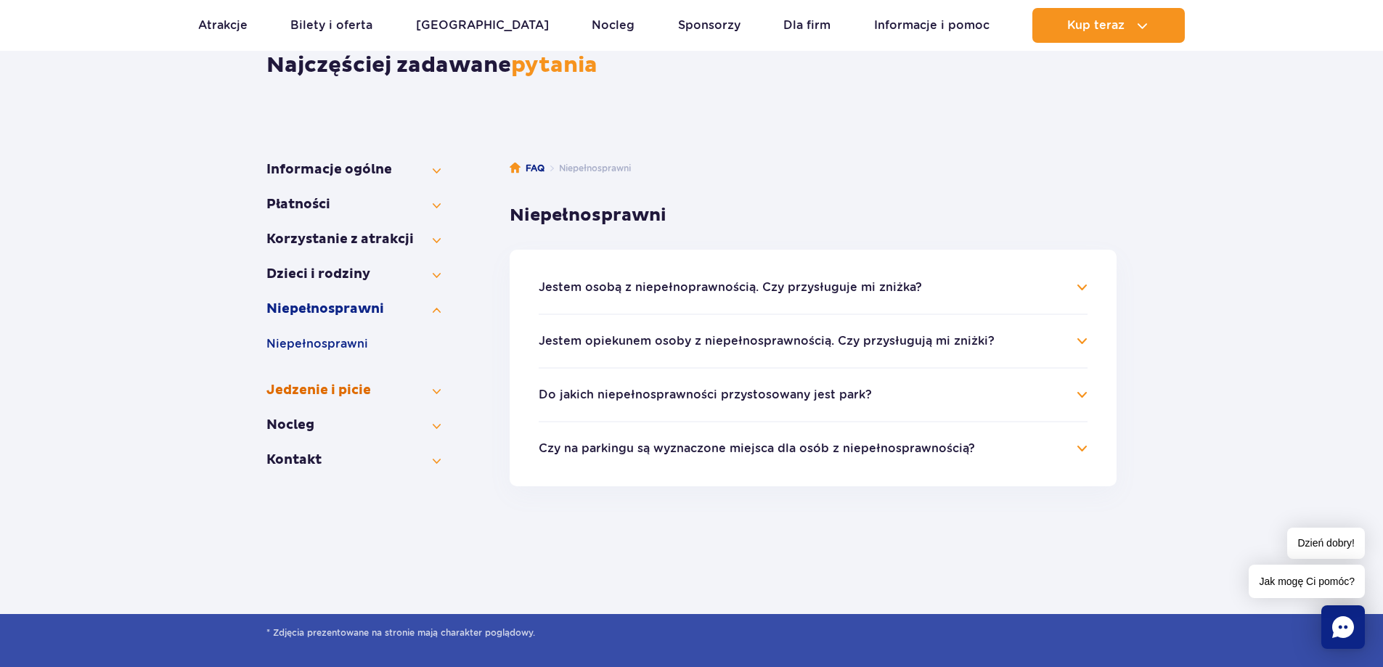
click at [440, 389] on button "Jedzenie i picie" at bounding box center [353, 390] width 174 height 17
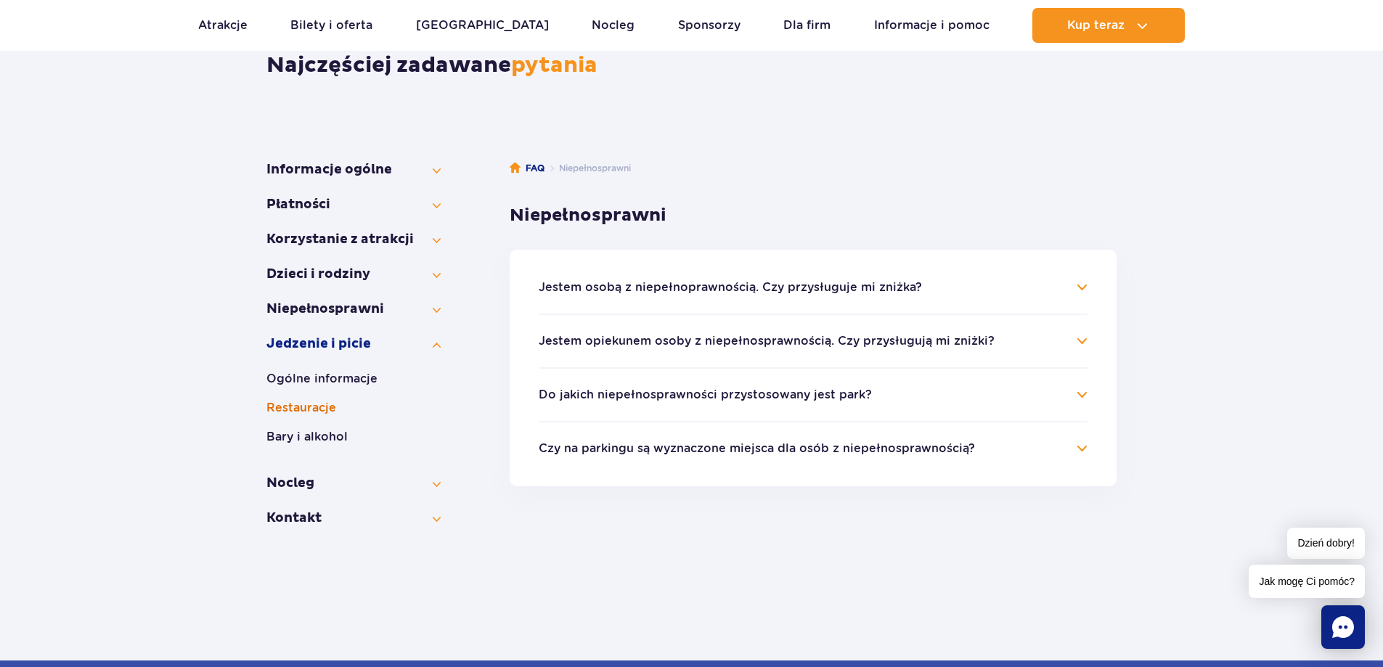
click at [324, 404] on button "Restauracje" at bounding box center [353, 407] width 174 height 17
